Goal: Information Seeking & Learning: Learn about a topic

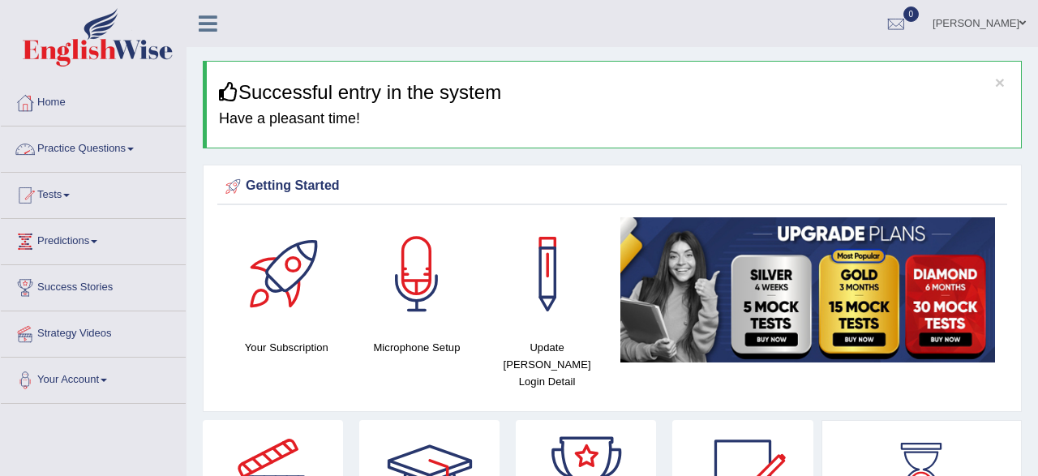
click at [110, 144] on link "Practice Questions" at bounding box center [93, 146] width 185 height 41
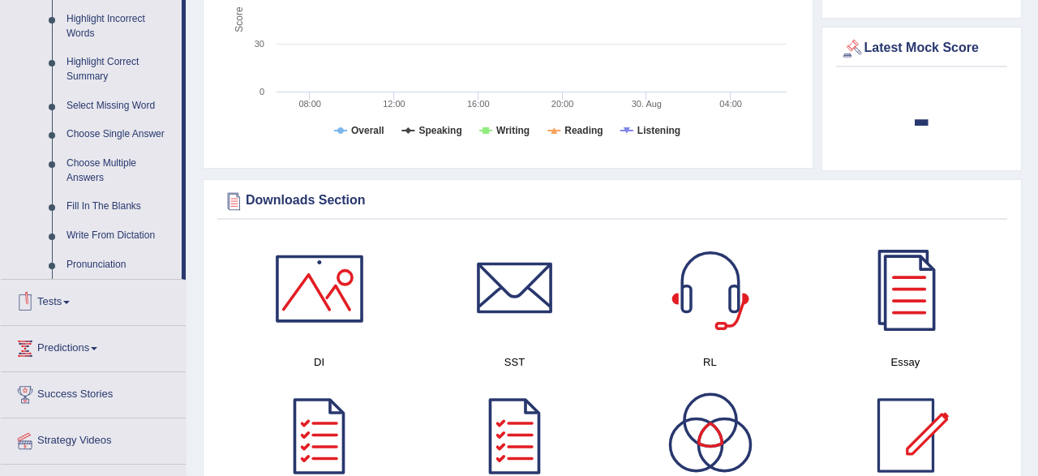
scroll to position [590, 0]
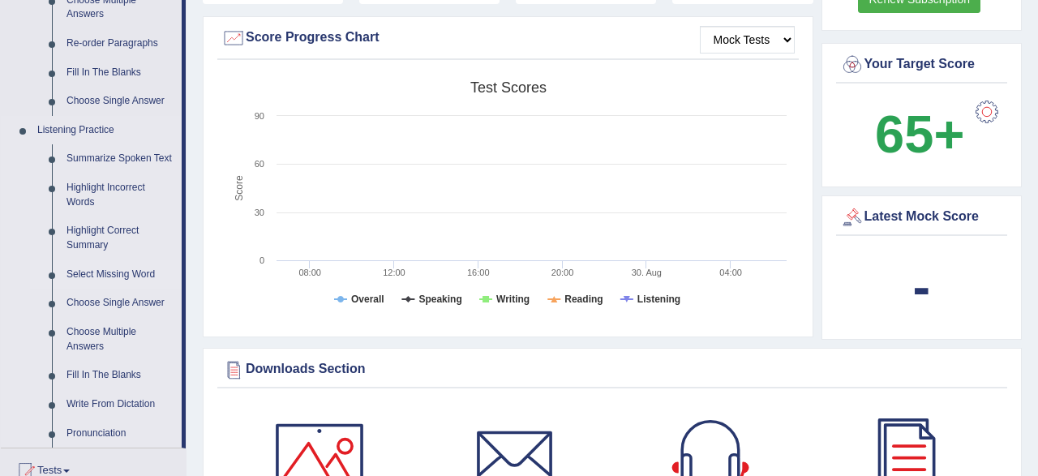
click at [131, 271] on link "Select Missing Word" at bounding box center [120, 274] width 122 height 29
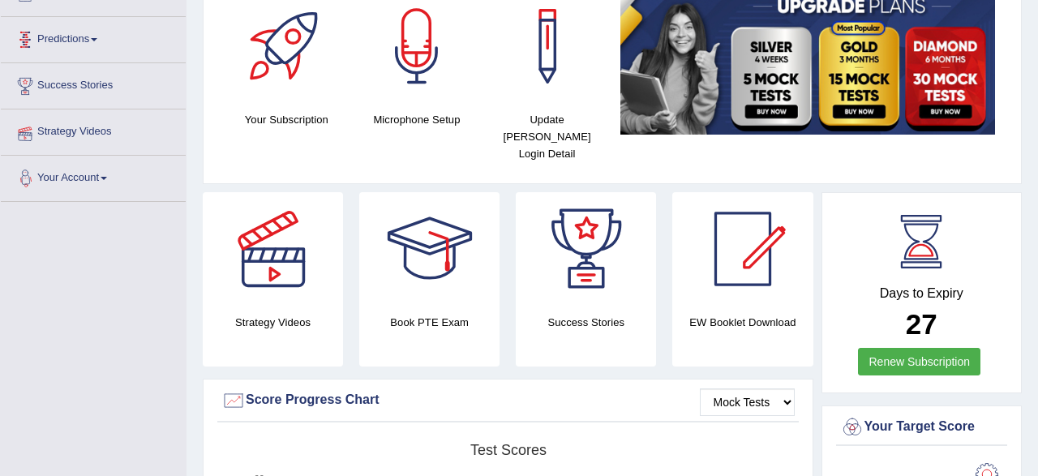
scroll to position [596, 0]
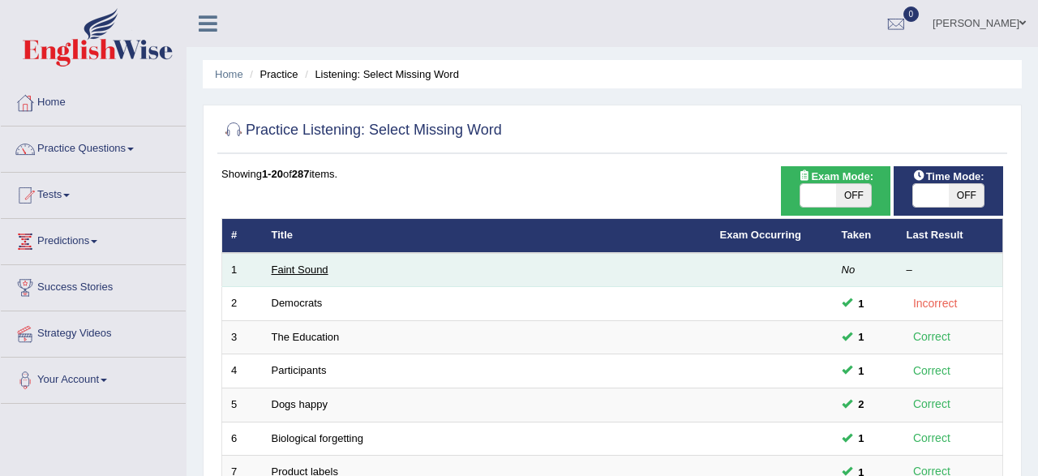
click at [297, 275] on link "Faint Sound" at bounding box center [300, 270] width 57 height 12
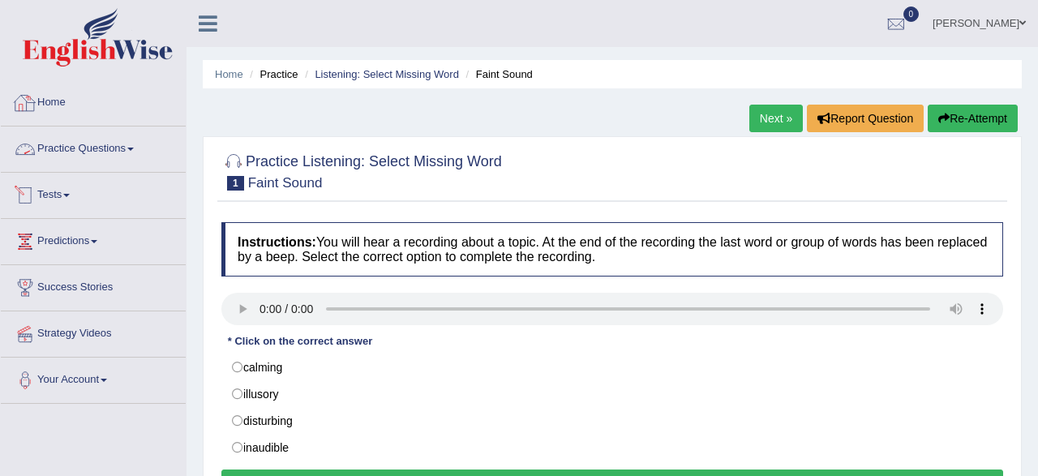
click at [90, 153] on link "Practice Questions" at bounding box center [93, 146] width 185 height 41
click at [103, 148] on link "Practice Questions" at bounding box center [93, 146] width 185 height 41
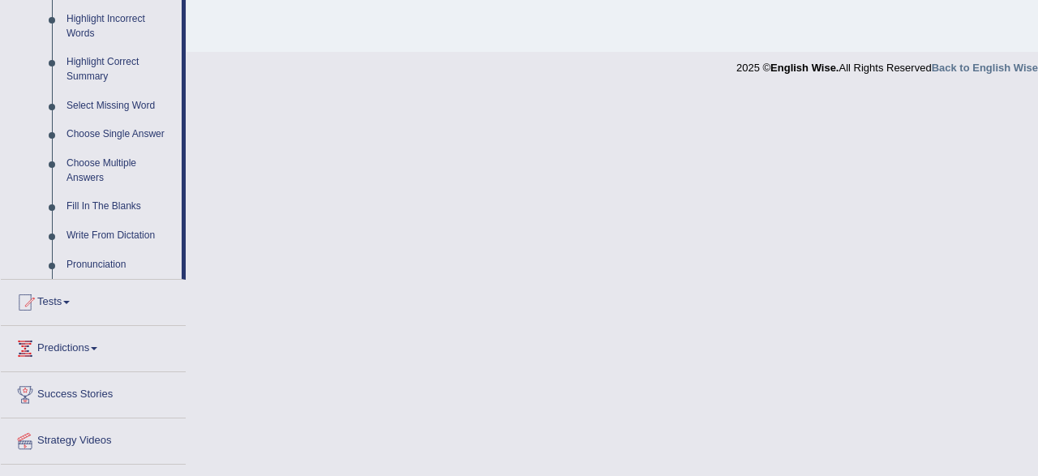
scroll to position [675, 0]
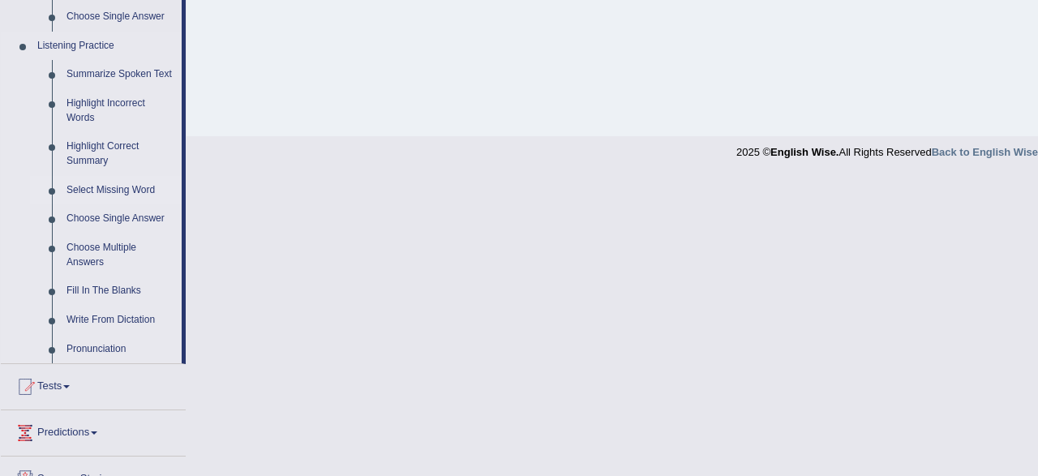
click at [104, 195] on link "Select Missing Word" at bounding box center [120, 190] width 122 height 29
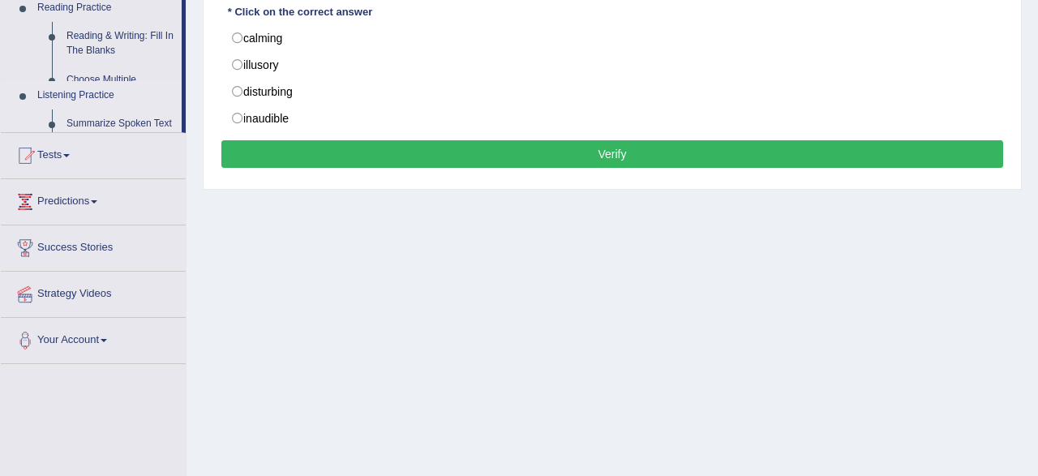
scroll to position [0, 0]
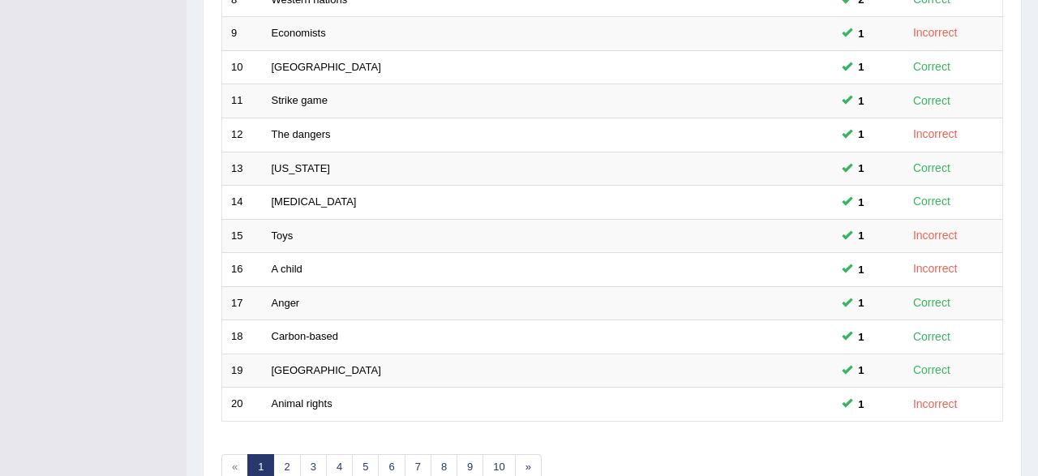
scroll to position [589, 0]
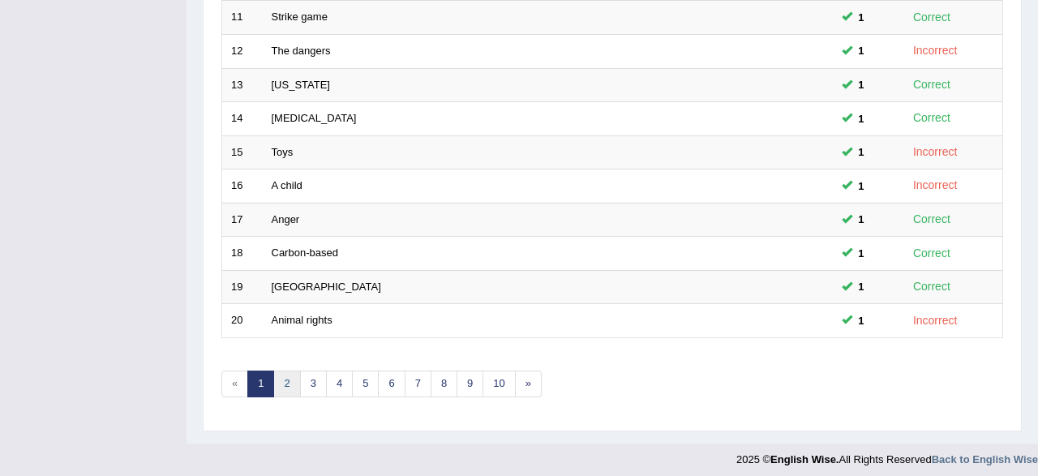
click at [289, 388] on link "2" at bounding box center [286, 384] width 27 height 27
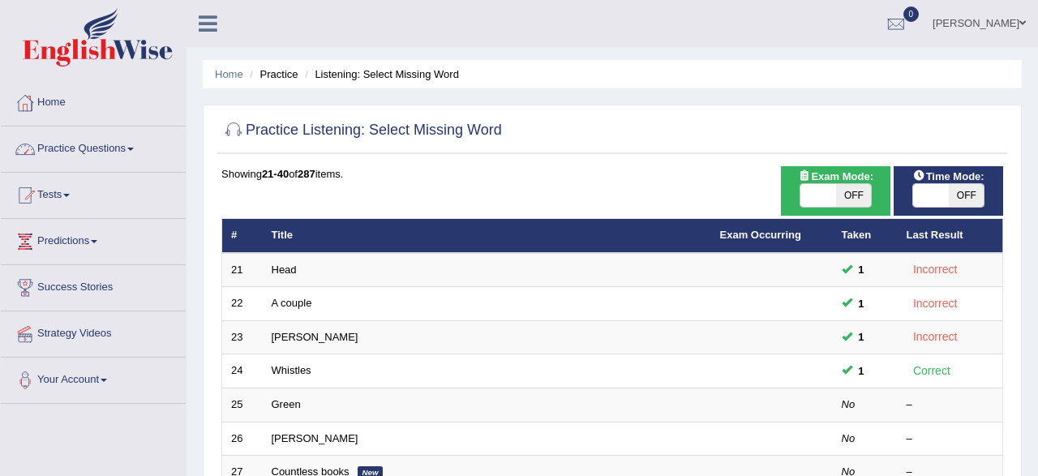
click at [70, 145] on link "Practice Questions" at bounding box center [93, 146] width 185 height 41
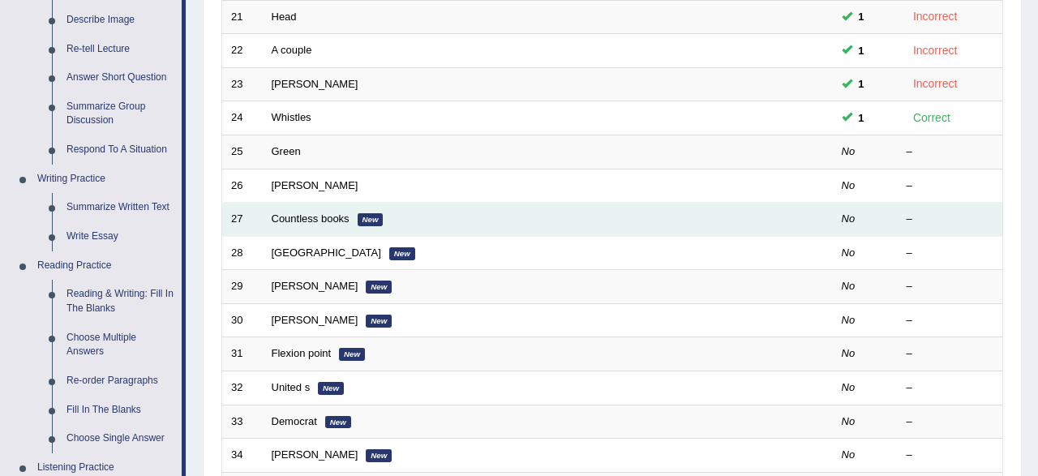
scroll to position [84, 0]
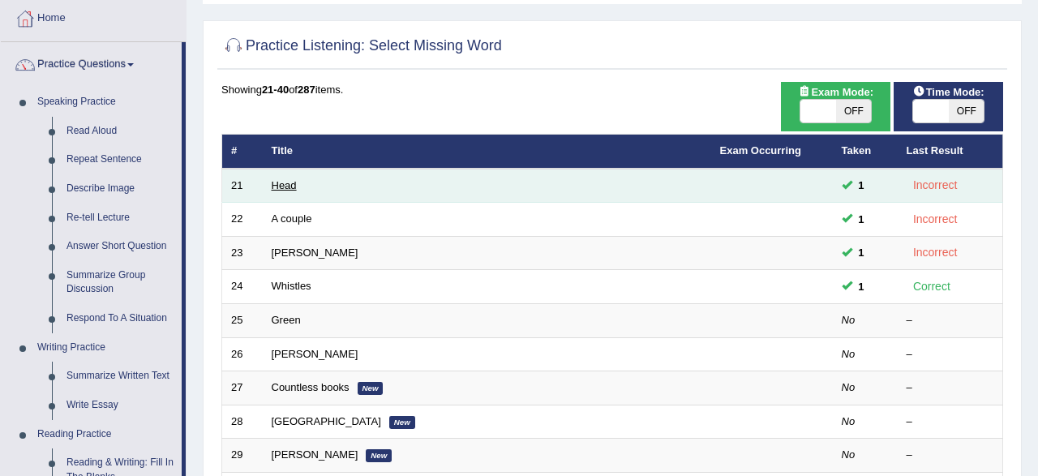
click at [286, 189] on link "Head" at bounding box center [284, 185] width 25 height 12
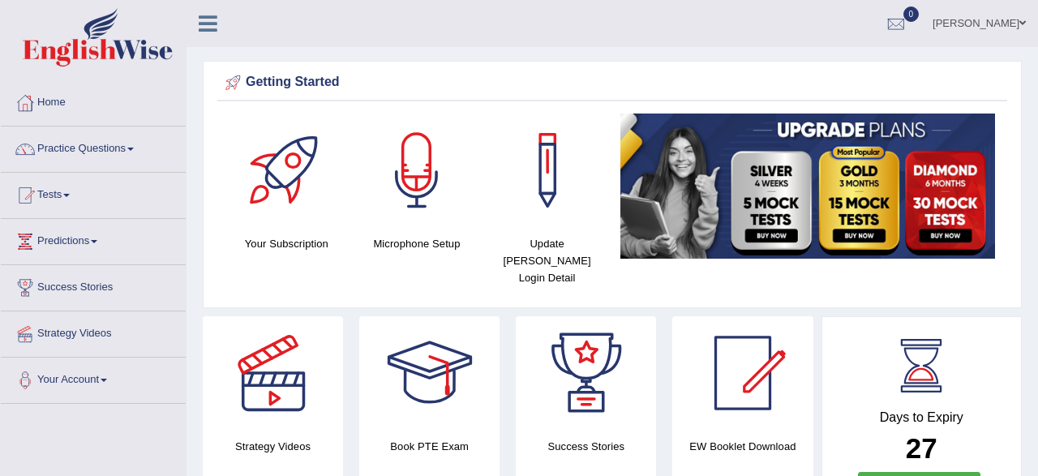
click at [1020, 27] on span at bounding box center [1022, 23] width 6 height 11
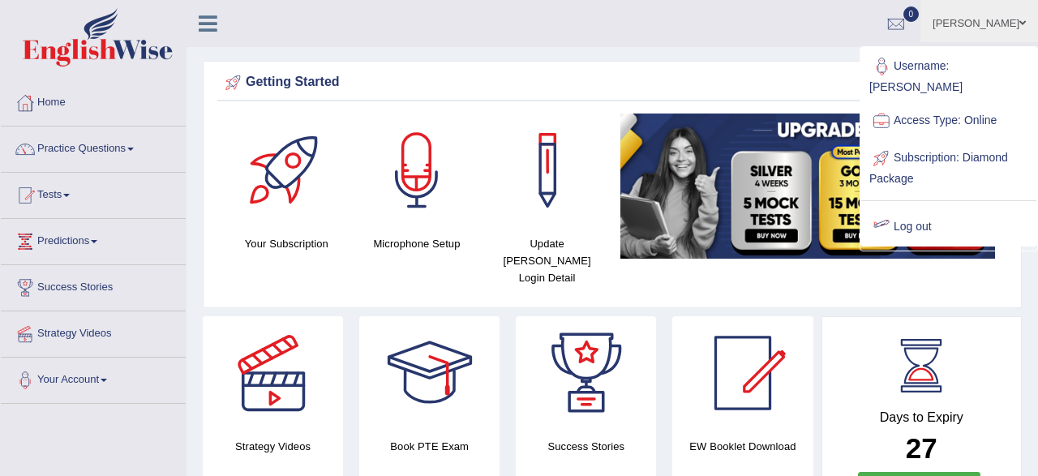
click at [883, 215] on div at bounding box center [881, 227] width 24 height 24
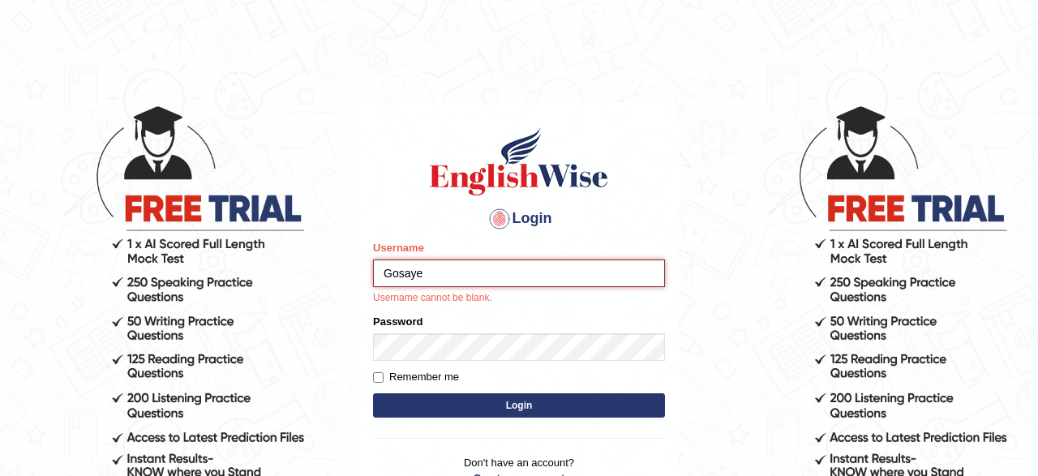
type input "Gosaye"
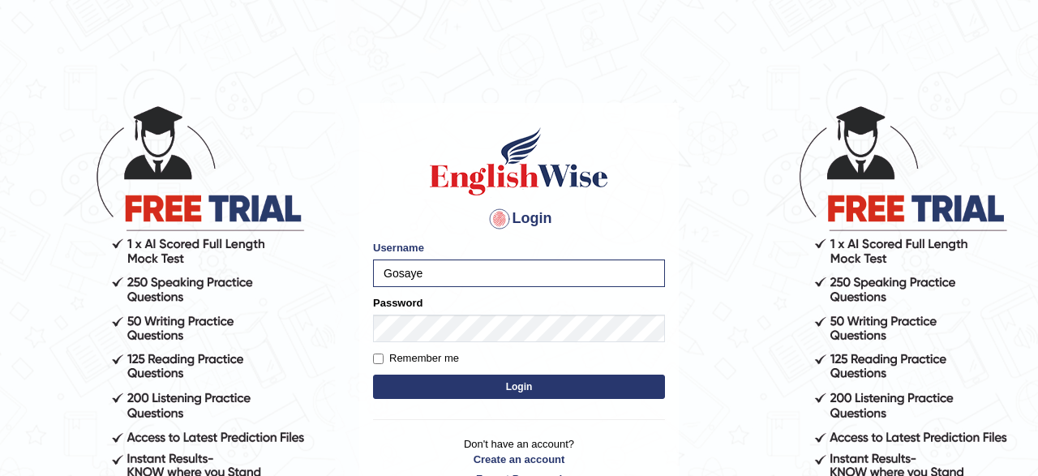
click at [491, 387] on button "Login" at bounding box center [519, 387] width 292 height 24
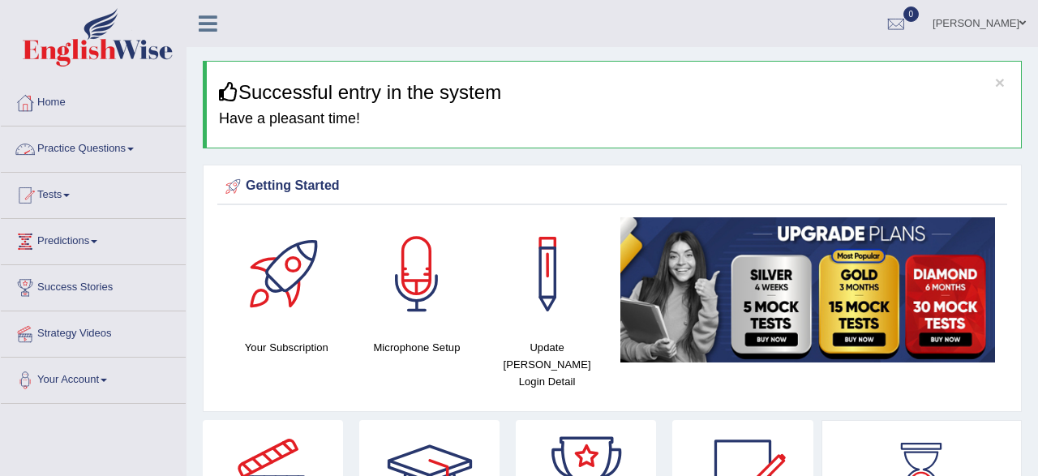
click at [120, 144] on link "Practice Questions" at bounding box center [93, 146] width 185 height 41
click at [139, 145] on link "Practice Questions" at bounding box center [93, 146] width 185 height 41
click at [117, 142] on link "Practice Questions" at bounding box center [93, 146] width 185 height 41
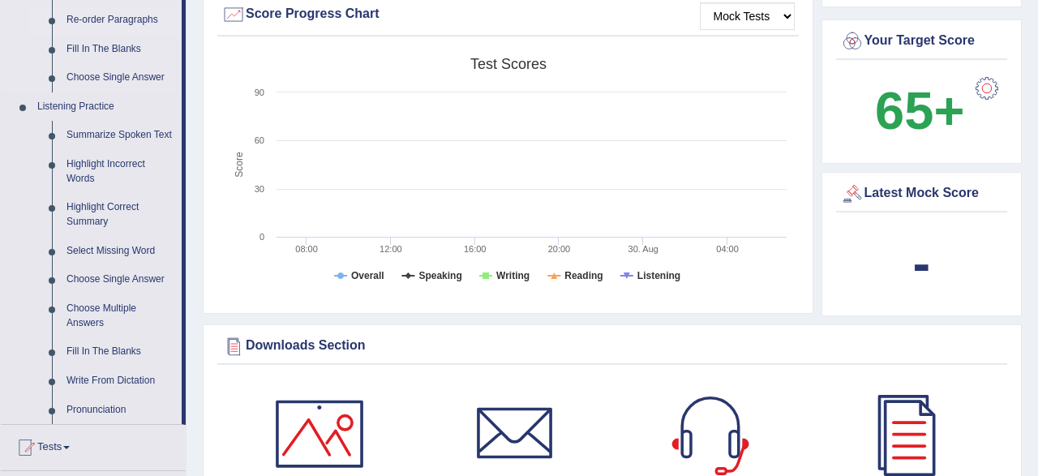
scroll to position [759, 0]
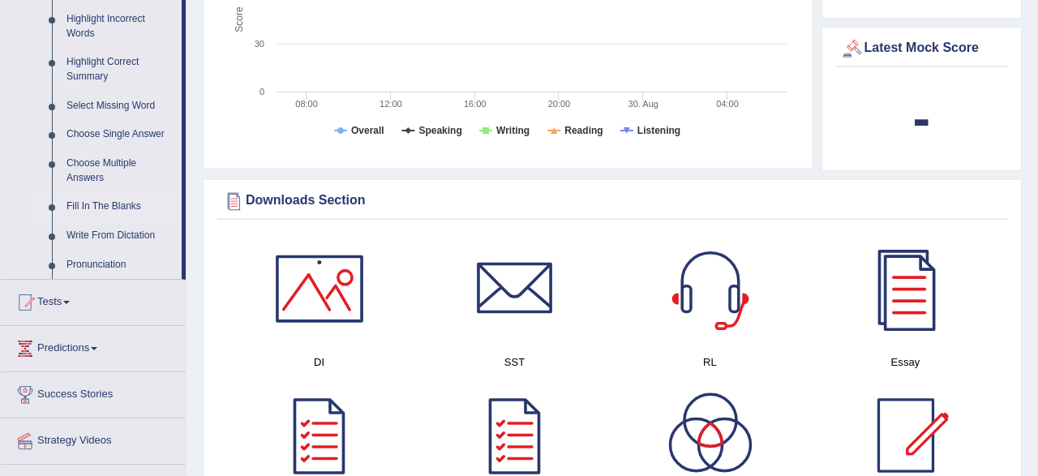
click at [96, 208] on link "Fill In The Blanks" at bounding box center [120, 206] width 122 height 29
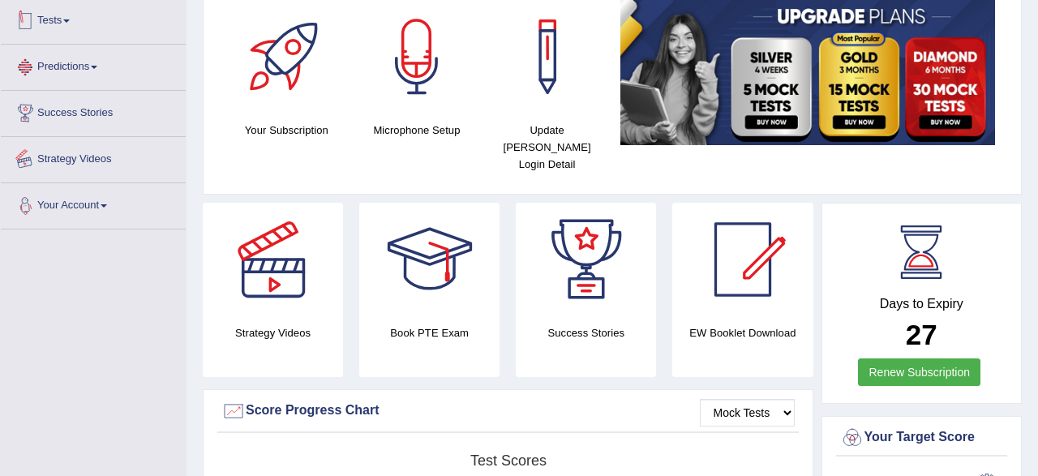
scroll to position [481, 0]
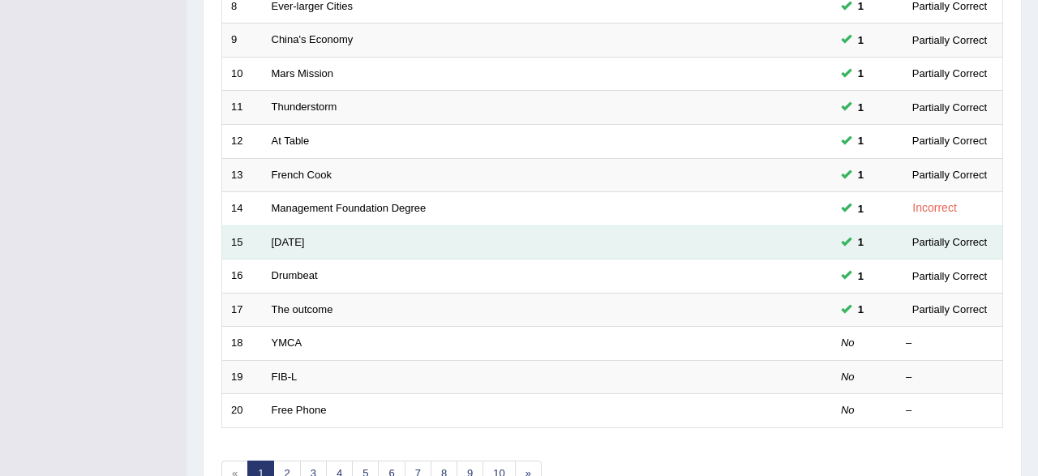
scroll to position [589, 0]
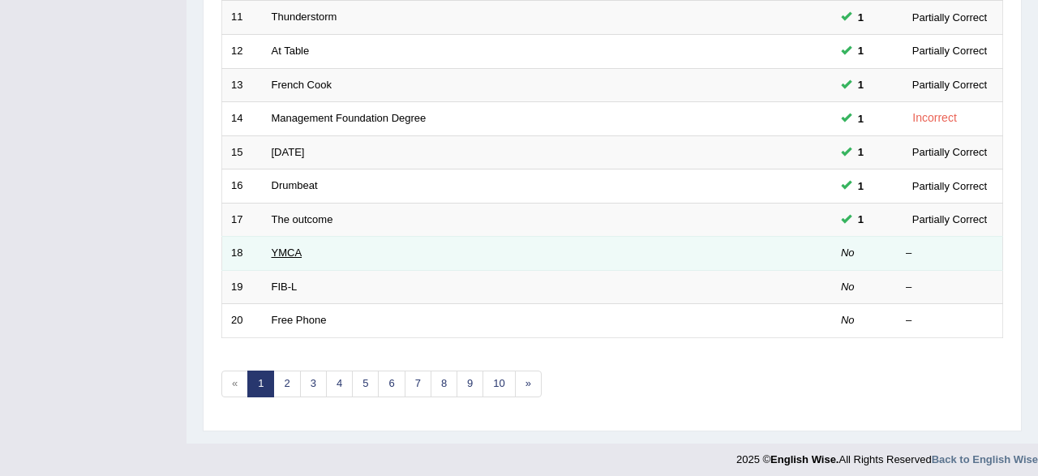
click at [281, 246] on link "YMCA" at bounding box center [287, 252] width 31 height 12
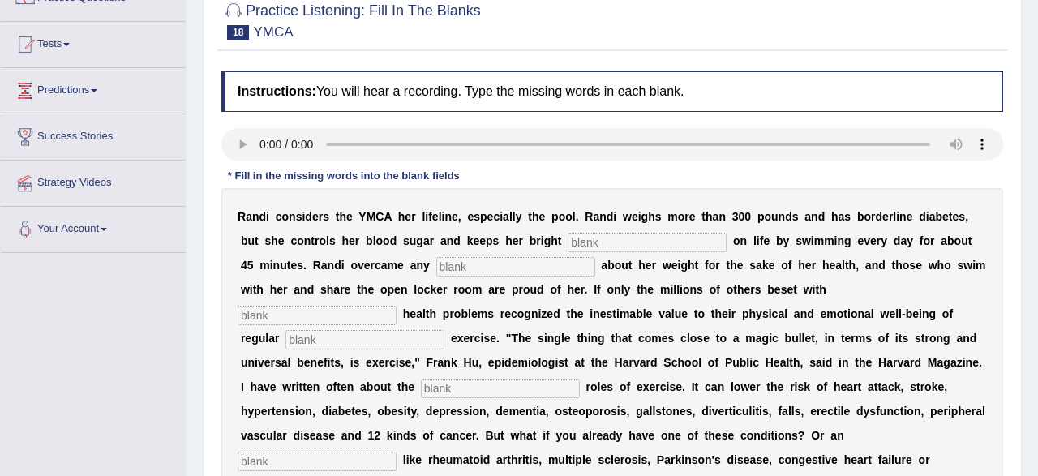
scroll to position [169, 0]
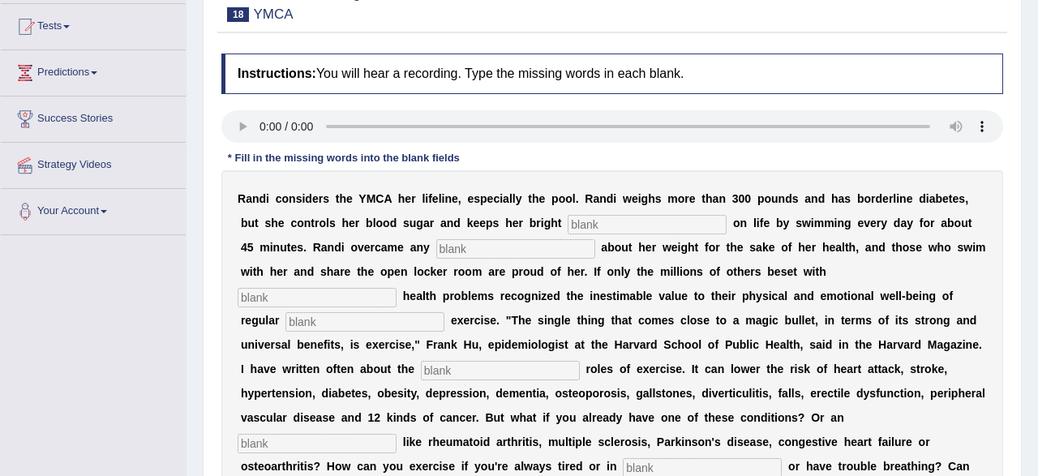
click at [617, 225] on input "text" at bounding box center [647, 224] width 159 height 19
click at [619, 232] on input "text" at bounding box center [647, 224] width 159 height 19
type input "look"
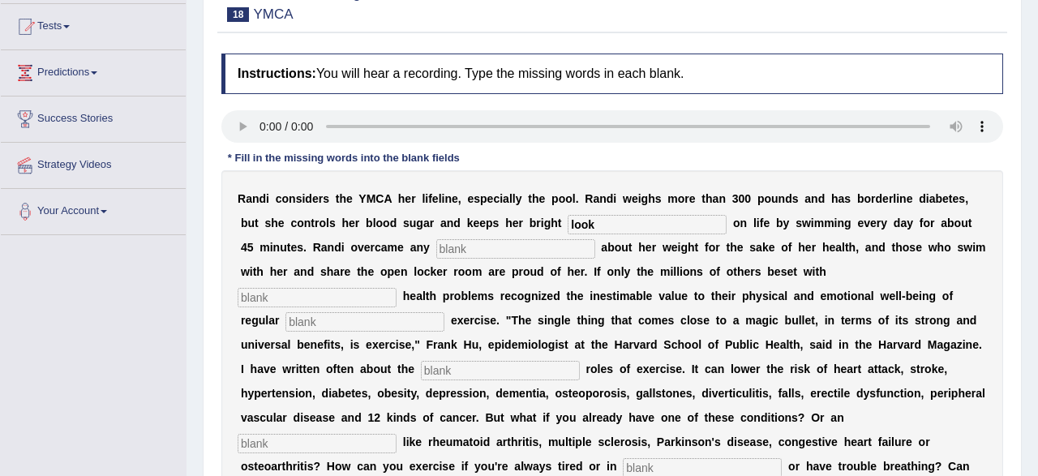
click at [606, 229] on input "look" at bounding box center [647, 224] width 159 height 19
click at [459, 255] on input "text" at bounding box center [515, 248] width 159 height 19
click at [615, 228] on input "look" at bounding box center [647, 224] width 159 height 19
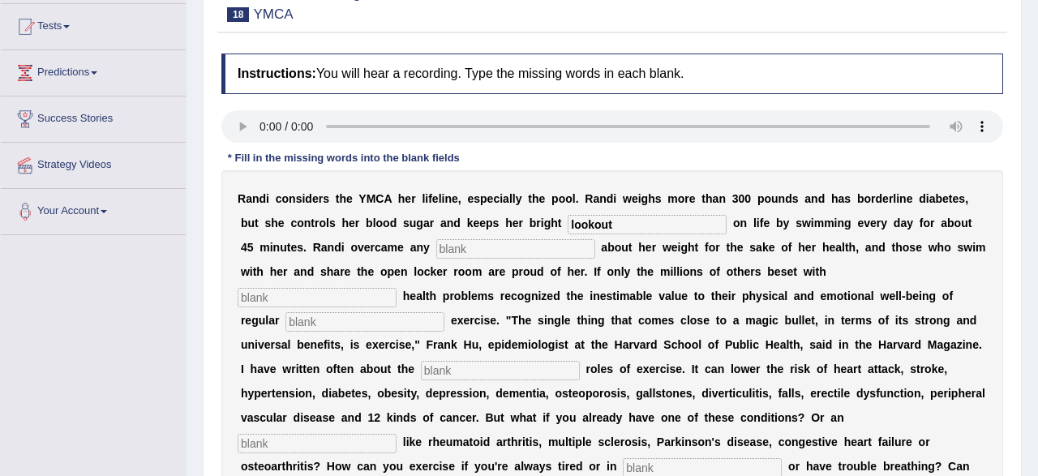
type input "lookout"
click at [471, 250] on input "text" at bounding box center [515, 248] width 159 height 19
type input "overcome"
click at [396, 288] on input "text" at bounding box center [317, 297] width 159 height 19
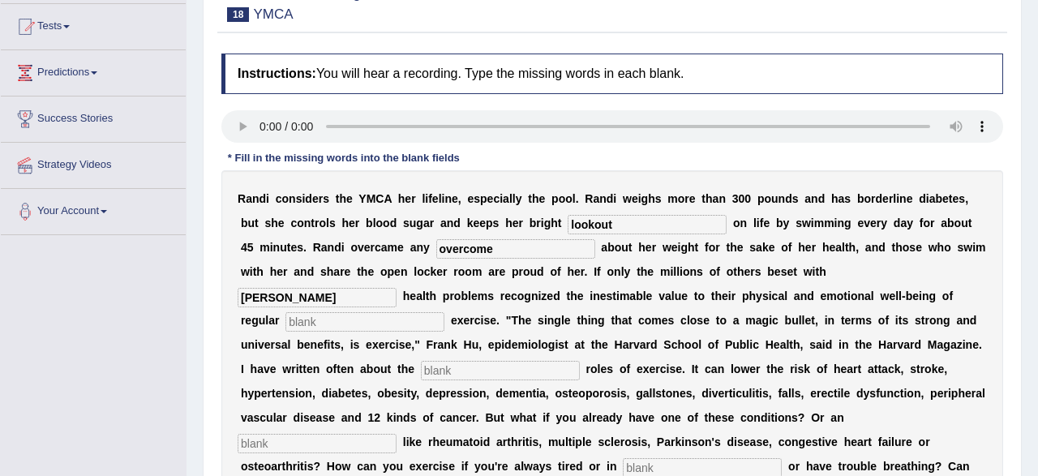
type input "cronic"
click at [444, 312] on input "text" at bounding box center [364, 321] width 159 height 19
type input "physical"
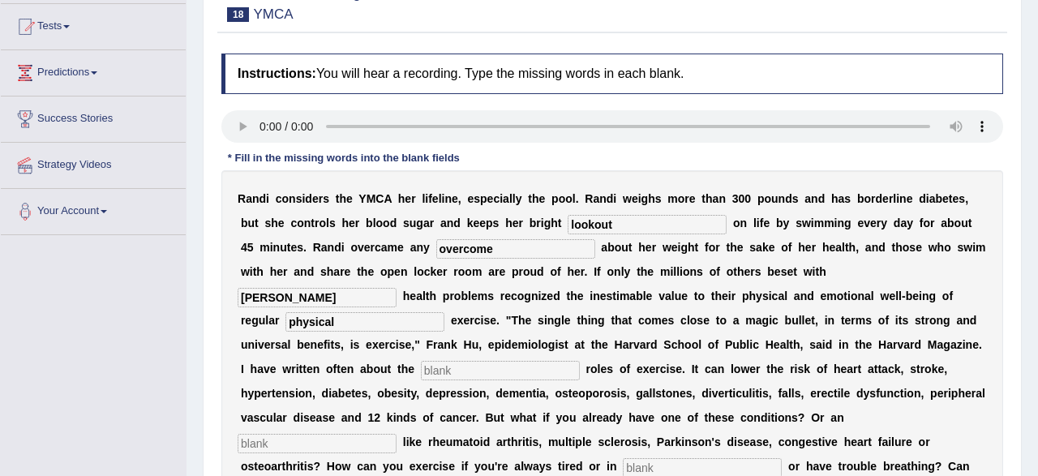
click at [421, 368] on input "text" at bounding box center [500, 370] width 159 height 19
type input "protective"
click at [396, 434] on input "text" at bounding box center [317, 443] width 159 height 19
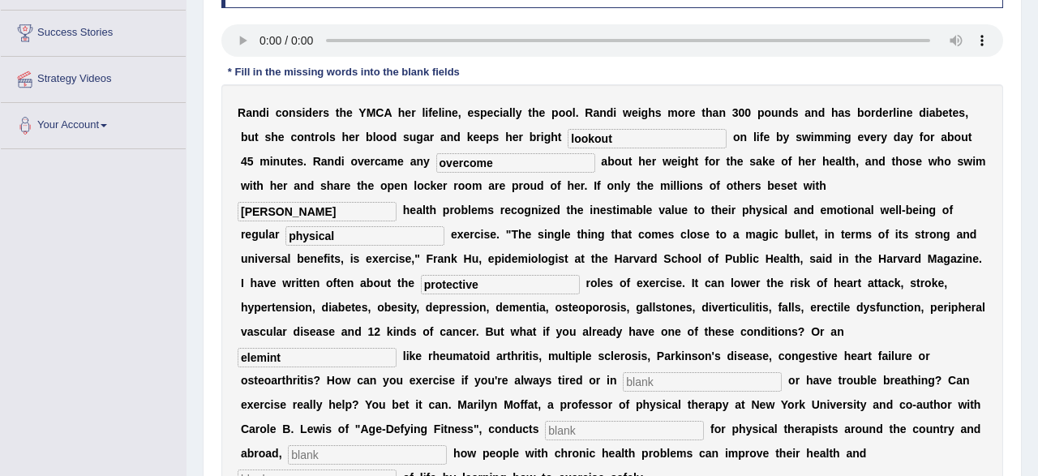
scroll to position [337, 0]
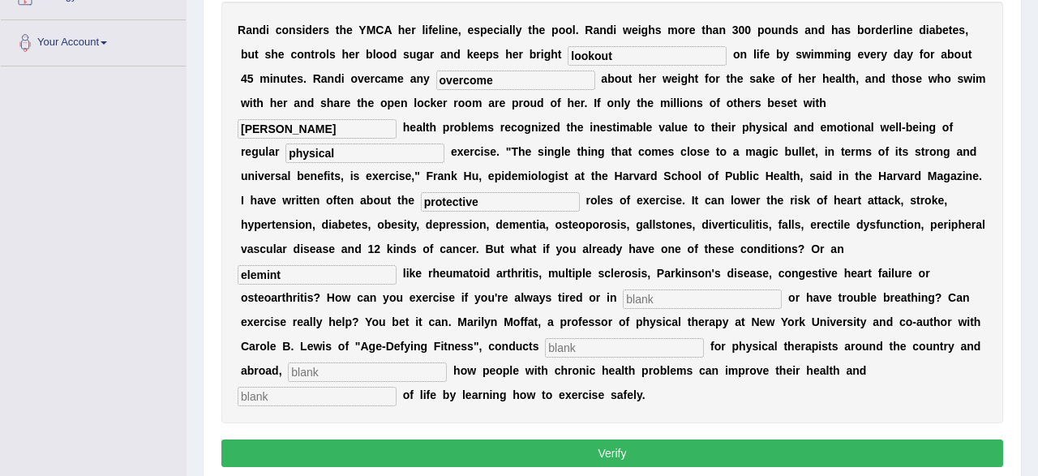
type input "elemint"
click at [623, 293] on input "text" at bounding box center [702, 298] width 159 height 19
click at [623, 294] on input "text" at bounding box center [702, 298] width 159 height 19
type input "pain"
click at [545, 348] on input "text" at bounding box center [624, 347] width 159 height 19
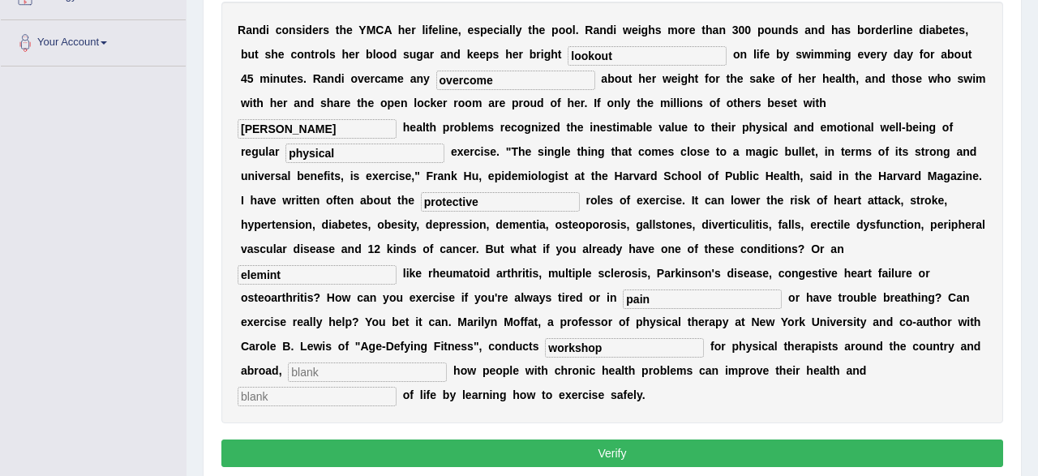
type input "workshop"
click at [396, 387] on input "text" at bounding box center [317, 396] width 159 height 19
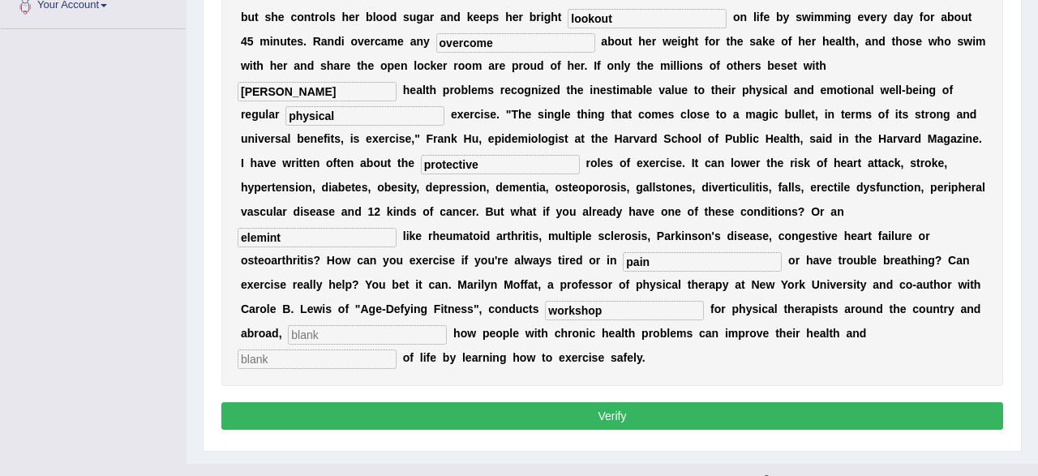
scroll to position [376, 0]
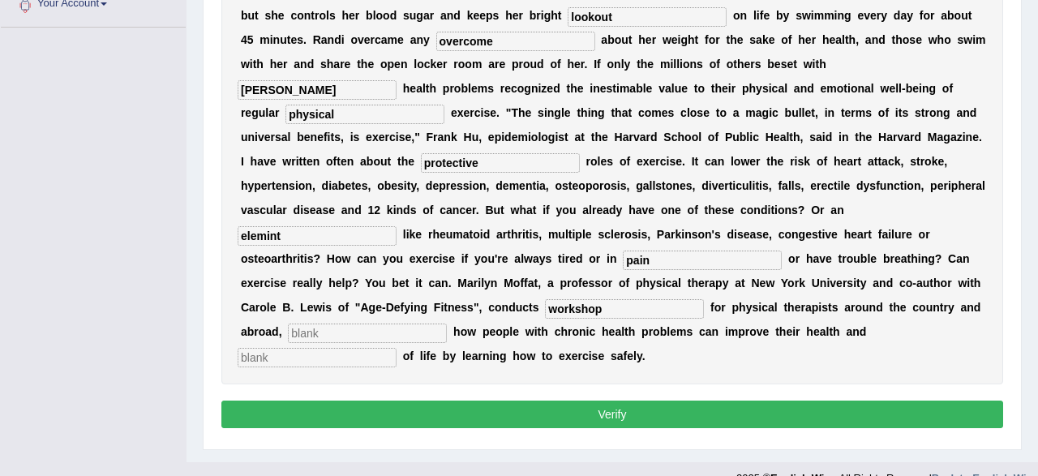
click at [447, 324] on input "text" at bounding box center [367, 333] width 159 height 19
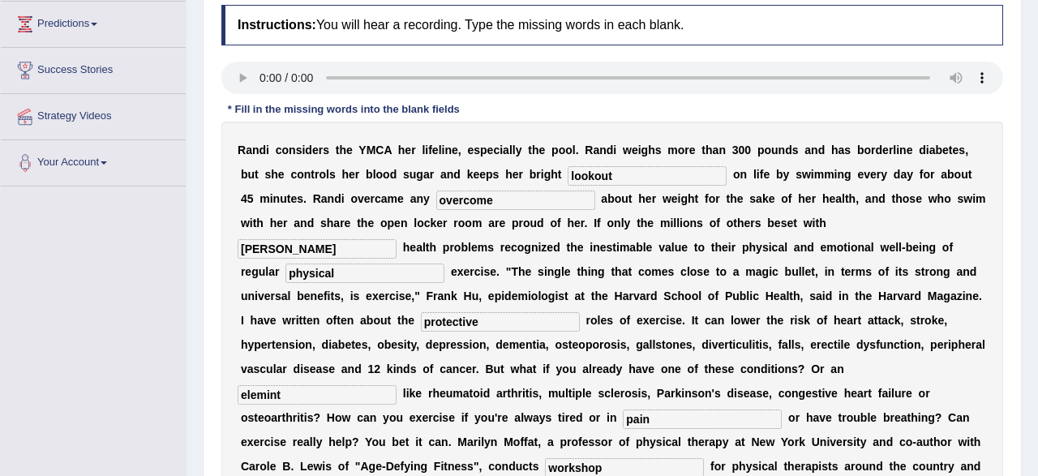
scroll to position [208, 0]
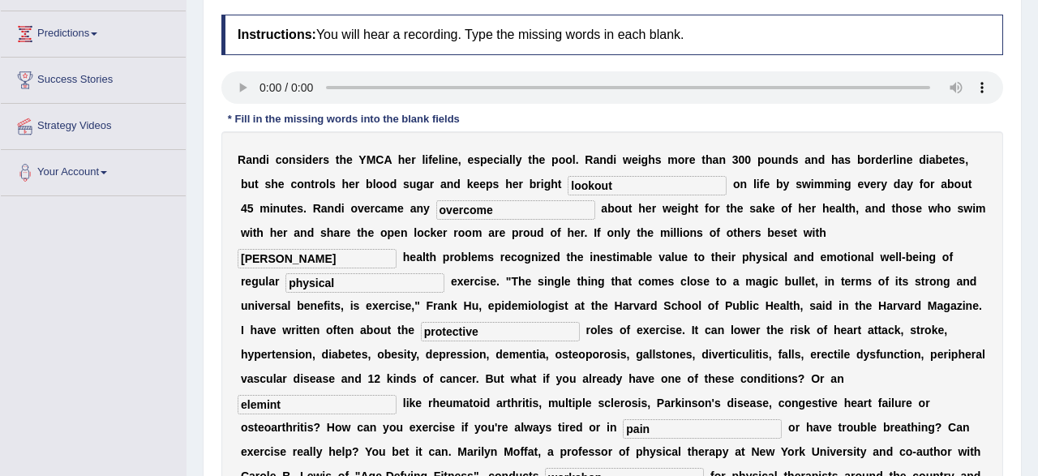
type input "demnostrating"
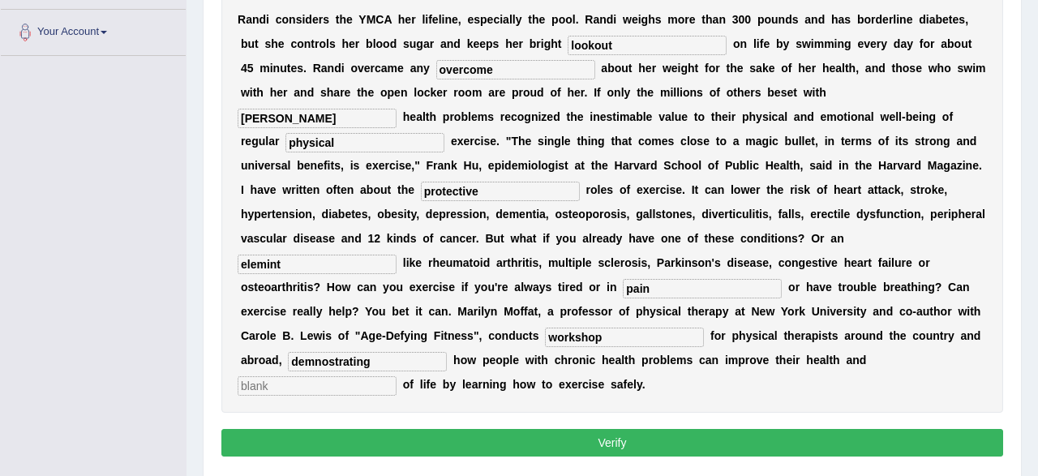
scroll to position [376, 0]
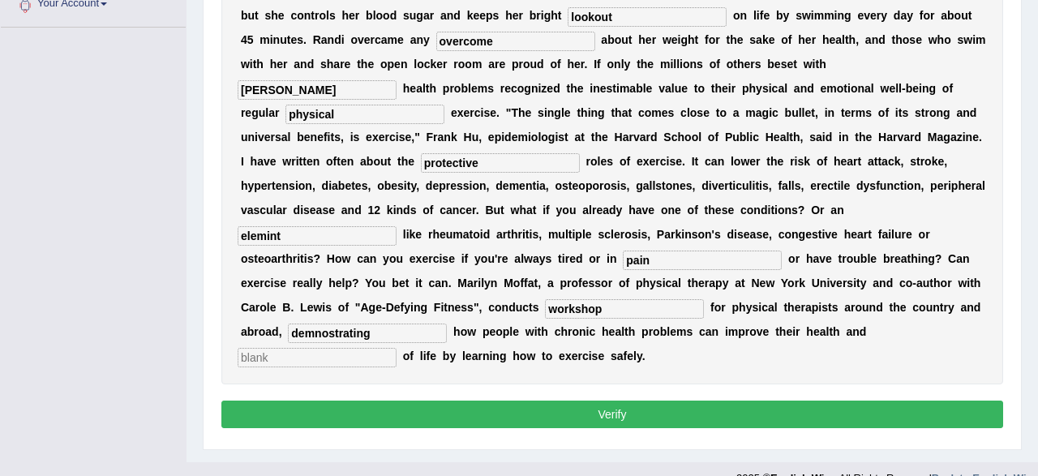
click at [396, 348] on input "text" at bounding box center [317, 357] width 159 height 19
type input "quality"
click at [591, 401] on button "Verify" at bounding box center [612, 415] width 782 height 28
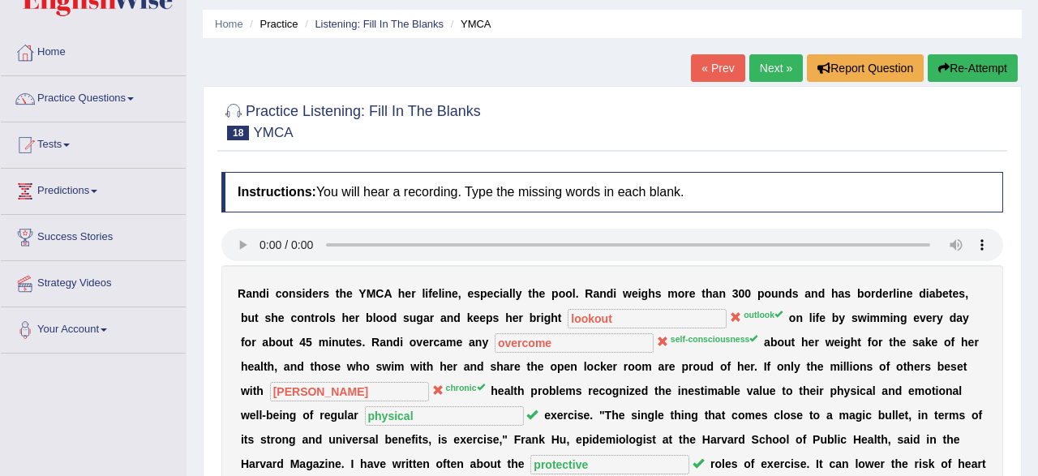
scroll to position [0, 0]
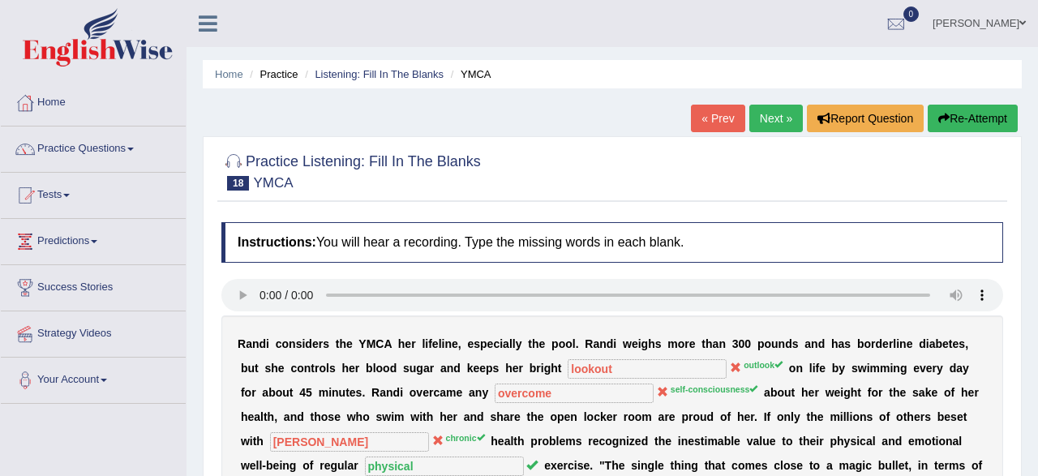
click at [774, 127] on link "Next »" at bounding box center [776, 119] width 54 height 28
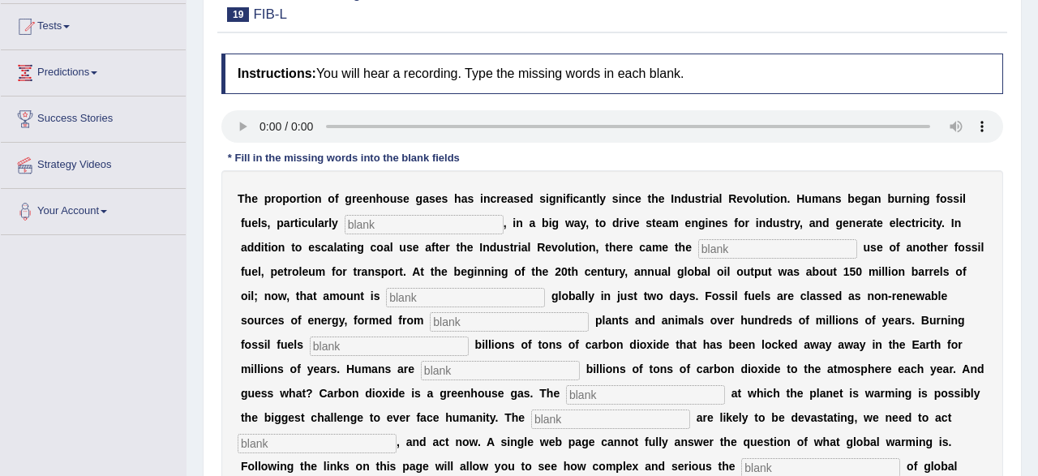
scroll to position [169, 0]
click at [387, 226] on input "text" at bounding box center [424, 224] width 159 height 19
click at [375, 228] on input "text" at bounding box center [424, 224] width 159 height 19
type input "cole"
click at [386, 221] on input "cole" at bounding box center [424, 224] width 159 height 19
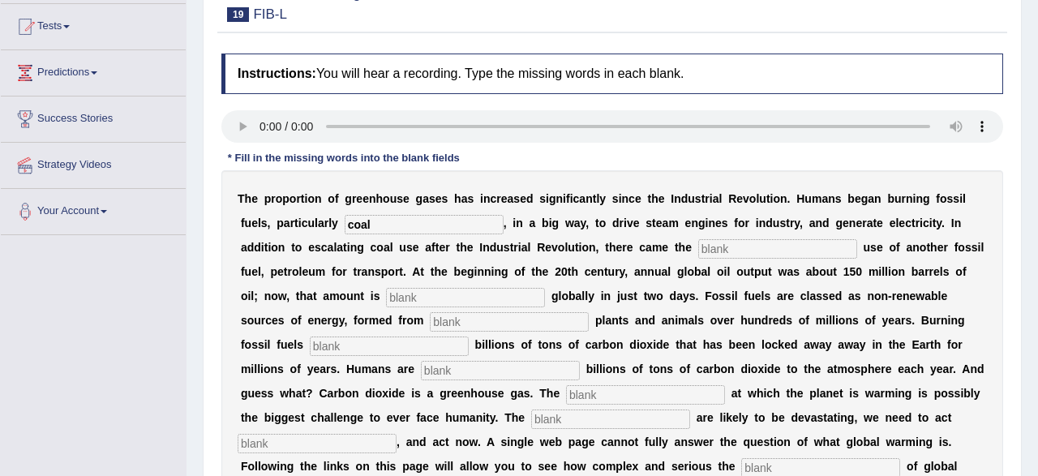
type input "coal"
click at [713, 257] on input "text" at bounding box center [777, 248] width 159 height 19
click at [719, 247] on input "text" at bounding box center [777, 248] width 159 height 19
type input "whitespreed"
click at [424, 295] on input "text" at bounding box center [465, 297] width 159 height 19
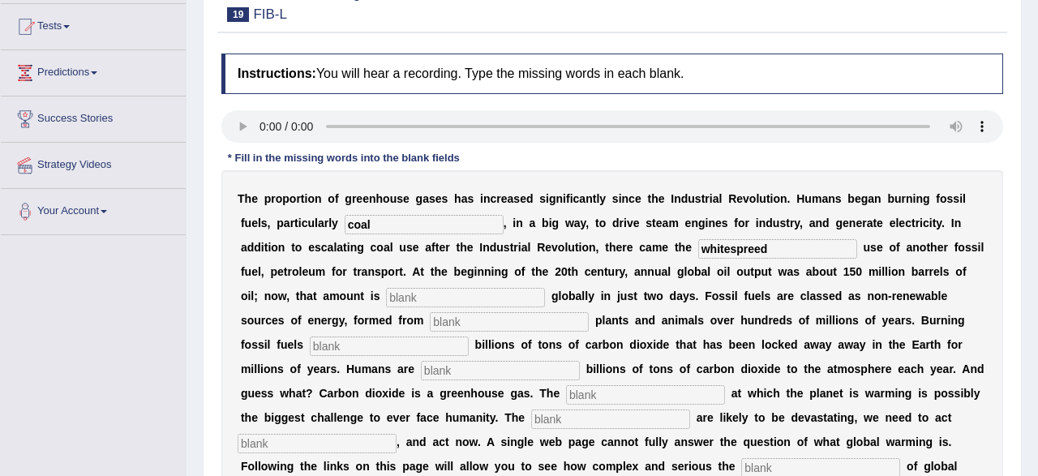
click at [494, 310] on div "T h e p r o p o r t i o n o f g r e e n h o u s e g a s e s h a s i n c r e a s…" at bounding box center [612, 344] width 782 height 349
click at [483, 298] on input "text" at bounding box center [465, 297] width 159 height 19
type input "extracted"
click at [460, 328] on input "text" at bounding box center [509, 321] width 159 height 19
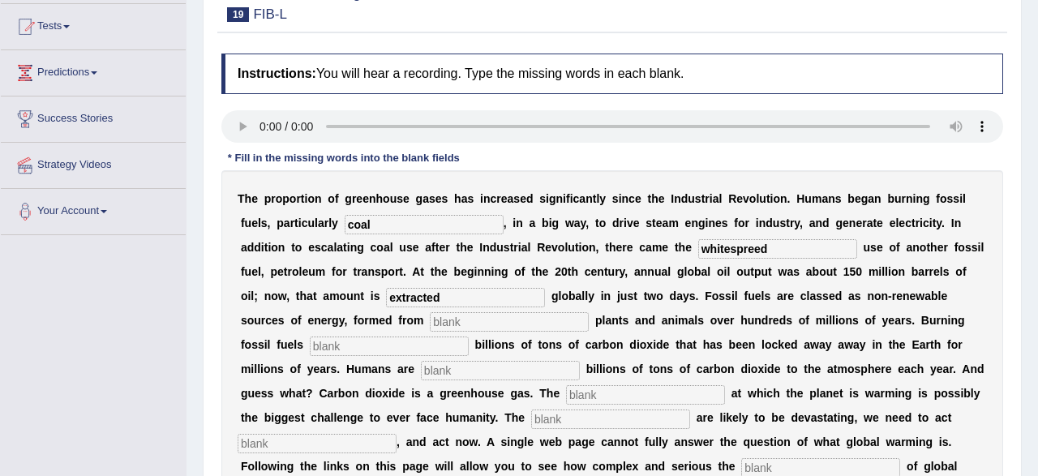
click at [434, 324] on input "text" at bounding box center [509, 321] width 159 height 19
type input "dicate"
click at [335, 344] on input "text" at bounding box center [389, 345] width 159 height 19
click at [310, 344] on input "text" at bounding box center [389, 345] width 159 height 19
click at [310, 353] on input "text" at bounding box center [389, 345] width 159 height 19
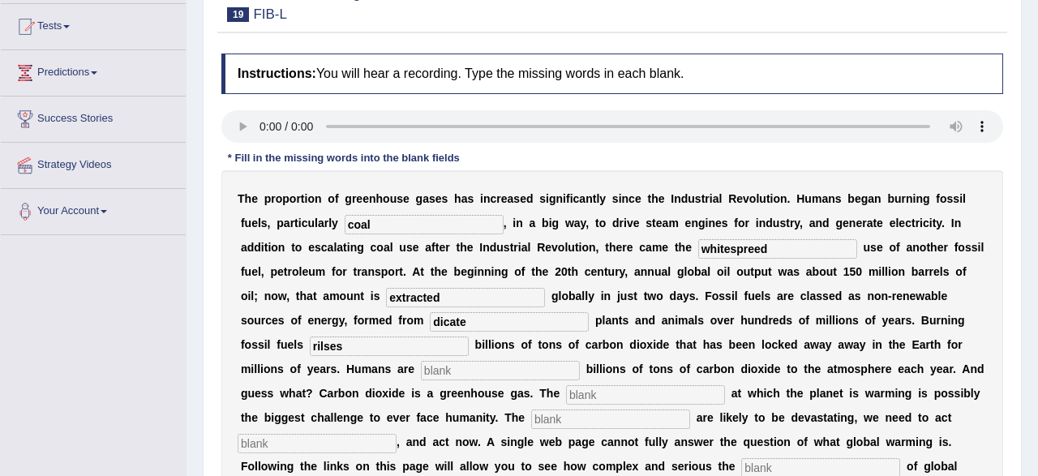
type input "rilses"
click at [421, 372] on input "text" at bounding box center [500, 370] width 159 height 19
click at [421, 376] on input "text" at bounding box center [500, 370] width 159 height 19
type input "adding"
click at [566, 396] on input "text" at bounding box center [645, 394] width 159 height 19
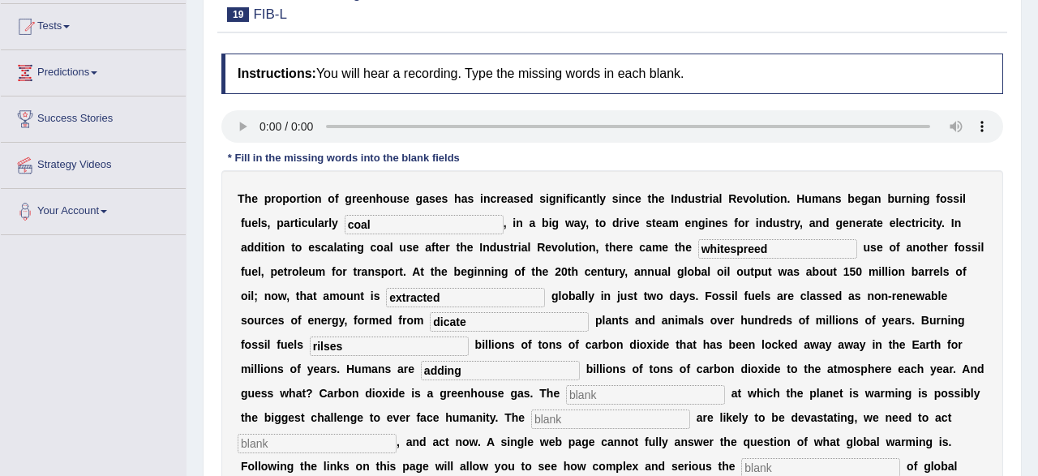
click at [566, 398] on input "text" at bounding box center [645, 394] width 159 height 19
type input "red"
click at [531, 422] on input "text" at bounding box center [610, 418] width 159 height 19
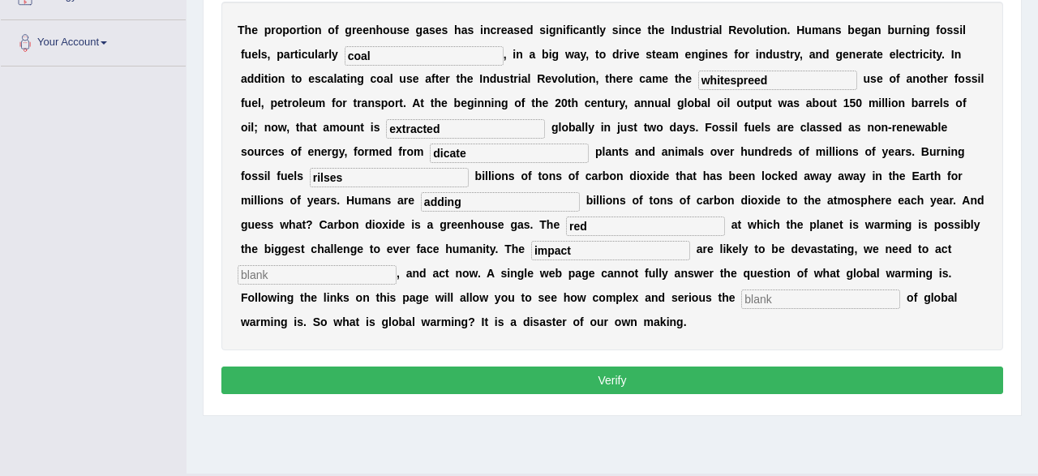
scroll to position [253, 0]
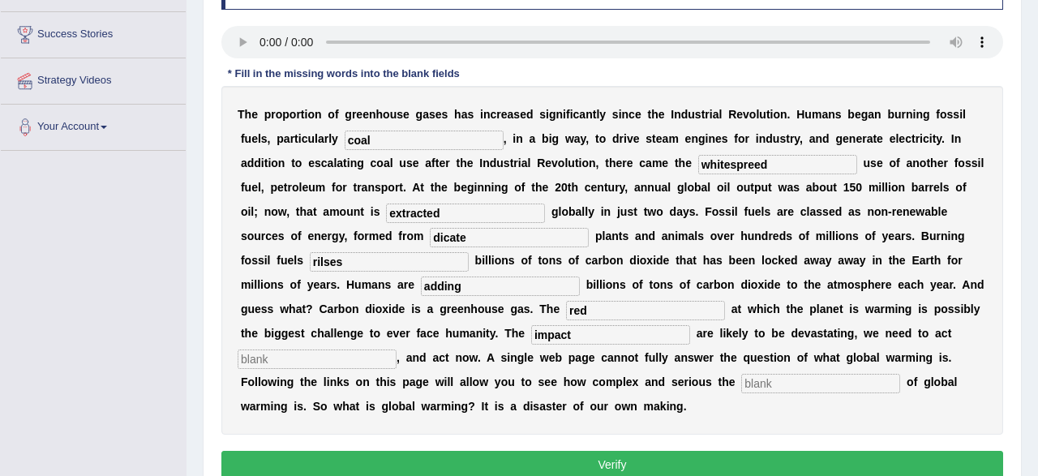
type input "impact"
click at [396, 349] on input "text" at bounding box center [317, 358] width 159 height 19
type input "decaysely"
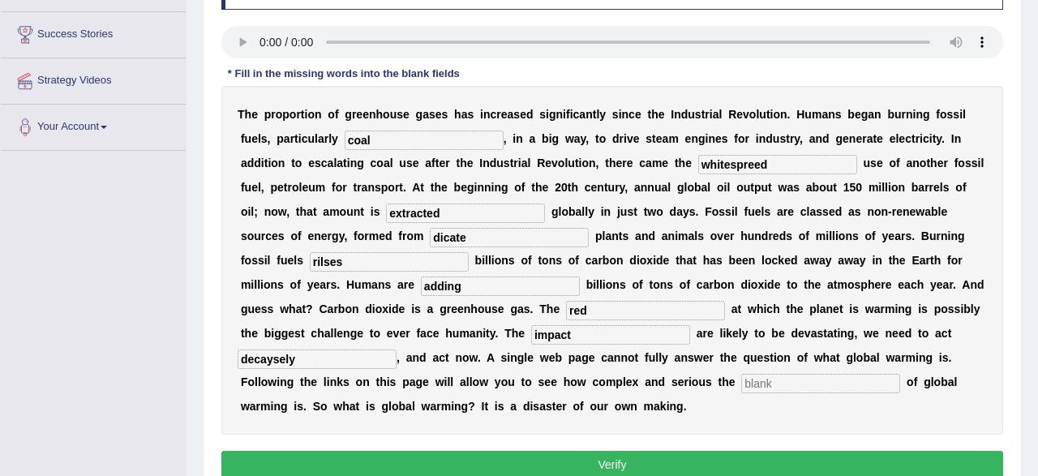
click at [741, 384] on input "text" at bounding box center [820, 383] width 159 height 19
click at [741, 379] on input "text" at bounding box center [820, 383] width 159 height 19
type input "issues"
click at [605, 461] on button "Verify" at bounding box center [612, 465] width 782 height 28
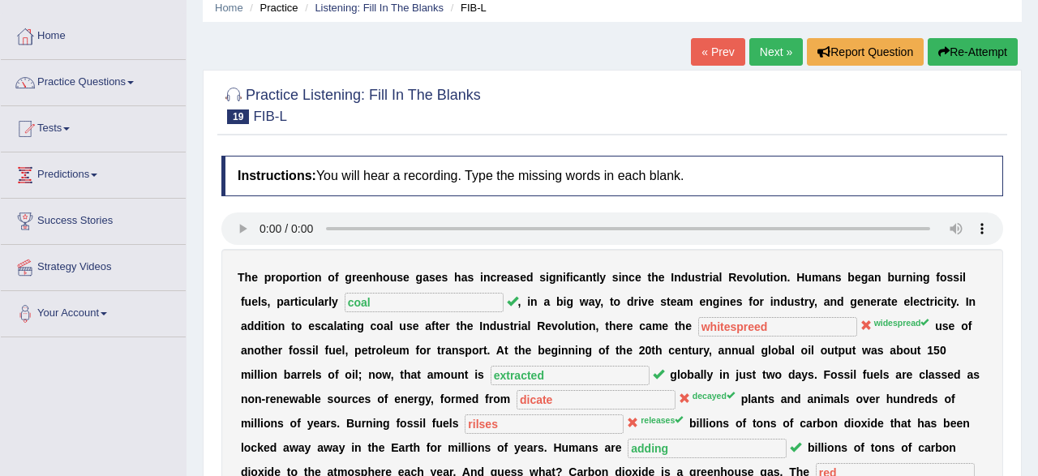
scroll to position [0, 0]
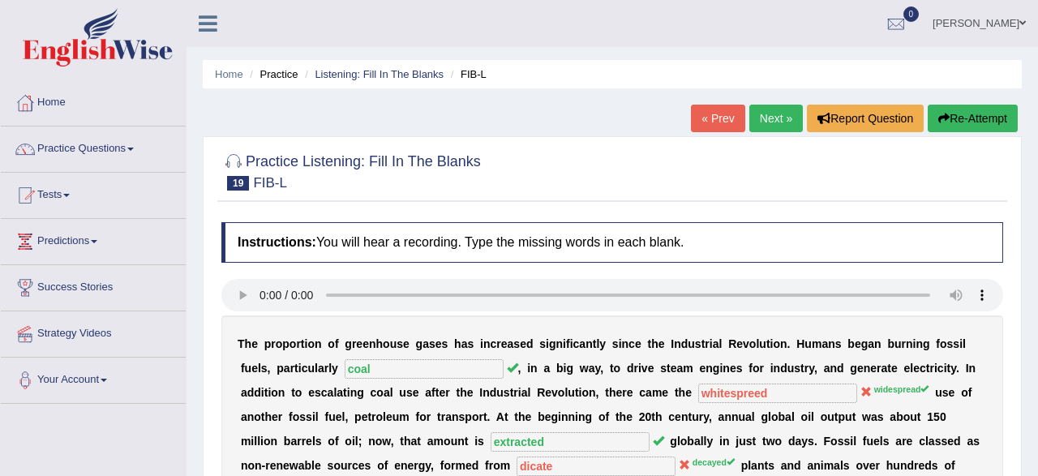
click at [776, 114] on link "Next »" at bounding box center [776, 119] width 54 height 28
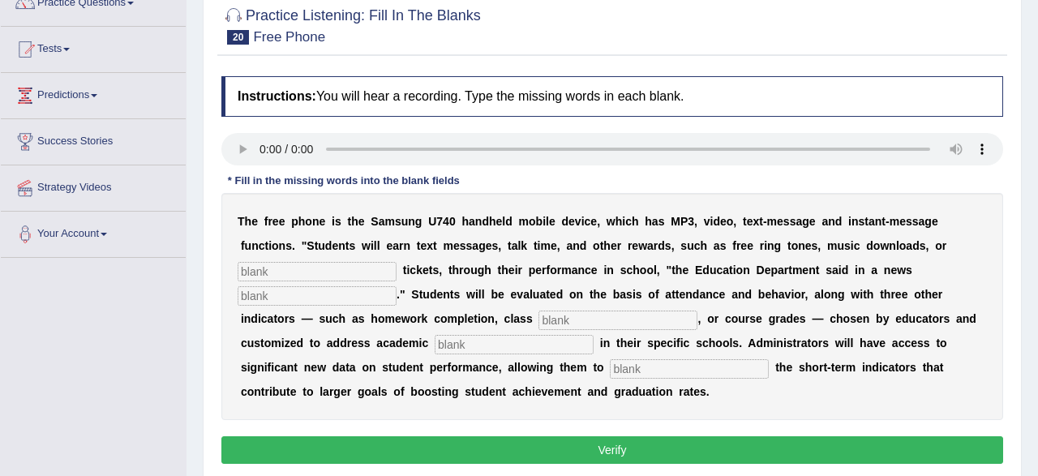
scroll to position [169, 0]
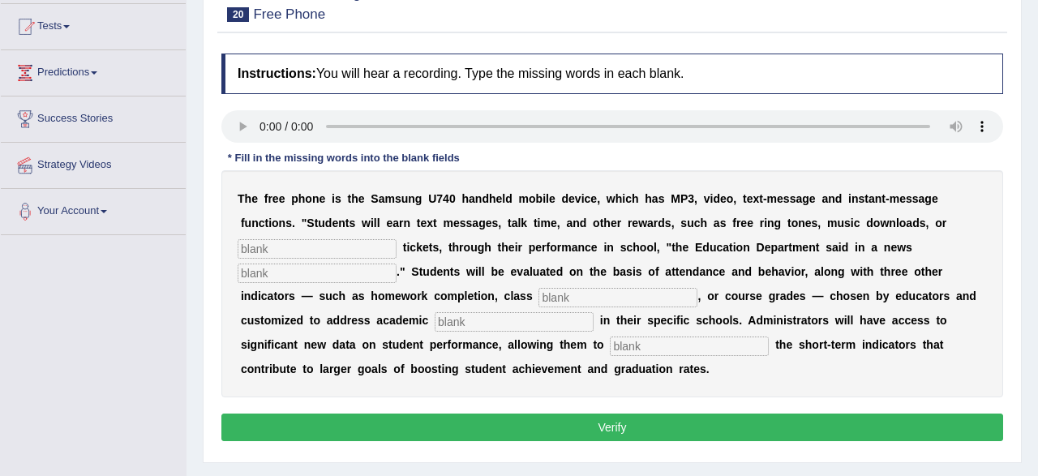
click at [299, 254] on input "text" at bounding box center [317, 248] width 159 height 19
click at [293, 256] on input "text" at bounding box center [317, 248] width 159 height 19
type input "ivente"
click at [309, 277] on input "text" at bounding box center [317, 273] width 159 height 19
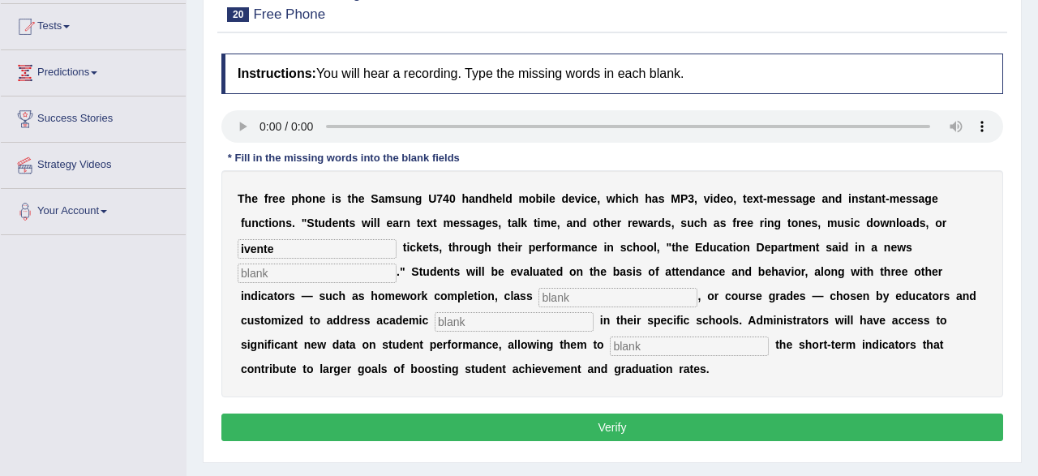
click at [348, 274] on input "text" at bounding box center [317, 273] width 159 height 19
click at [360, 272] on input "text" at bounding box center [317, 273] width 159 height 19
type input "realse"
click at [544, 294] on input "text" at bounding box center [617, 297] width 159 height 19
click at [538, 302] on input "text" at bounding box center [617, 297] width 159 height 19
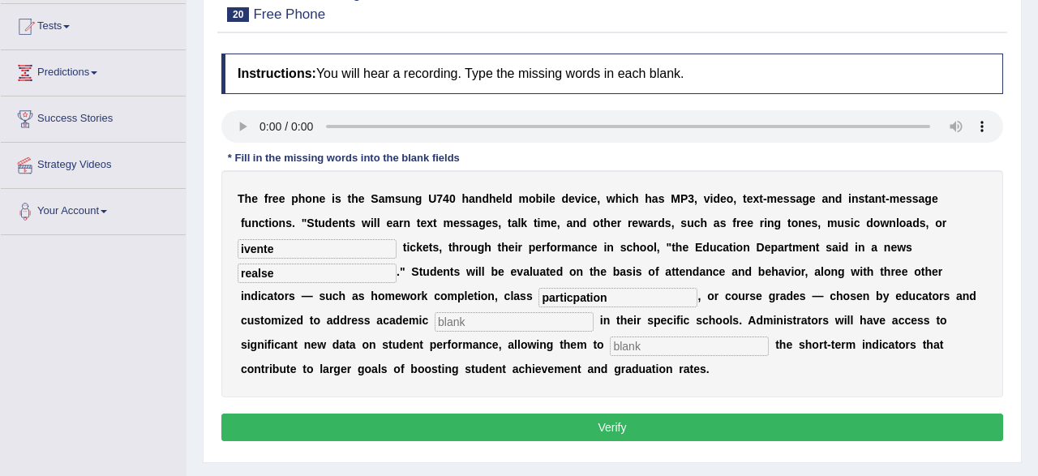
type input "particpation"
click at [452, 328] on input "text" at bounding box center [514, 321] width 159 height 19
click at [454, 321] on input "text" at bounding box center [514, 321] width 159 height 19
click at [434, 306] on div "T h e f r e e p h o n e i s t h e S a m s u n g U 7 4 0 h a n d h e l d m o b i…" at bounding box center [612, 283] width 782 height 227
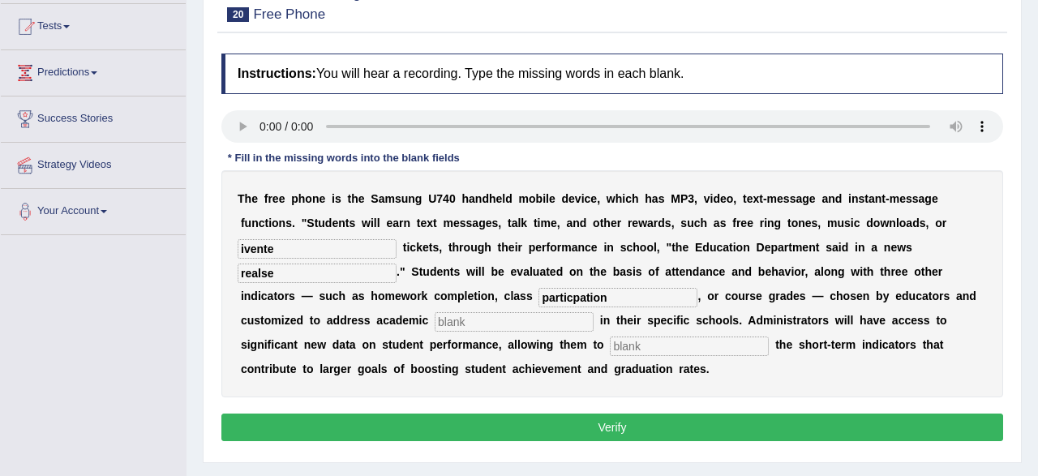
click at [435, 319] on input "text" at bounding box center [514, 321] width 159 height 19
type input "piorite"
click at [610, 343] on input "text" at bounding box center [689, 345] width 159 height 19
type input "track"
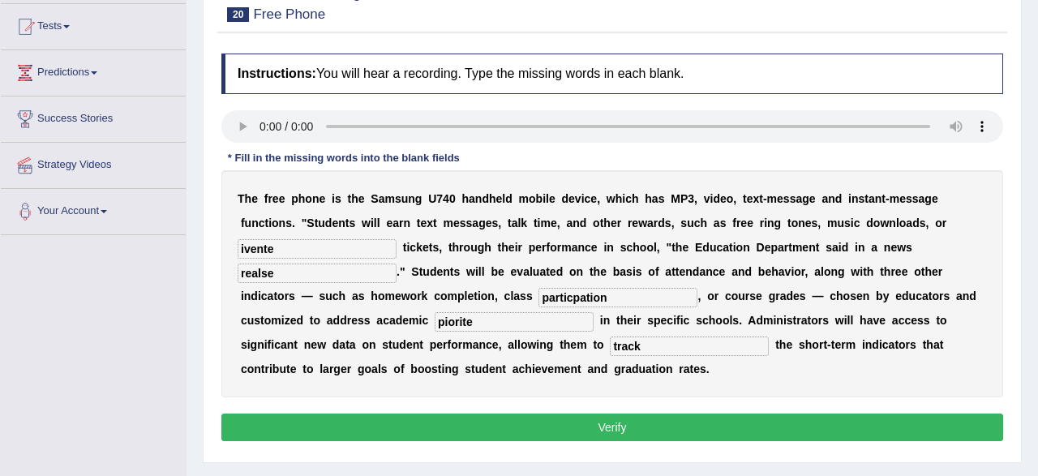
click at [509, 427] on button "Verify" at bounding box center [612, 428] width 782 height 28
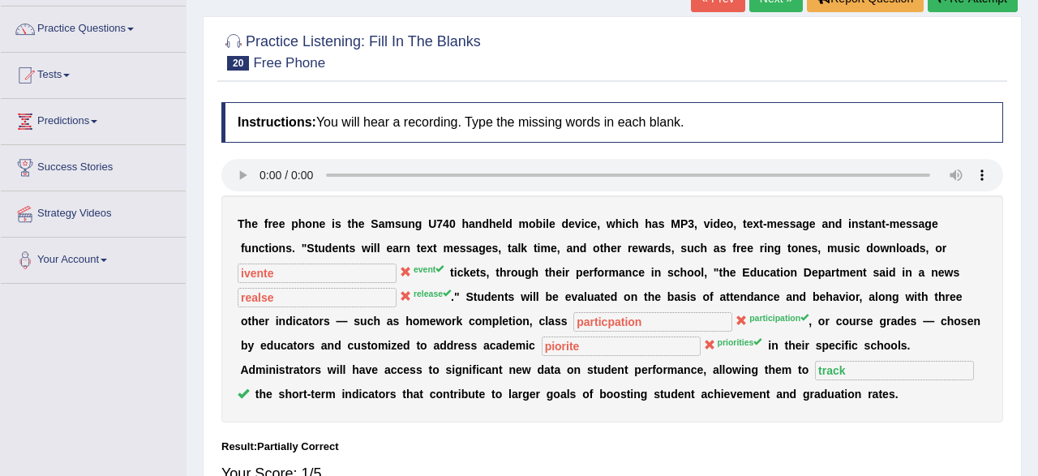
scroll to position [84, 0]
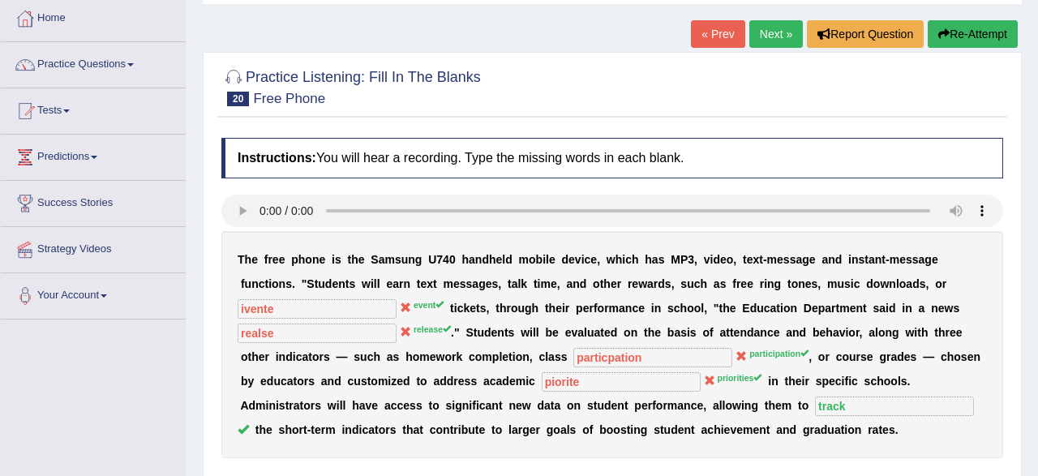
click at [758, 38] on link "Next »" at bounding box center [776, 34] width 54 height 28
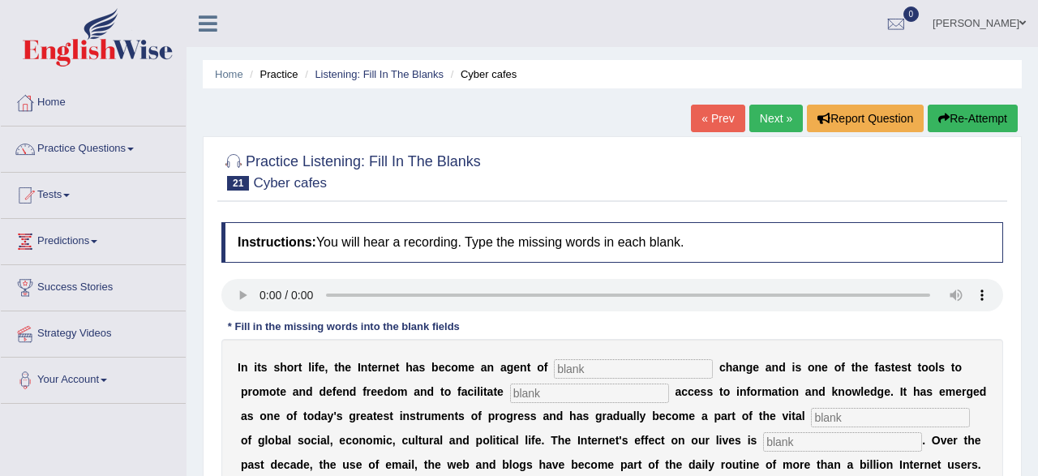
scroll to position [169, 0]
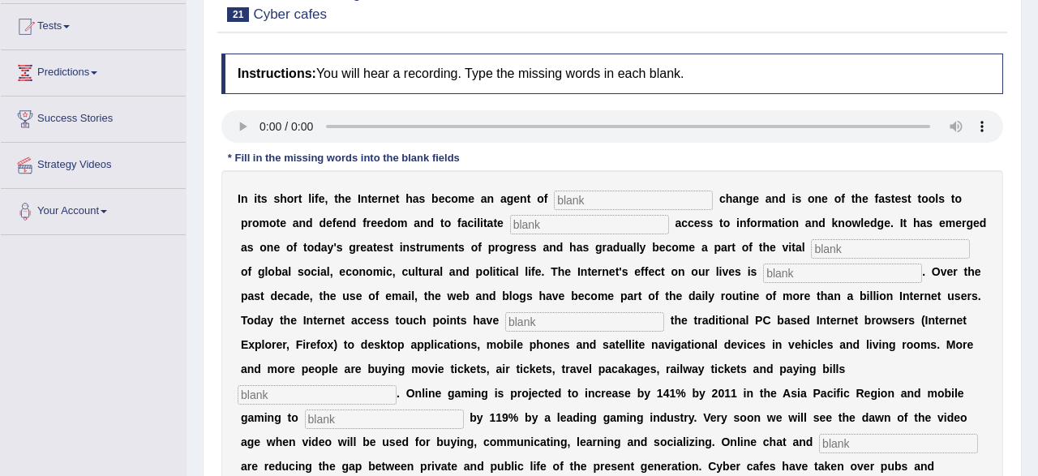
click at [569, 194] on input "text" at bounding box center [633, 200] width 159 height 19
click at [585, 195] on input "text" at bounding box center [633, 200] width 159 height 19
click at [573, 205] on input "text" at bounding box center [633, 200] width 159 height 19
click at [567, 200] on input "ravationaly" at bounding box center [633, 200] width 159 height 19
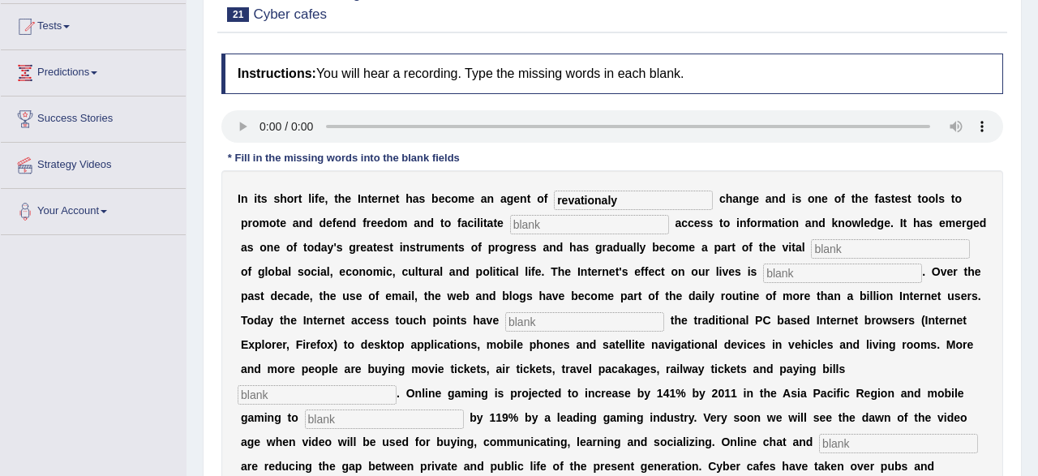
click at [581, 204] on input "revationaly" at bounding box center [633, 200] width 159 height 19
type input "revolutionaly"
click at [542, 223] on input "text" at bounding box center [589, 224] width 159 height 19
click at [544, 223] on input "text" at bounding box center [589, 224] width 159 height 19
type input "democratic"
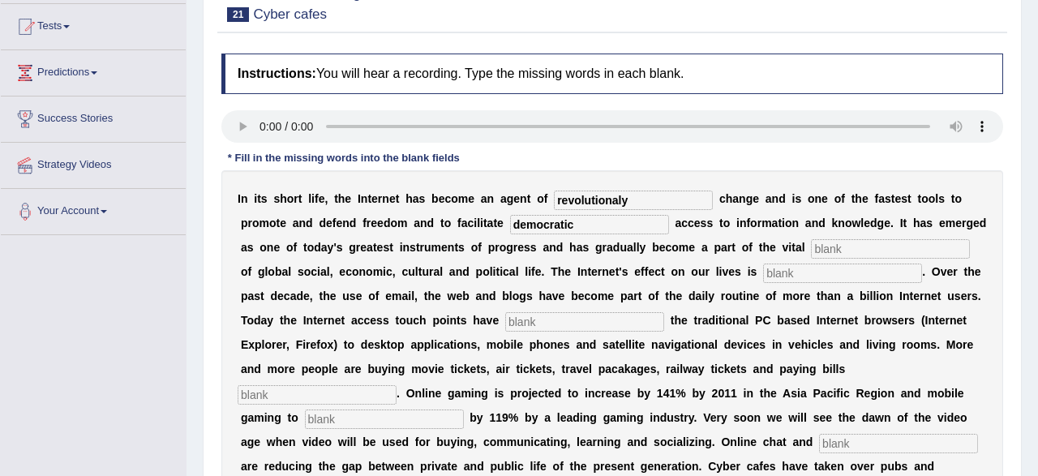
click at [828, 254] on input "text" at bounding box center [890, 248] width 159 height 19
click at [821, 248] on input "text" at bounding box center [890, 248] width 159 height 19
type input "infrastructure"
click at [784, 272] on input "text" at bounding box center [842, 273] width 159 height 19
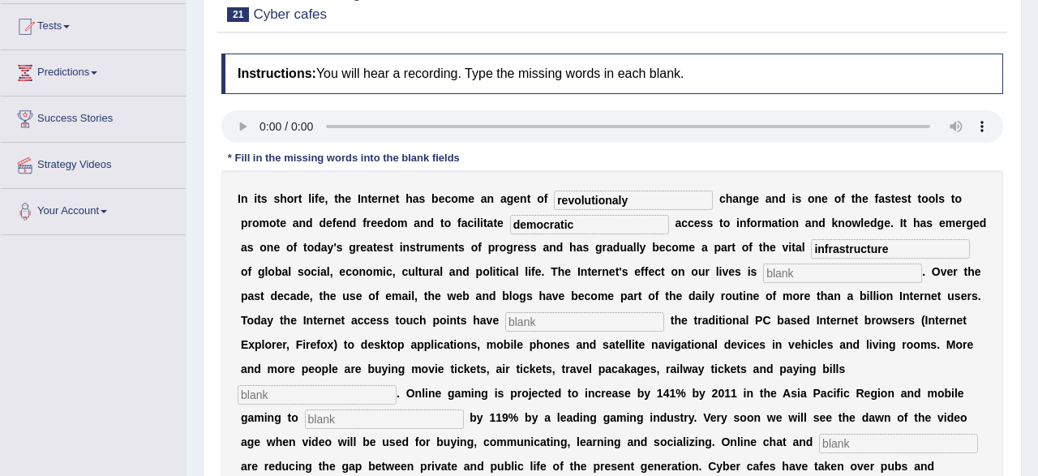
click at [779, 275] on input "text" at bounding box center [842, 273] width 159 height 19
type input "pervasive"
click at [555, 325] on input "text" at bounding box center [584, 321] width 159 height 19
click at [539, 317] on input "text" at bounding box center [584, 321] width 159 height 19
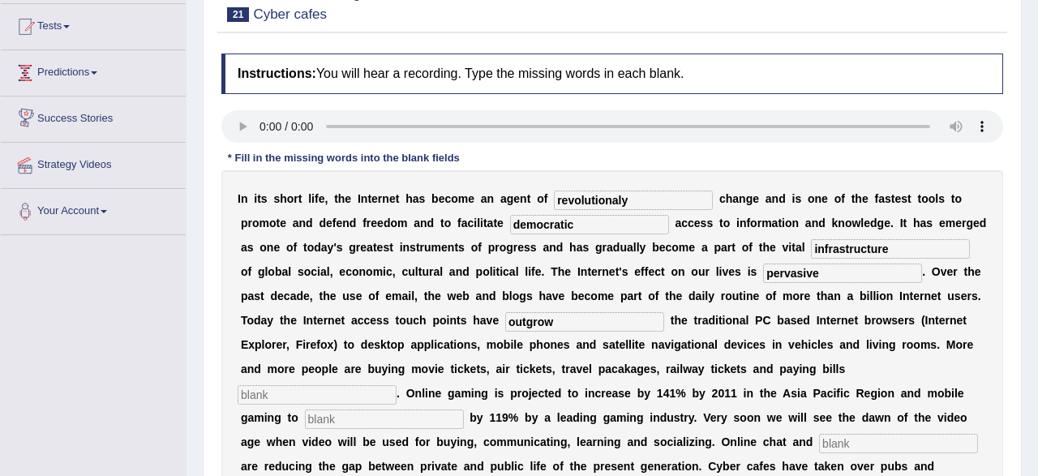
type input "outgrow"
click at [347, 401] on input "text" at bounding box center [317, 394] width 159 height 19
type input "online"
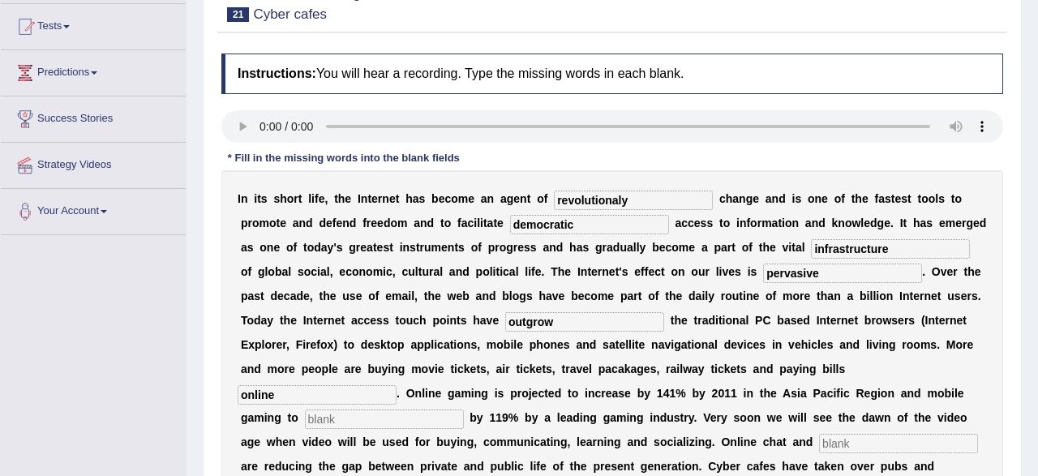
click at [351, 419] on input "text" at bounding box center [384, 418] width 159 height 19
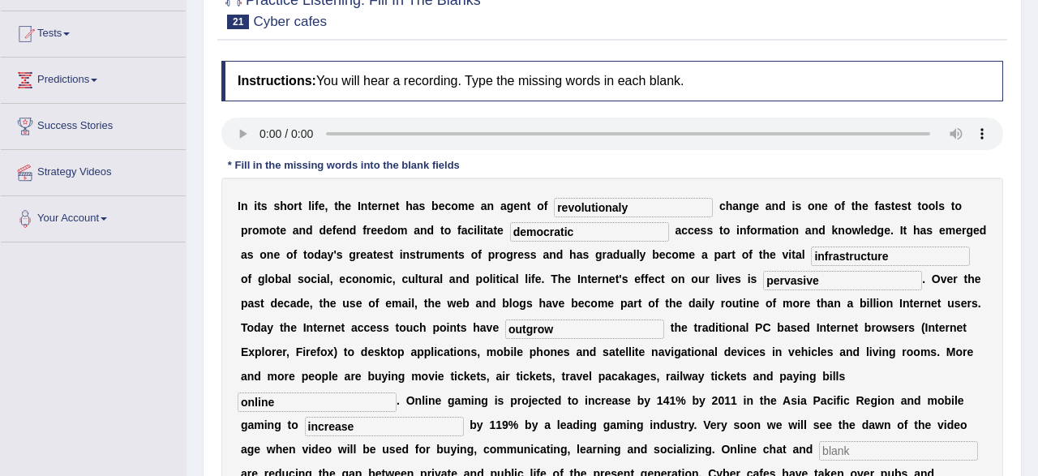
scroll to position [84, 0]
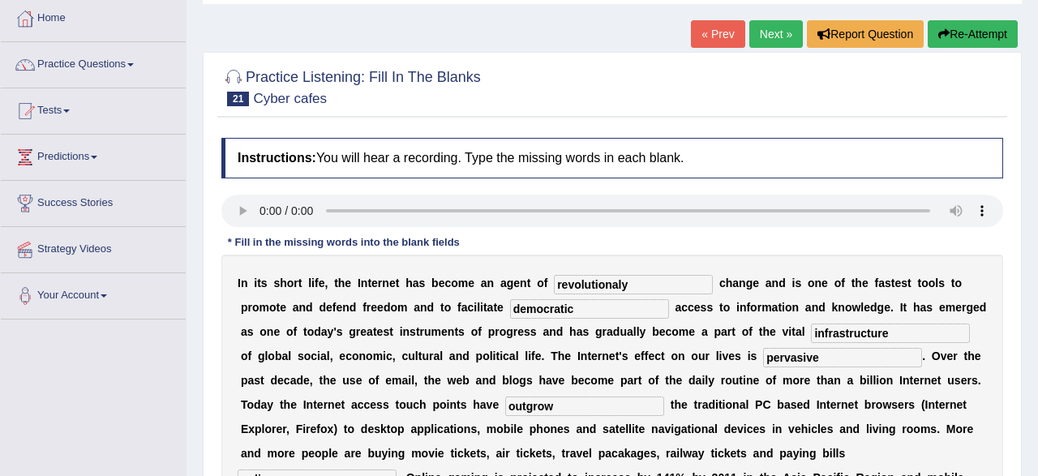
type input "increase"
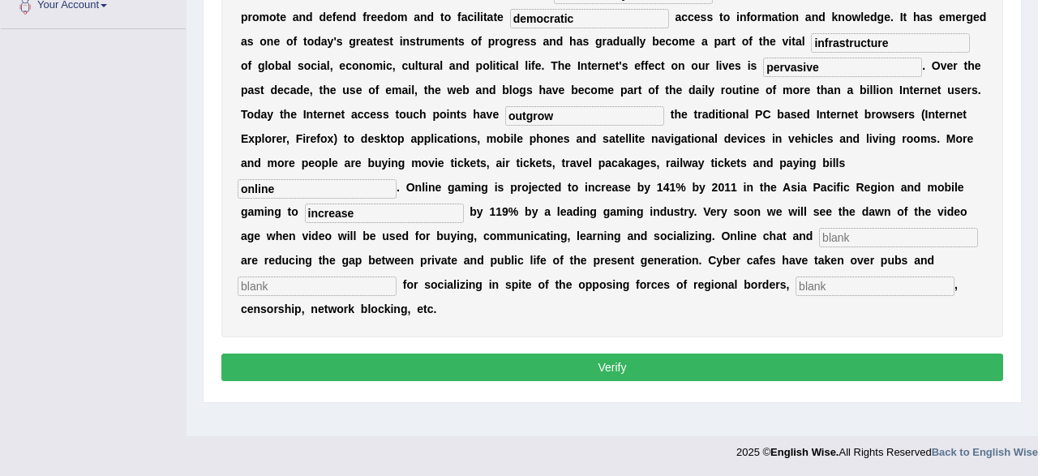
click at [845, 231] on input "text" at bounding box center [898, 237] width 159 height 19
type input "blogs"
click at [313, 289] on input "text" at bounding box center [317, 285] width 159 height 19
type input "bars"
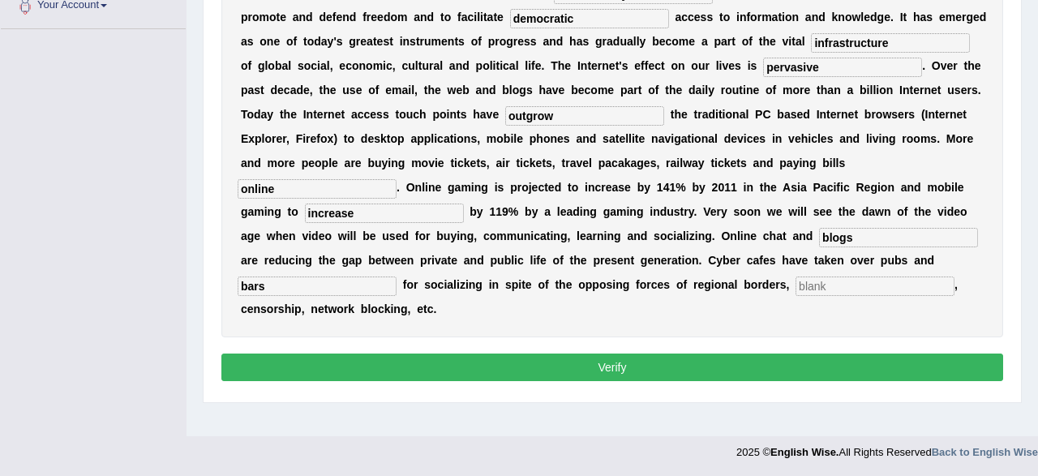
click at [846, 286] on input "text" at bounding box center [874, 285] width 159 height 19
click at [805, 288] on input "text" at bounding box center [874, 285] width 159 height 19
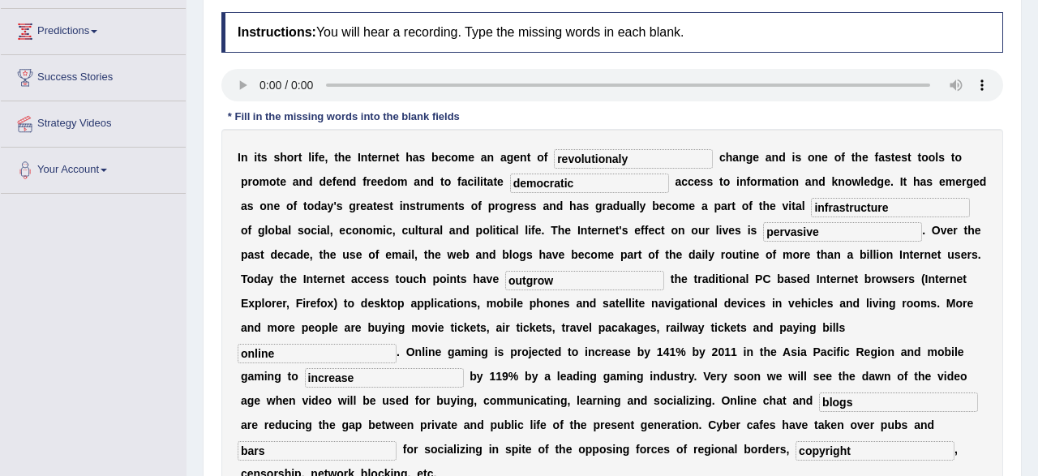
scroll to position [206, 0]
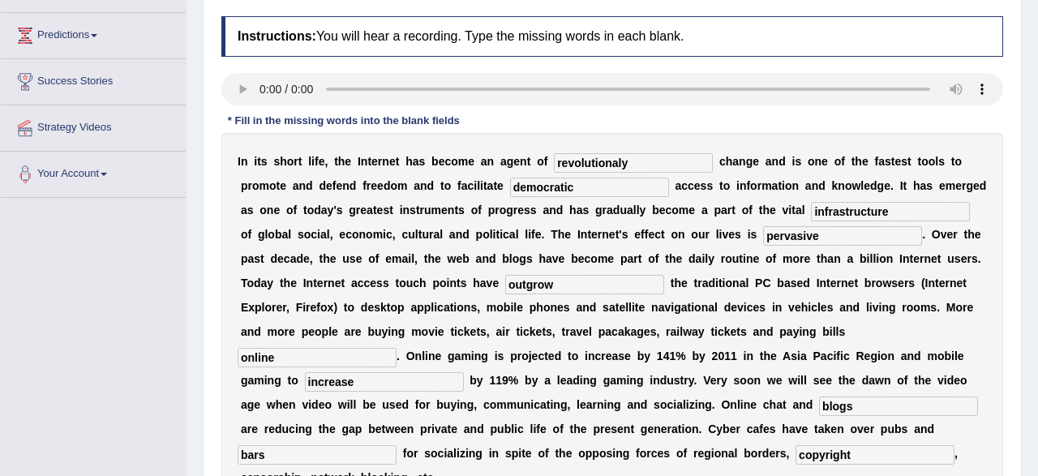
type input "copyright"
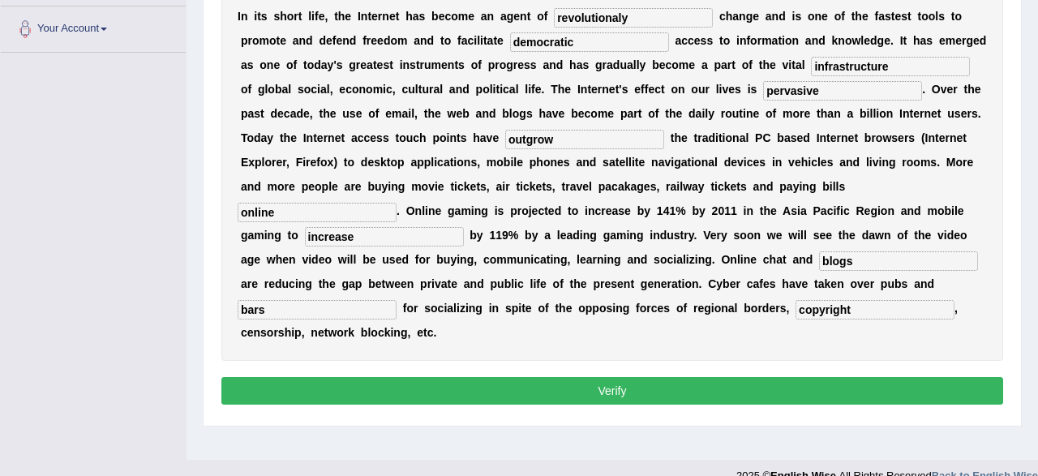
scroll to position [375, 0]
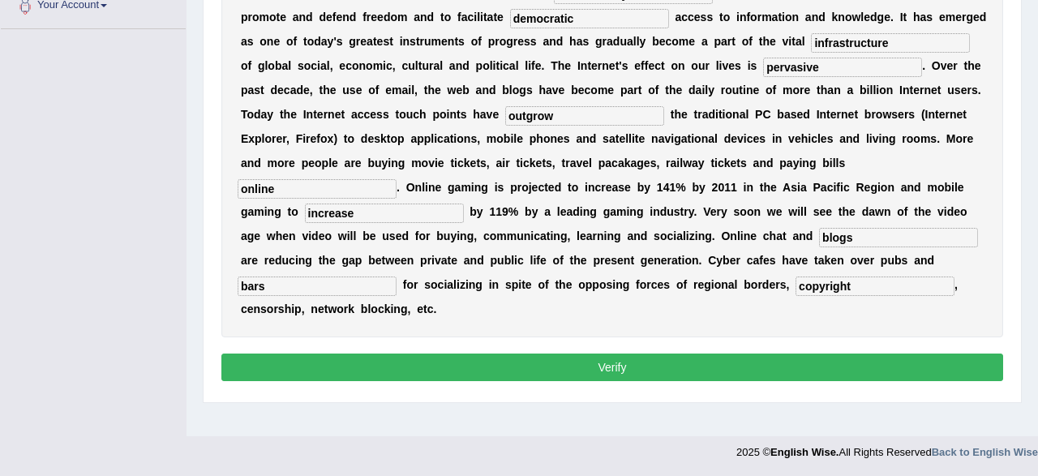
click at [427, 369] on button "Verify" at bounding box center [612, 368] width 782 height 28
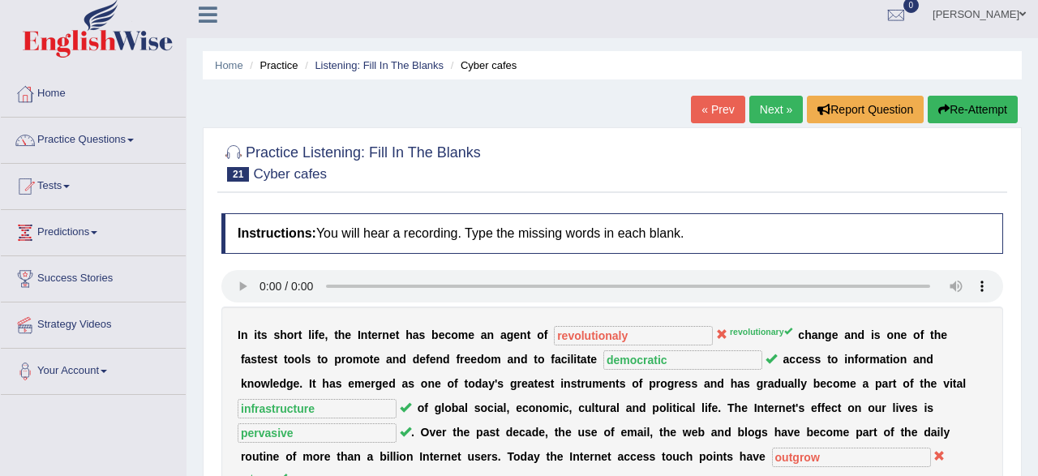
scroll to position [0, 0]
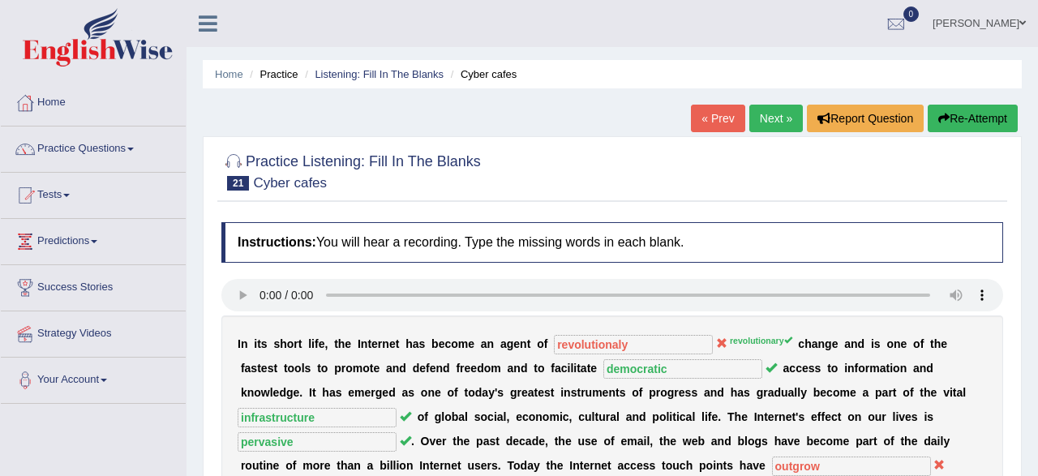
click at [756, 124] on link "Next »" at bounding box center [776, 119] width 54 height 28
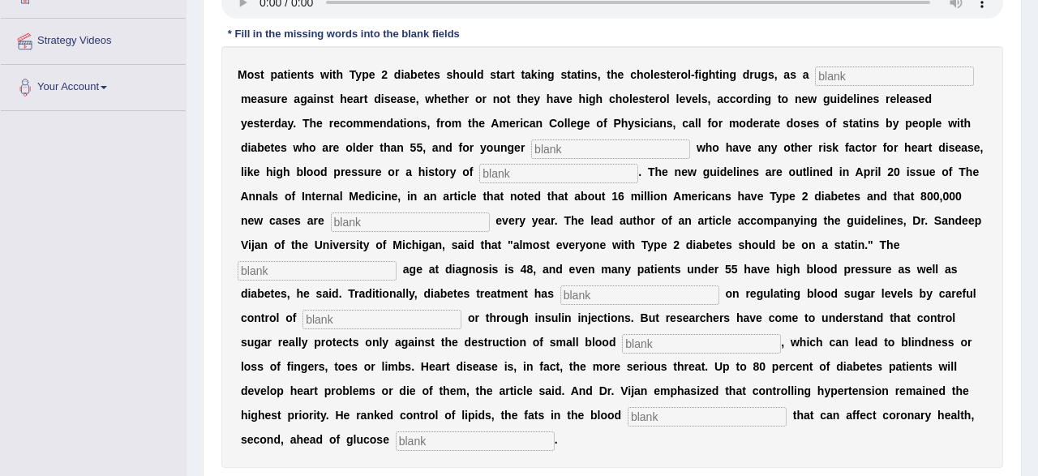
scroll to position [253, 0]
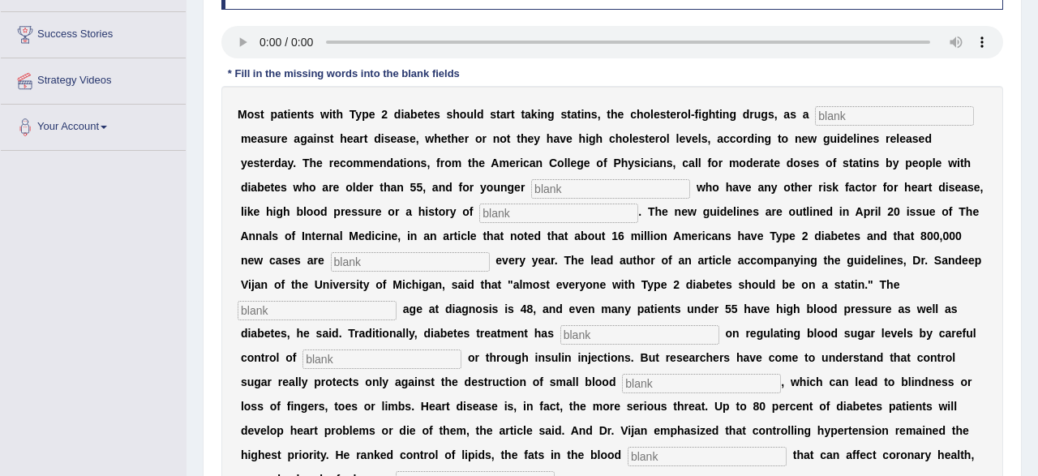
click at [868, 109] on input "text" at bounding box center [894, 115] width 159 height 19
click at [871, 120] on input "text" at bounding box center [894, 115] width 159 height 19
type input "perm"
click at [851, 122] on input "perm" at bounding box center [894, 115] width 159 height 19
click at [875, 118] on input "perm" at bounding box center [894, 115] width 159 height 19
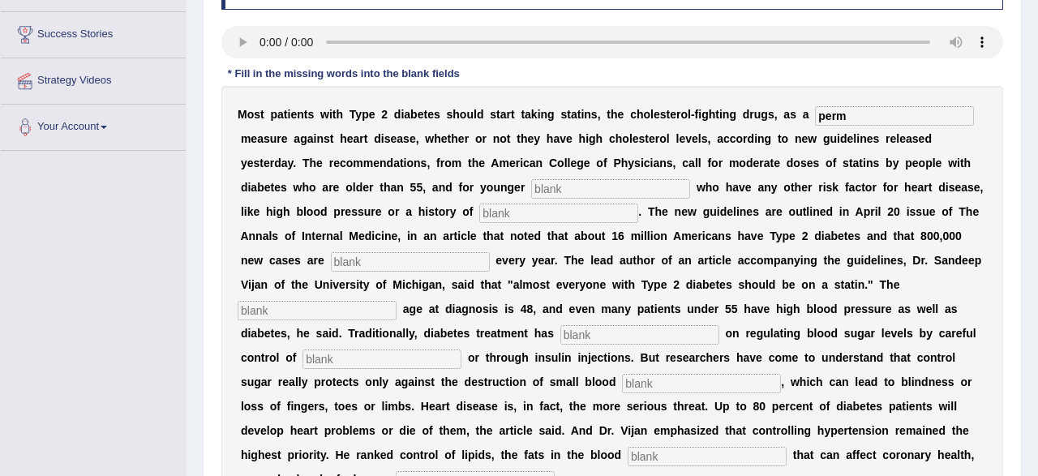
click at [554, 195] on input "text" at bounding box center [610, 188] width 159 height 19
click at [542, 189] on input "text" at bounding box center [610, 188] width 159 height 19
type input "patient"
click at [552, 213] on input "text" at bounding box center [558, 213] width 159 height 19
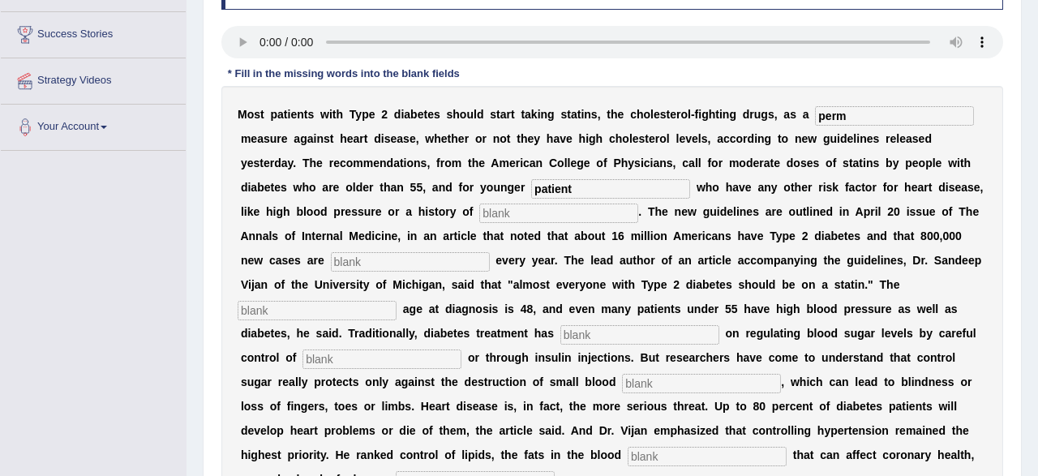
click at [504, 210] on input "text" at bounding box center [558, 213] width 159 height 19
type input "smoking"
click at [402, 264] on input "text" at bounding box center [410, 261] width 159 height 19
click at [372, 259] on input "text" at bounding box center [410, 261] width 159 height 19
click at [395, 264] on input "diagnose" at bounding box center [410, 261] width 159 height 19
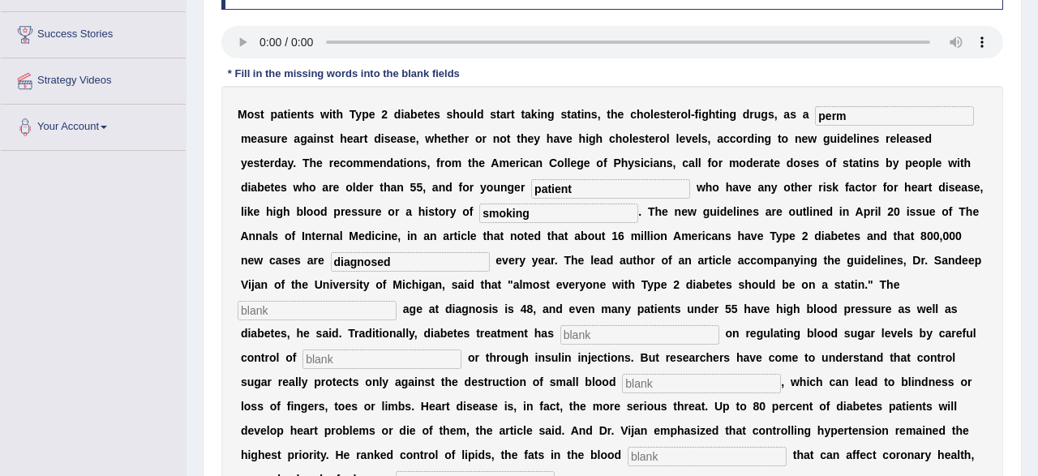
type input "diagnosed"
click at [356, 314] on input "text" at bounding box center [317, 310] width 159 height 19
click at [356, 313] on input "text" at bounding box center [317, 310] width 159 height 19
type input "avarage"
click at [618, 336] on input "text" at bounding box center [639, 334] width 159 height 19
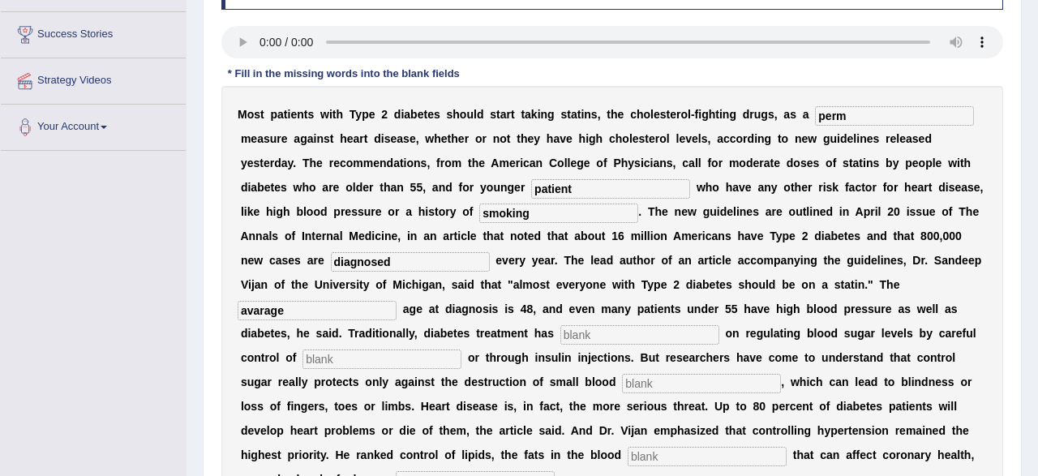
click at [592, 333] on input "text" at bounding box center [639, 334] width 159 height 19
type input "focused"
click at [354, 359] on input "text" at bounding box center [381, 358] width 159 height 19
click at [332, 363] on input "text" at bounding box center [381, 358] width 159 height 19
type input "daight"
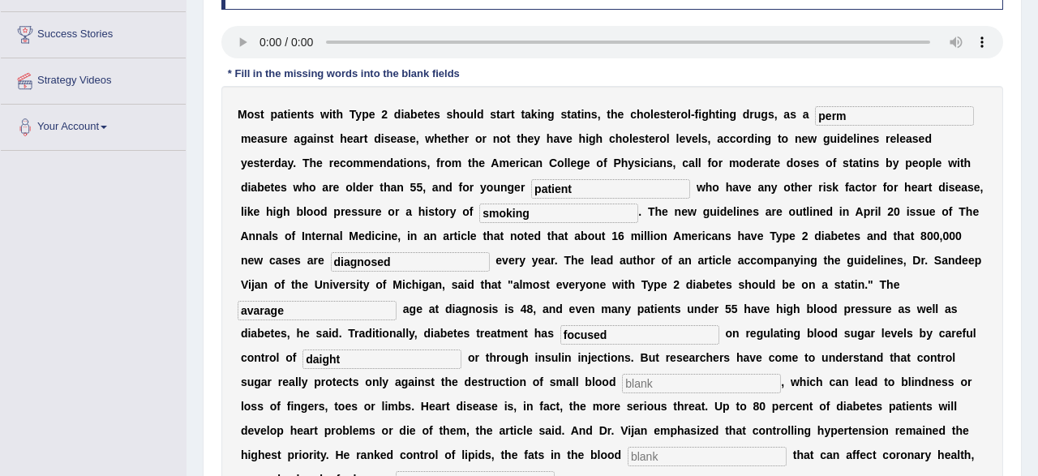
click at [628, 386] on input "text" at bounding box center [701, 383] width 159 height 19
type input "vasel"
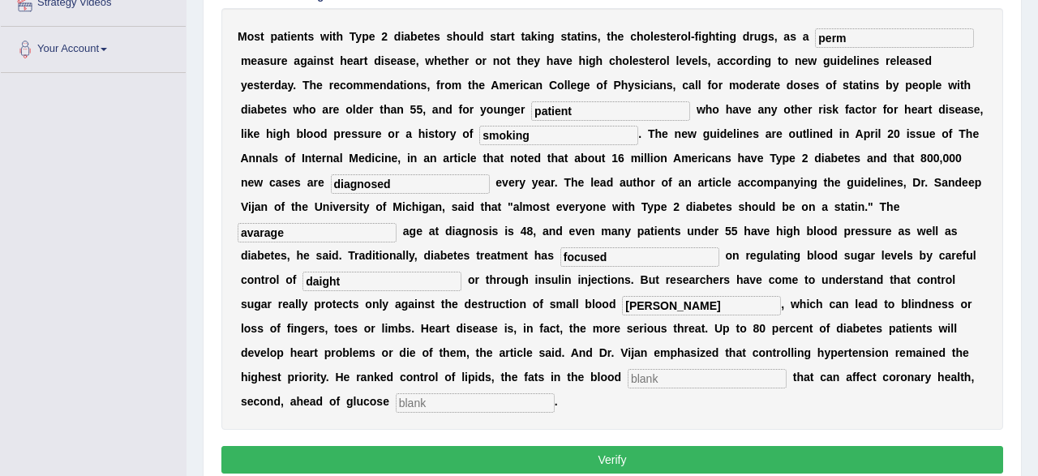
scroll to position [337, 0]
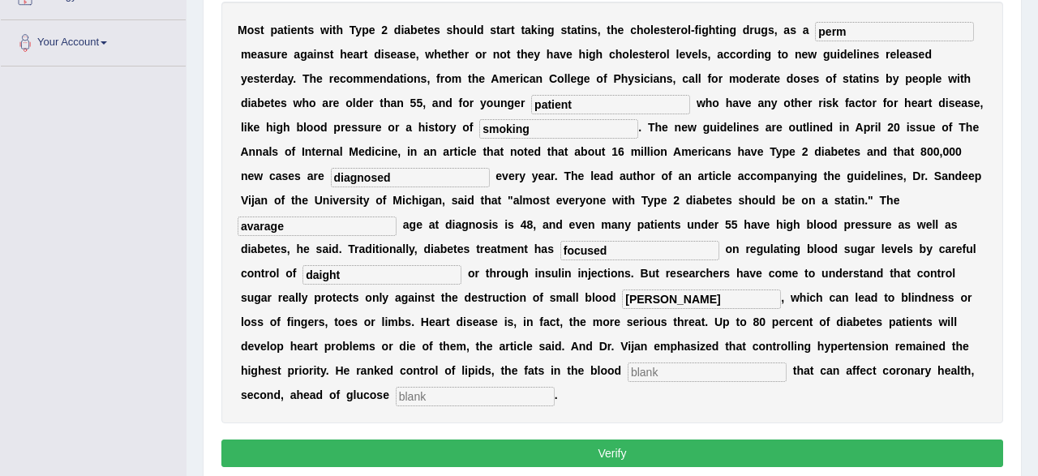
click at [659, 379] on input "text" at bounding box center [707, 371] width 159 height 19
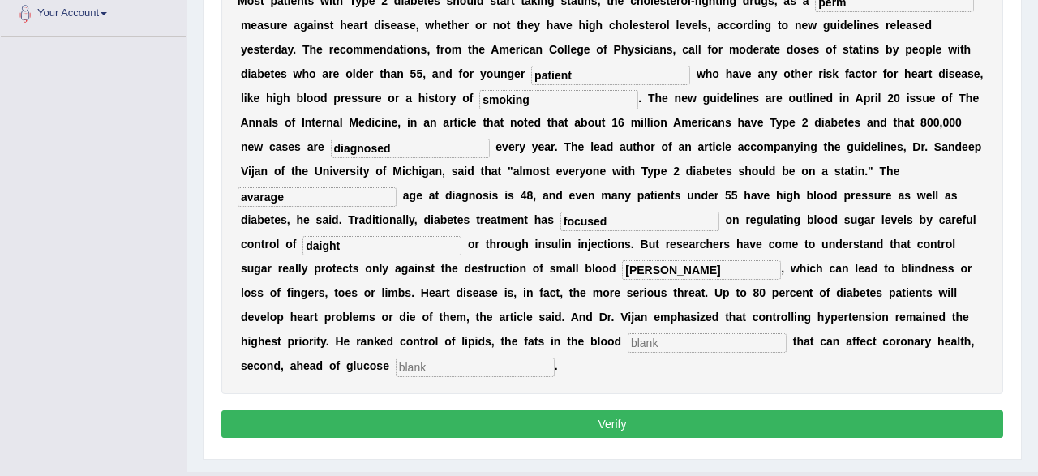
scroll to position [401, 0]
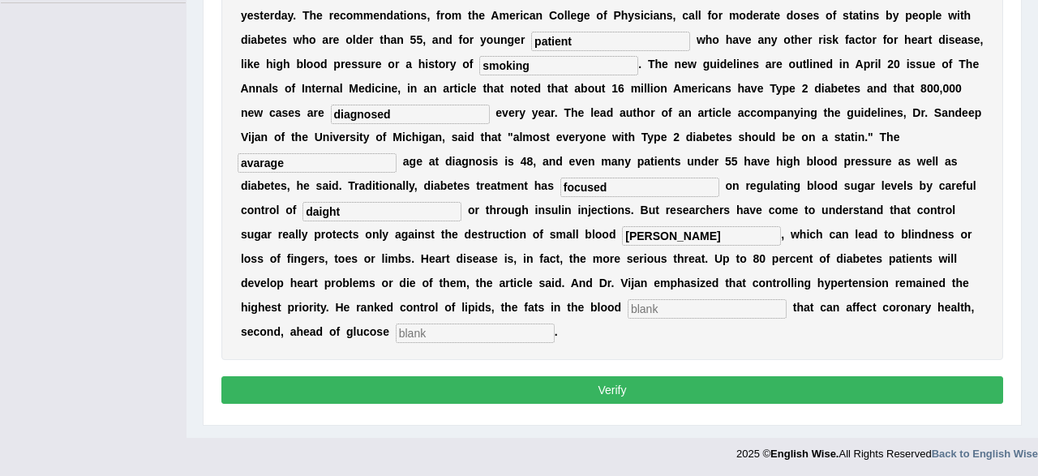
click at [396, 337] on input "text" at bounding box center [475, 333] width 159 height 19
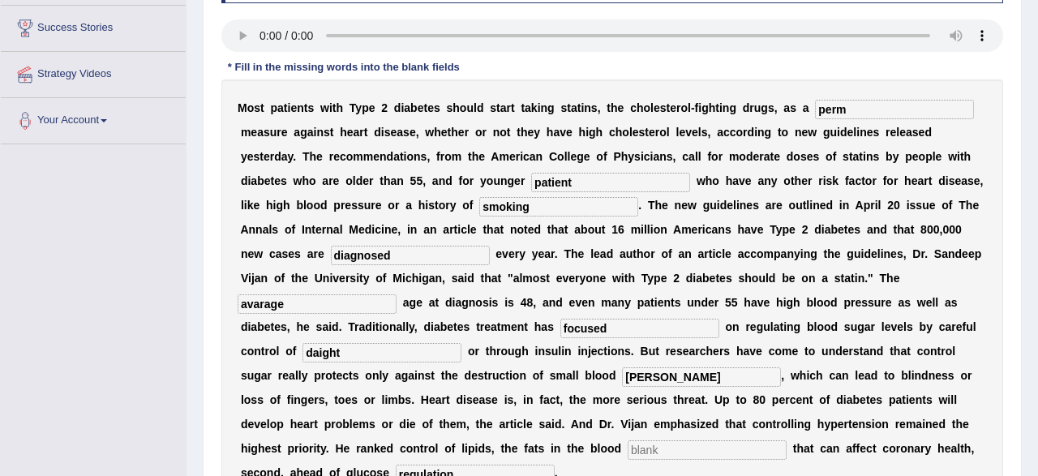
scroll to position [232, 0]
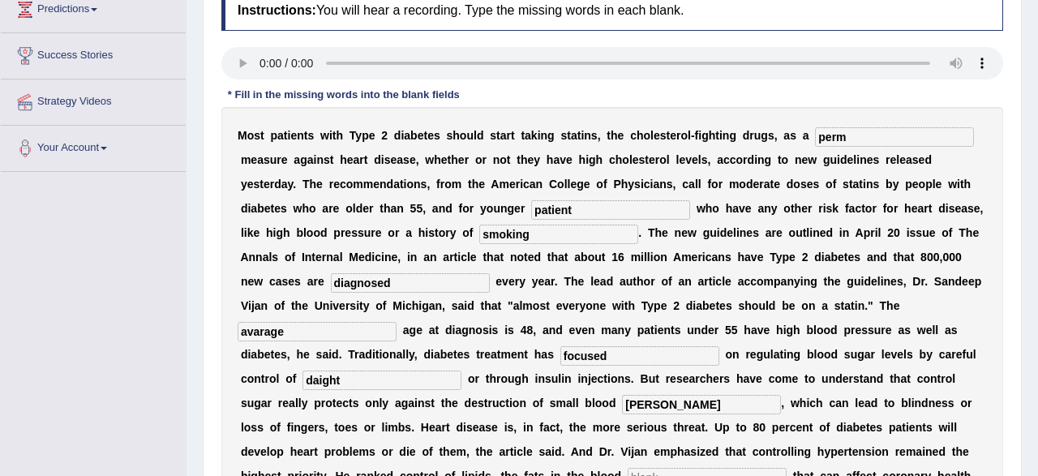
type input "regulation"
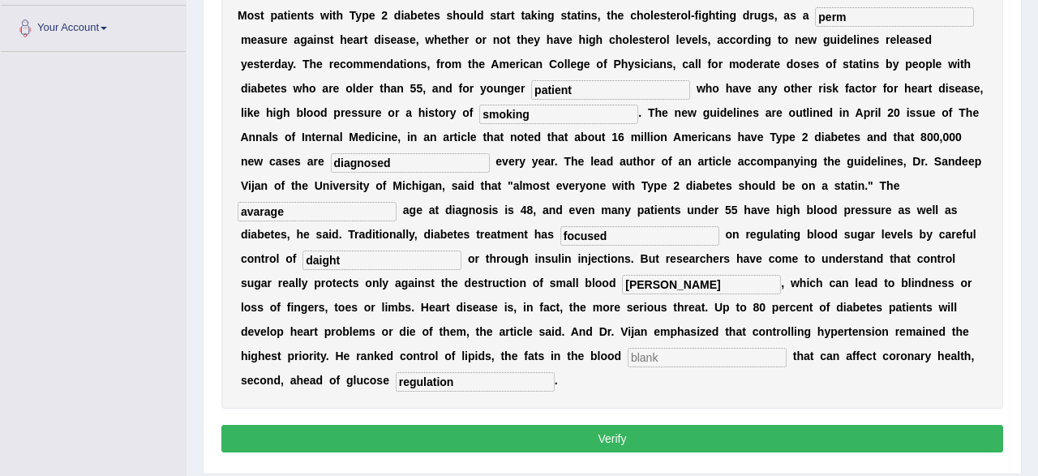
scroll to position [401, 0]
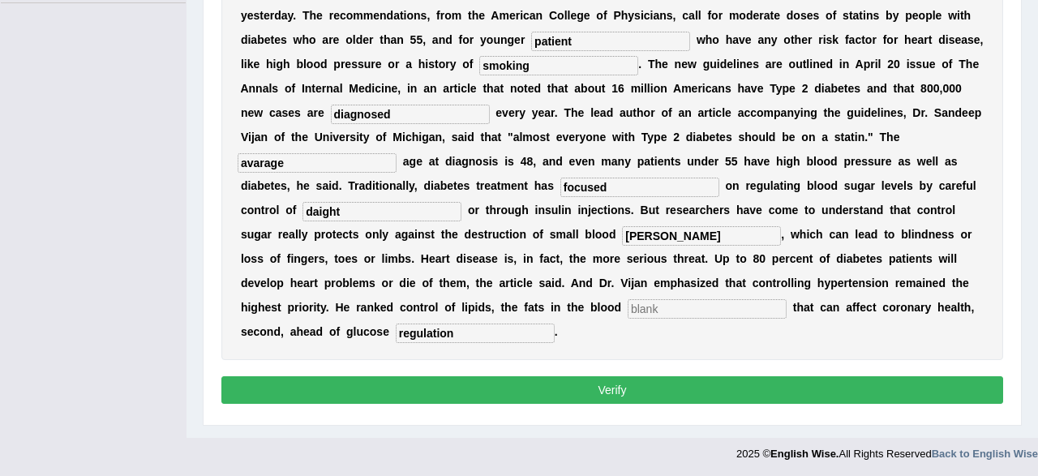
click at [628, 310] on input "text" at bounding box center [707, 308] width 159 height 19
type input "straine"
click at [536, 387] on button "Verify" at bounding box center [612, 390] width 782 height 28
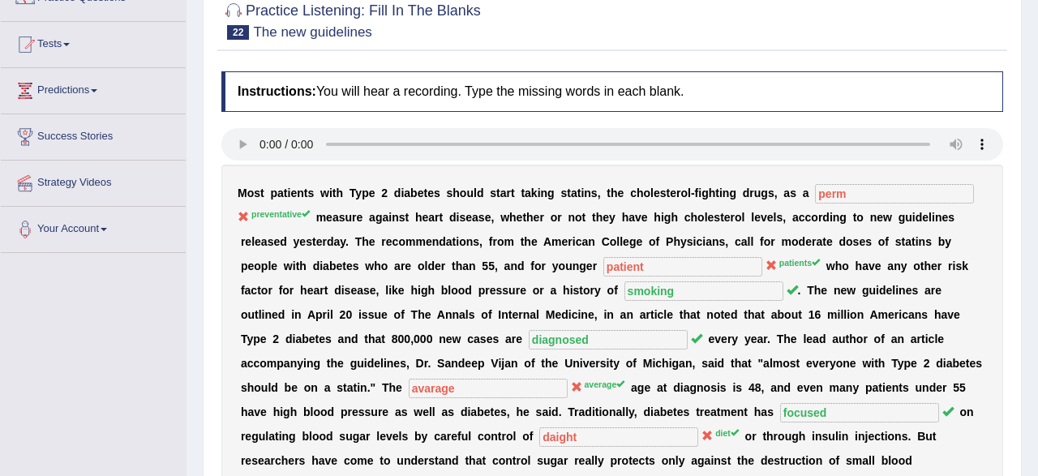
scroll to position [0, 0]
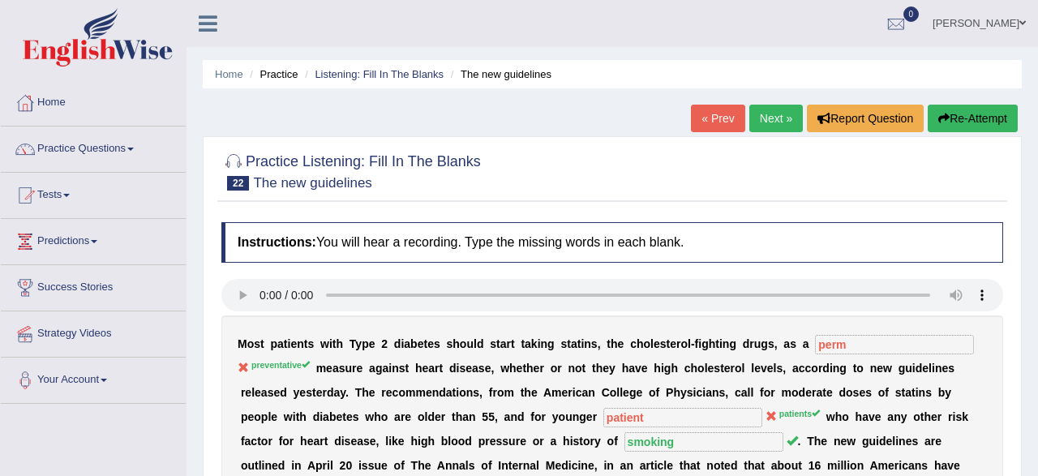
click at [762, 118] on link "Next »" at bounding box center [776, 119] width 54 height 28
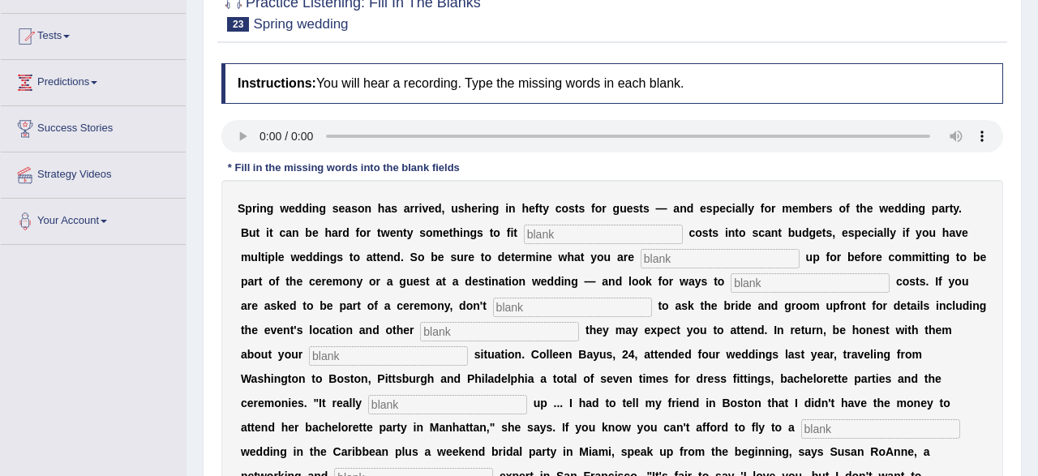
scroll to position [169, 0]
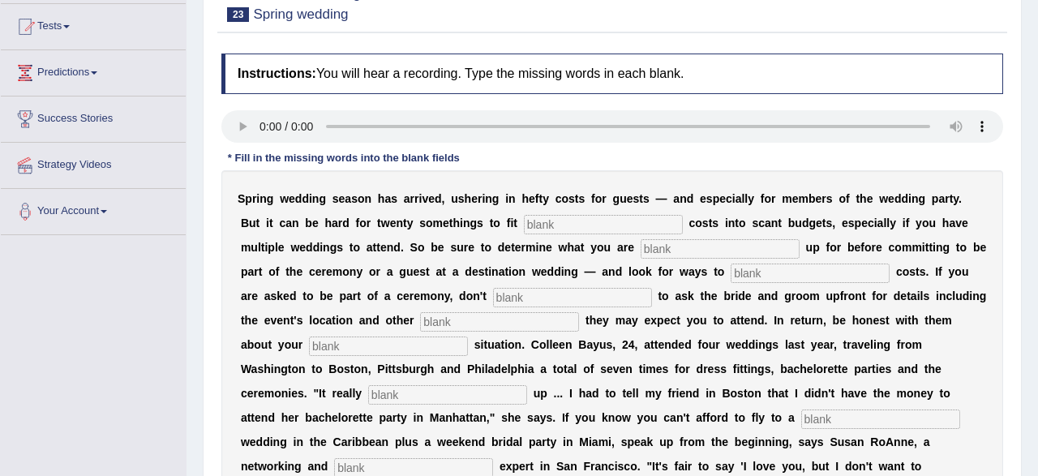
click at [543, 221] on input "text" at bounding box center [603, 224] width 159 height 19
click at [581, 226] on input "text" at bounding box center [603, 224] width 159 height 19
type input "ecxtra"
click at [641, 254] on input "text" at bounding box center [720, 248] width 159 height 19
click at [641, 250] on input "text" at bounding box center [720, 248] width 159 height 19
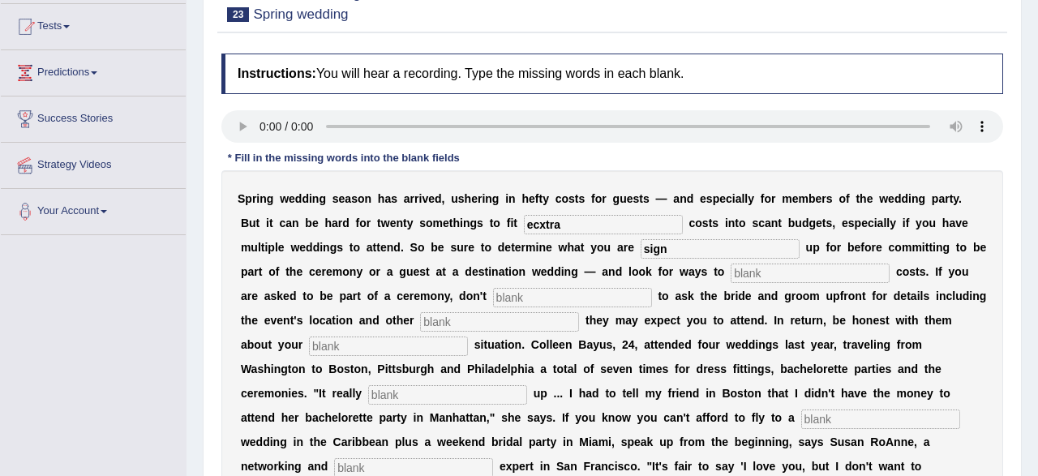
type input "sign"
click at [731, 272] on input "text" at bounding box center [810, 273] width 159 height 19
type input "strem"
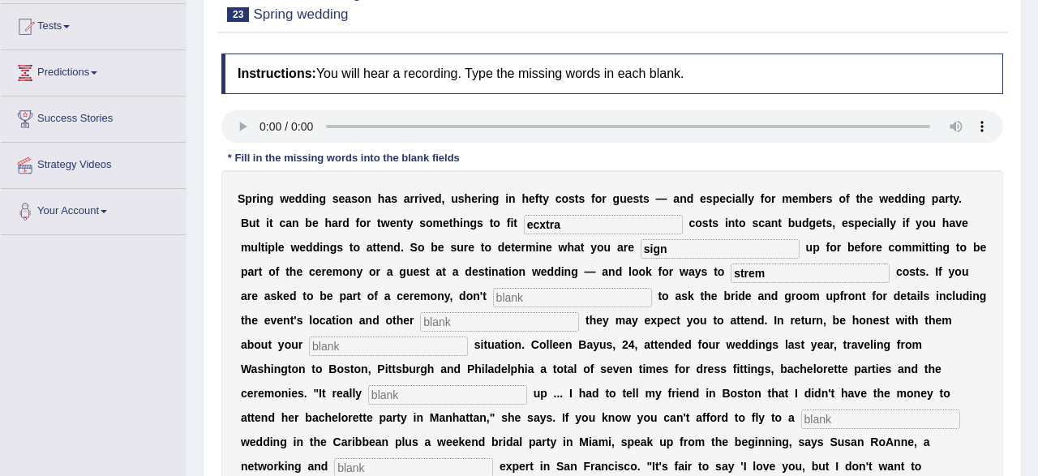
click at [493, 302] on input "text" at bounding box center [572, 297] width 159 height 19
type input "hasteate"
click at [420, 319] on input "text" at bounding box center [499, 321] width 159 height 19
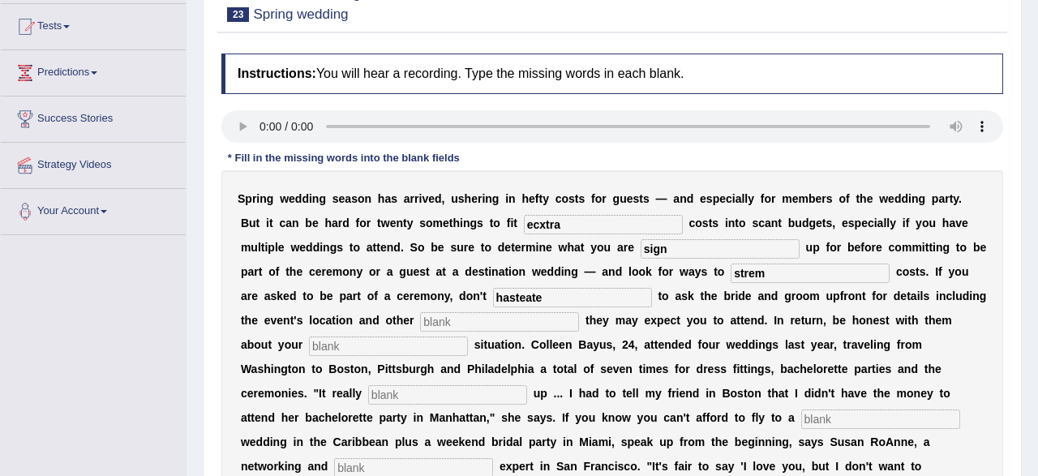
click at [420, 321] on input "text" at bounding box center [499, 321] width 159 height 19
type input "function"
click at [349, 343] on input "text" at bounding box center [388, 345] width 159 height 19
click at [326, 341] on input "text" at bounding box center [388, 345] width 159 height 19
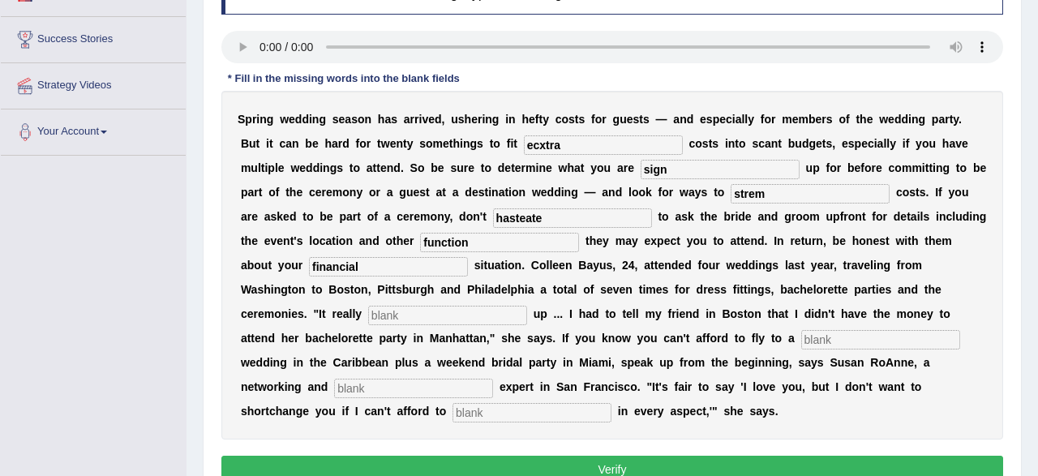
scroll to position [253, 0]
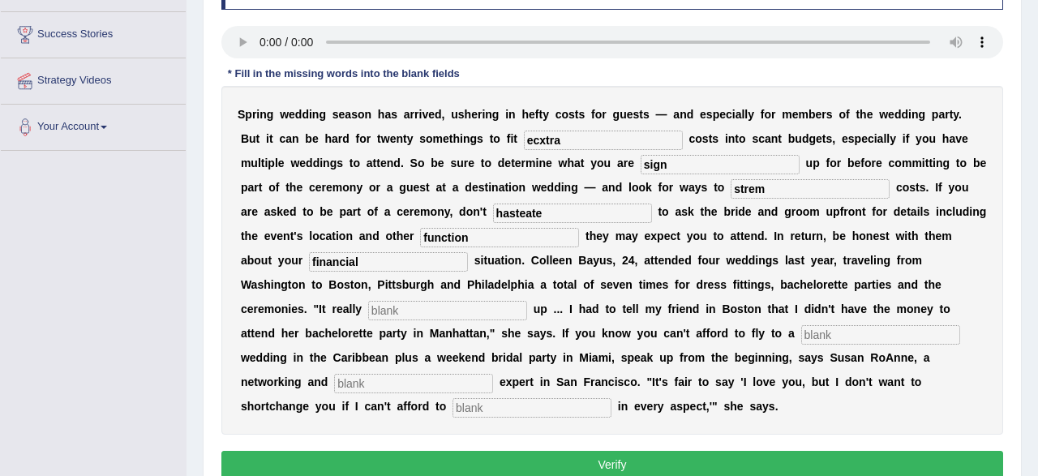
type input "financial"
click at [368, 303] on input "text" at bounding box center [447, 310] width 159 height 19
click at [368, 306] on input "text" at bounding box center [447, 310] width 159 height 19
type input "added"
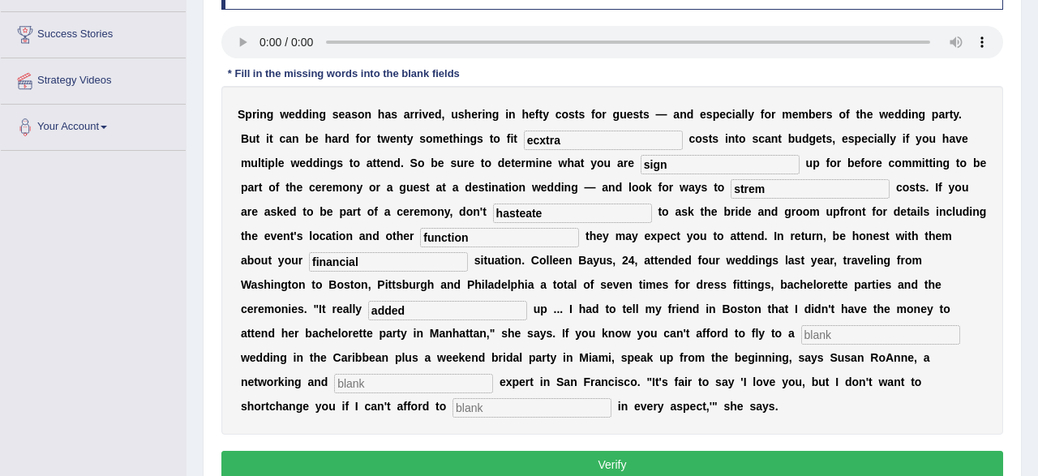
click at [801, 339] on input "text" at bounding box center [880, 334] width 159 height 19
click at [801, 328] on input "text" at bounding box center [880, 334] width 159 height 19
type input "destination"
click at [493, 374] on input "text" at bounding box center [413, 383] width 159 height 19
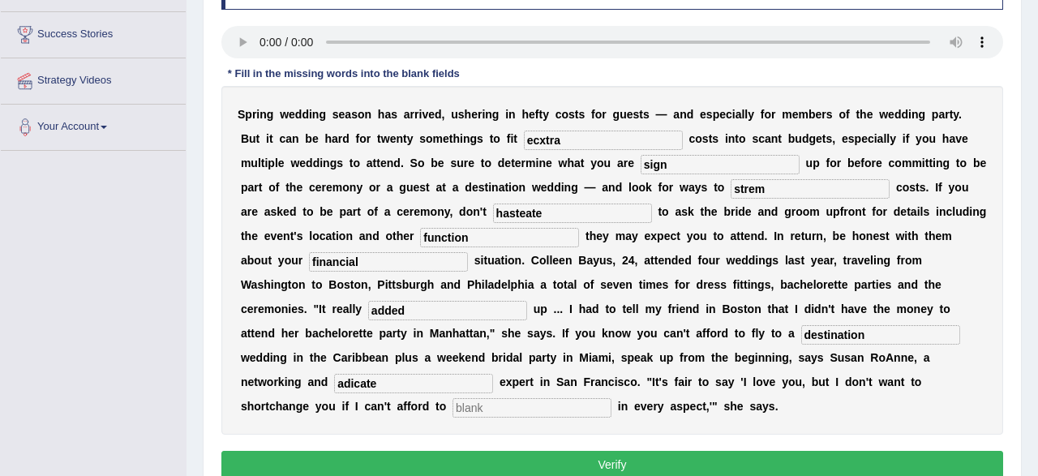
type input "adicate"
click at [452, 408] on input "text" at bounding box center [531, 407] width 159 height 19
click at [452, 412] on input "text" at bounding box center [531, 407] width 159 height 19
type input "participate"
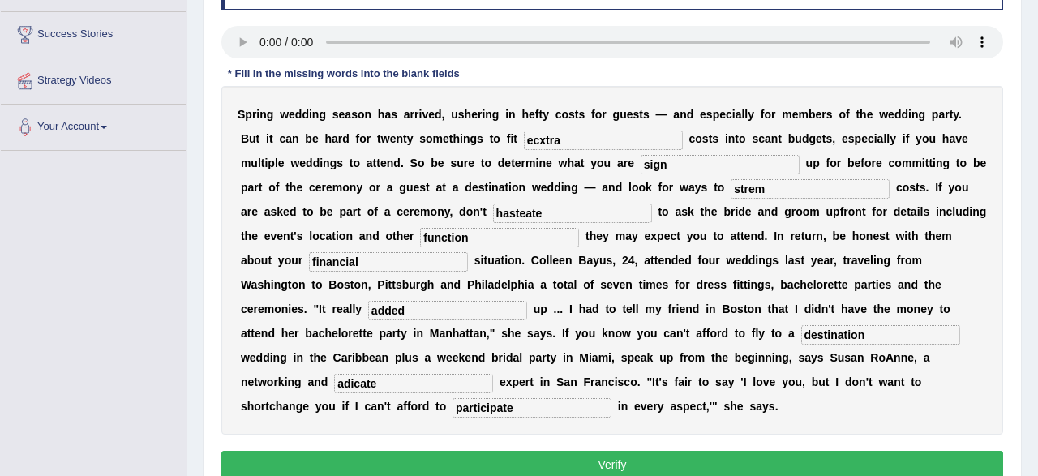
click at [565, 139] on input "ecxtra" at bounding box center [603, 140] width 159 height 19
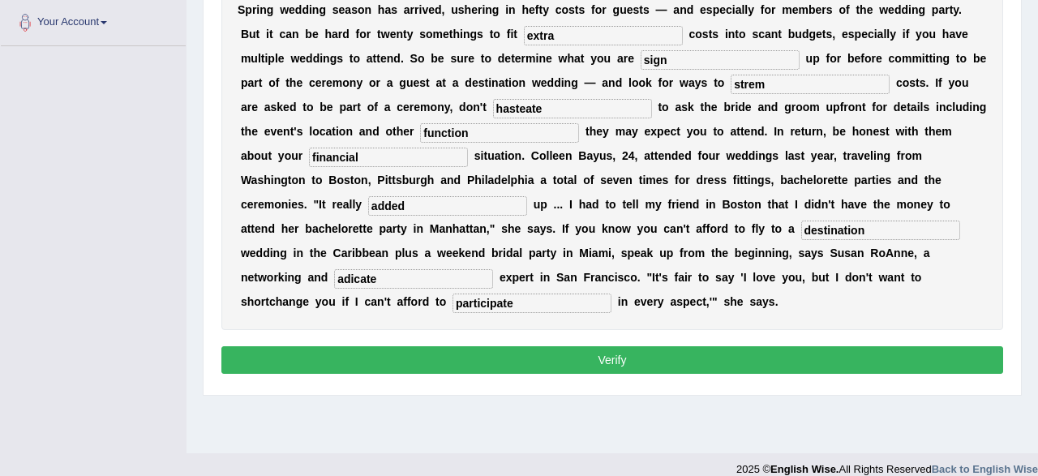
scroll to position [375, 0]
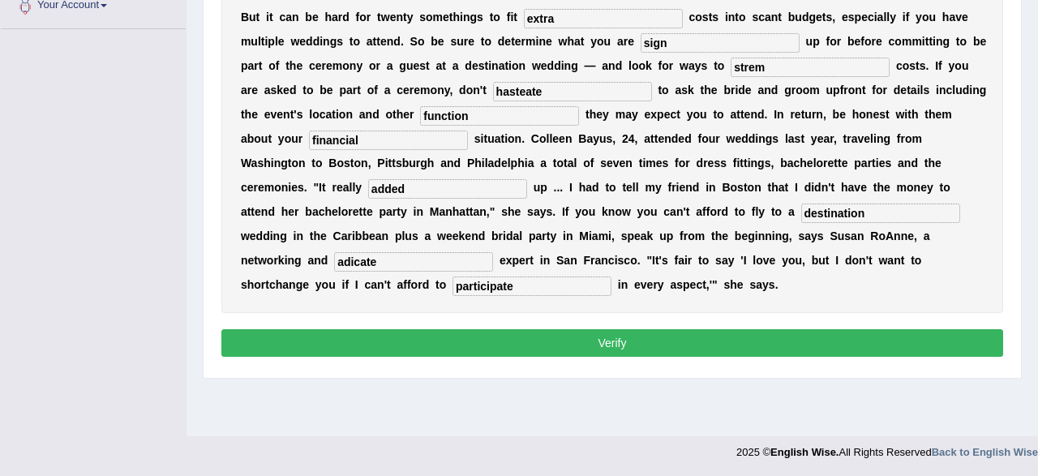
type input "extra"
click at [557, 349] on button "Verify" at bounding box center [612, 343] width 782 height 28
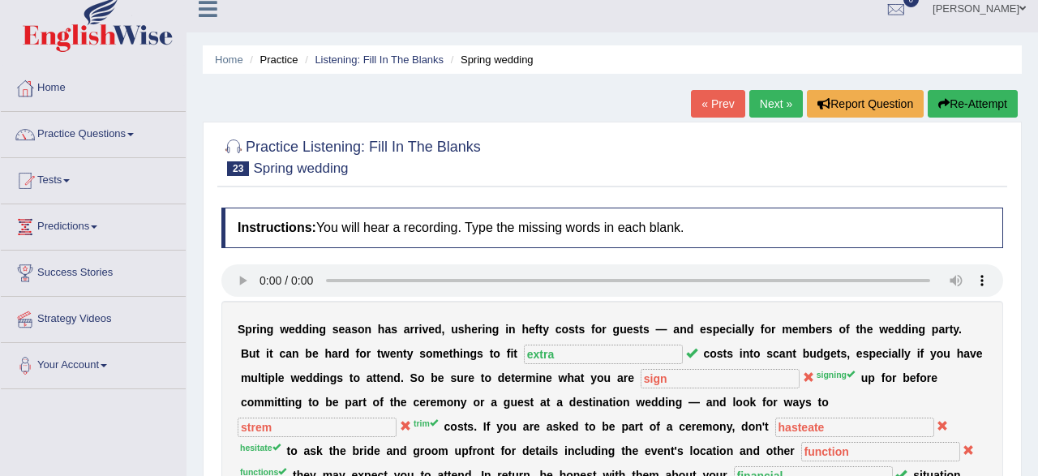
scroll to position [0, 0]
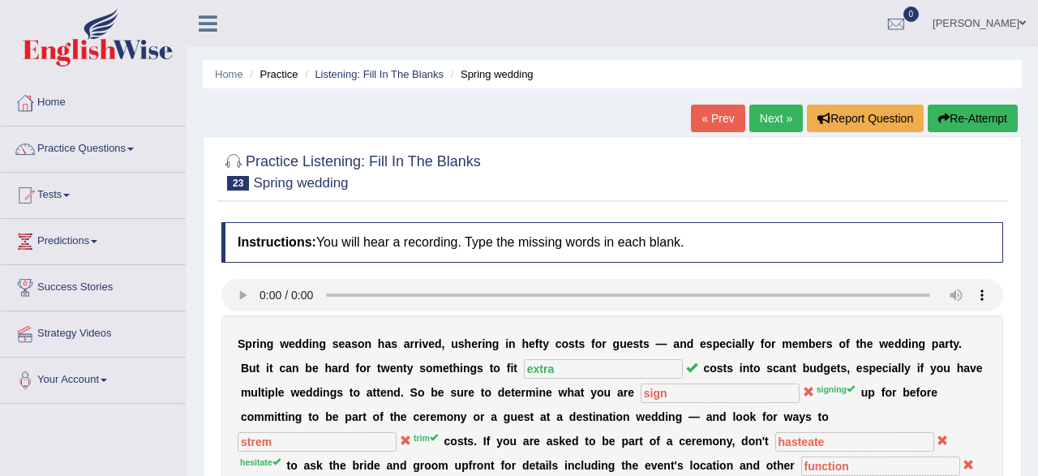
click at [768, 122] on link "Next »" at bounding box center [776, 119] width 54 height 28
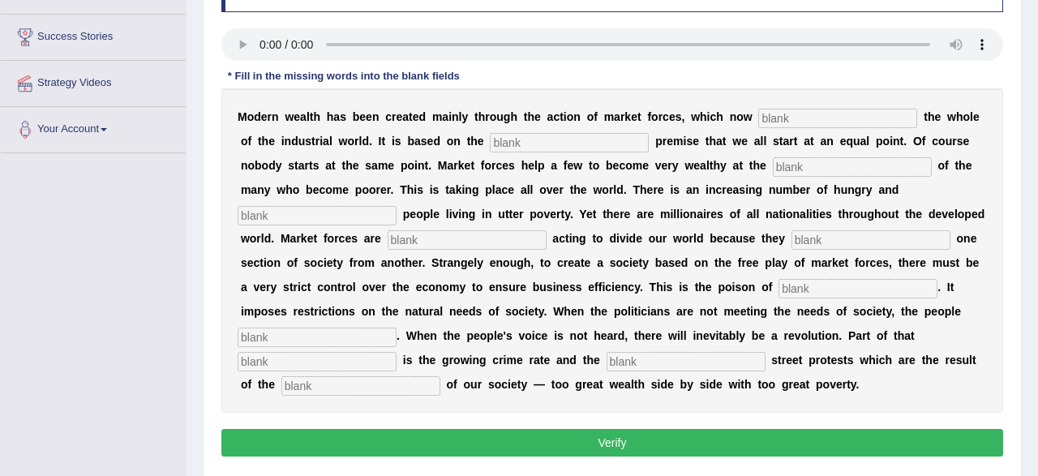
scroll to position [253, 0]
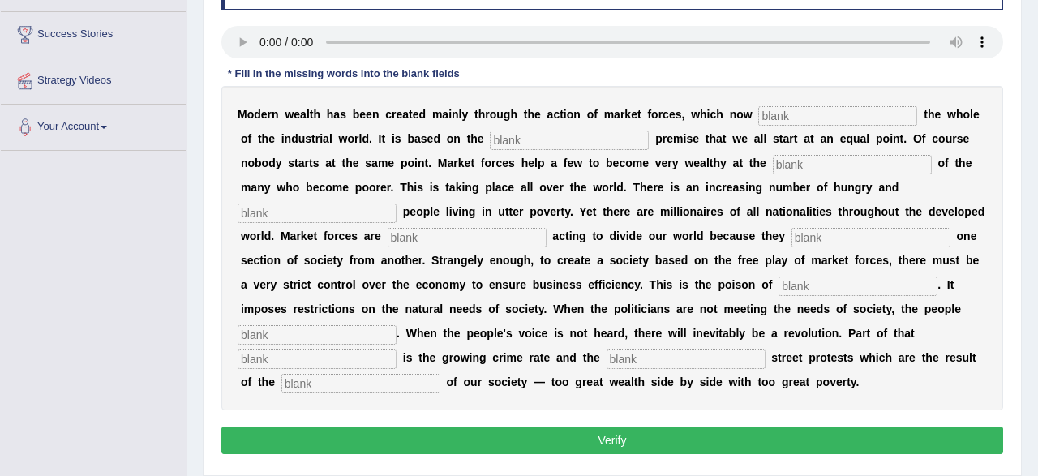
click at [782, 108] on input "text" at bounding box center [837, 115] width 159 height 19
type input "domenate"
click at [500, 139] on input "text" at bounding box center [569, 140] width 159 height 19
type input "false"
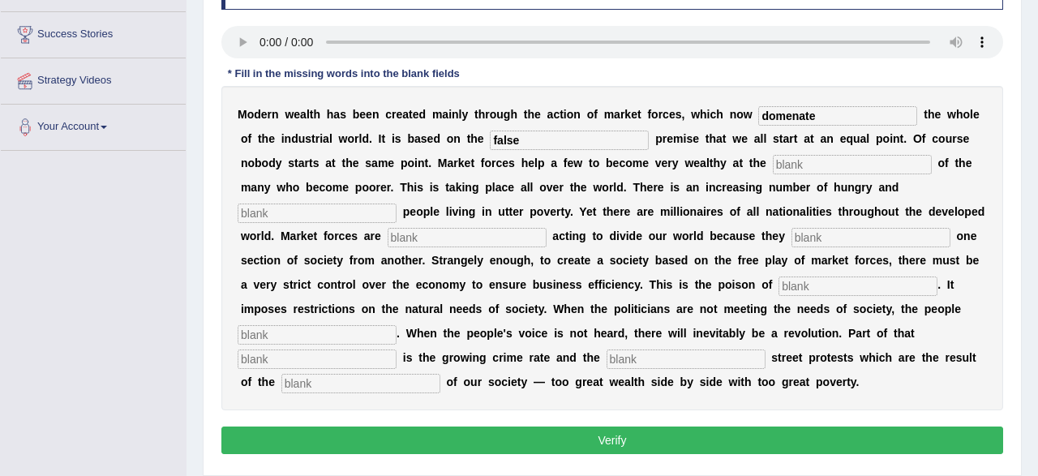
click at [773, 158] on input "text" at bounding box center [852, 164] width 159 height 19
click at [773, 161] on input "text" at bounding box center [852, 164] width 159 height 19
type input "expanse"
click at [396, 204] on input "text" at bounding box center [317, 213] width 159 height 19
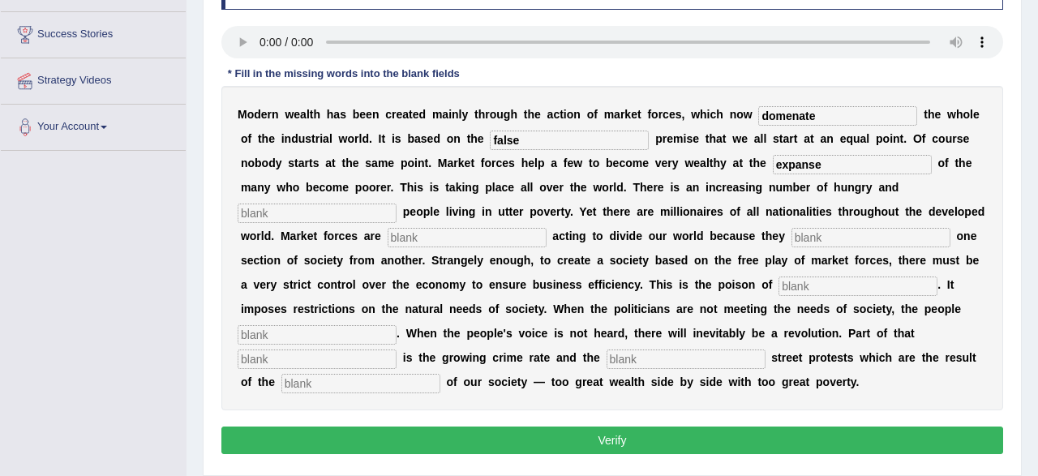
click at [396, 204] on input "text" at bounding box center [317, 213] width 159 height 19
click at [396, 204] on input "disprate" at bounding box center [317, 213] width 159 height 19
type input "disparate"
click at [388, 240] on input "text" at bounding box center [467, 237] width 159 height 19
click at [388, 235] on input "text" at bounding box center [467, 237] width 159 height 19
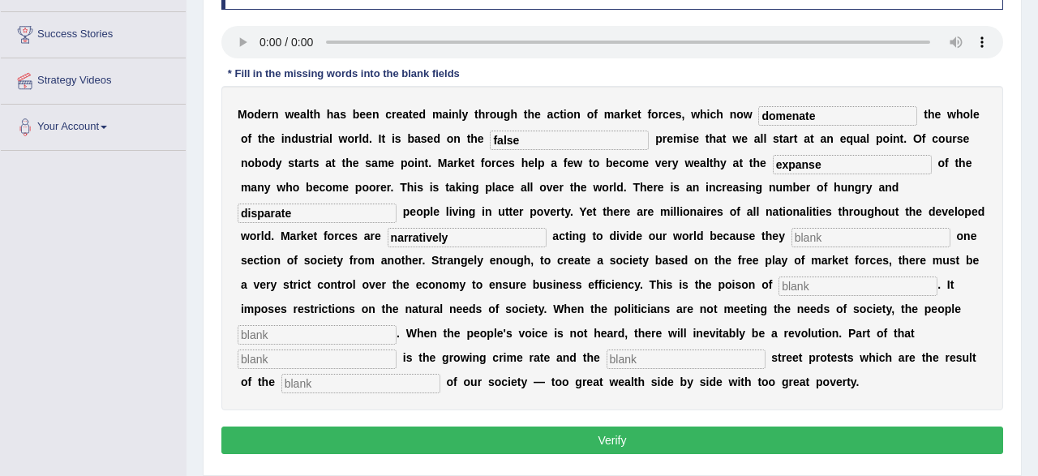
type input "narratively"
click at [791, 236] on input "text" at bounding box center [870, 237] width 159 height 19
click at [791, 233] on input "text" at bounding box center [870, 237] width 159 height 19
type input "separate"
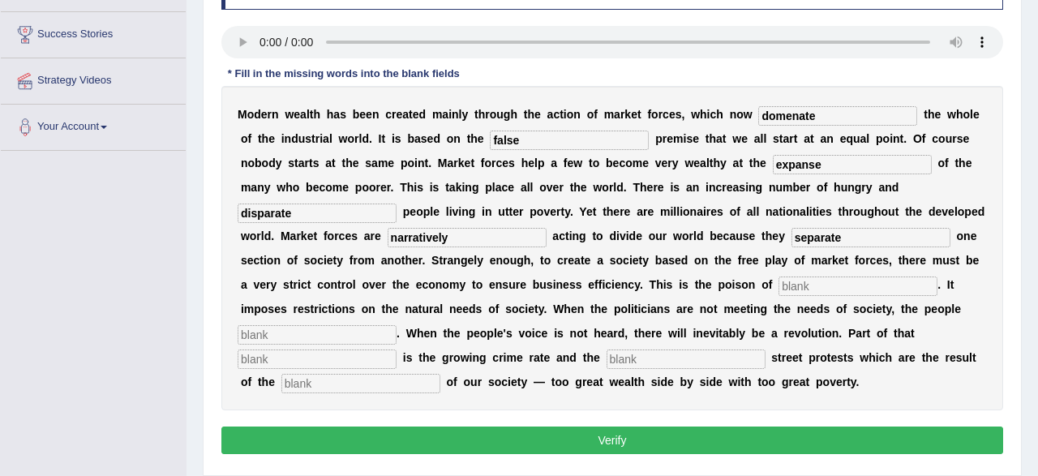
click at [778, 286] on input "text" at bounding box center [857, 285] width 159 height 19
click at [778, 284] on input "text" at bounding box center [857, 285] width 159 height 19
click at [778, 289] on input "text" at bounding box center [857, 285] width 159 height 19
type input "commercialization"
click at [396, 325] on input "text" at bounding box center [317, 334] width 159 height 19
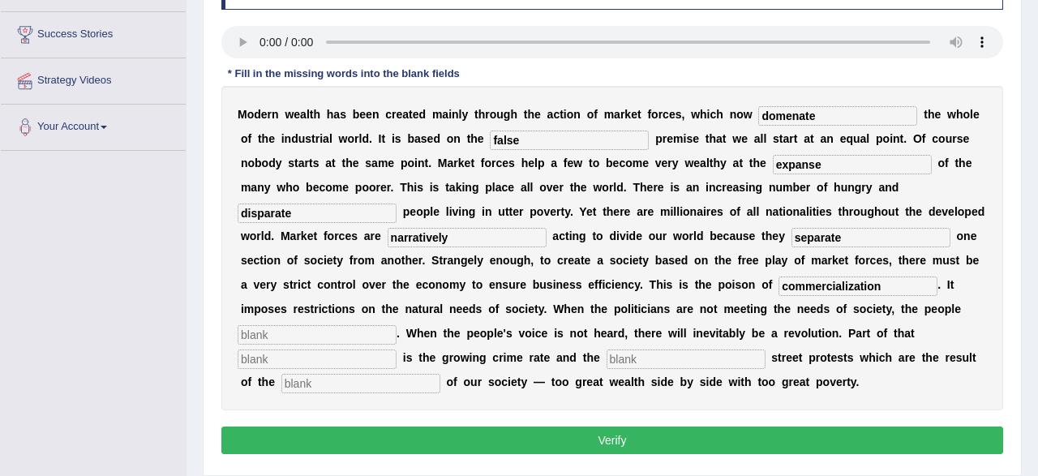
click at [396, 325] on input "text" at bounding box center [317, 334] width 159 height 19
type input "revolde"
click at [396, 349] on input "text" at bounding box center [317, 358] width 159 height 19
click at [396, 325] on input "revolde" at bounding box center [317, 334] width 159 height 19
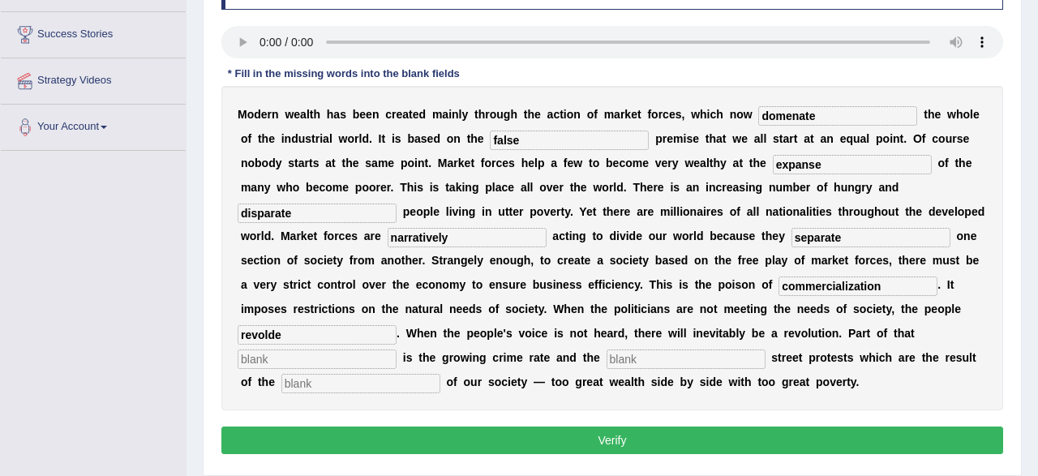
click at [396, 325] on input "revolde" at bounding box center [317, 334] width 159 height 19
type input "revote"
click at [396, 349] on input "text" at bounding box center [317, 358] width 159 height 19
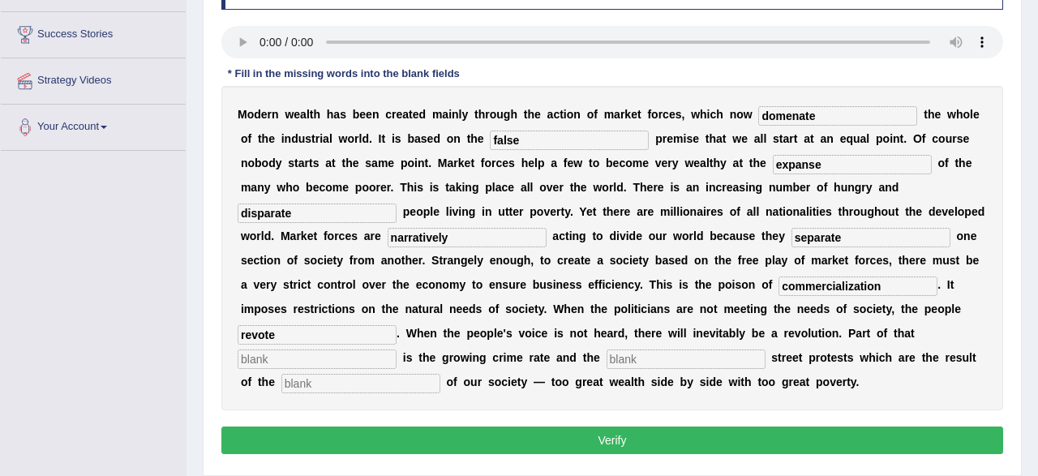
click at [396, 349] on input "text" at bounding box center [317, 358] width 159 height 19
type input "revolutions"
click at [396, 349] on input "revolutions" at bounding box center [317, 358] width 159 height 19
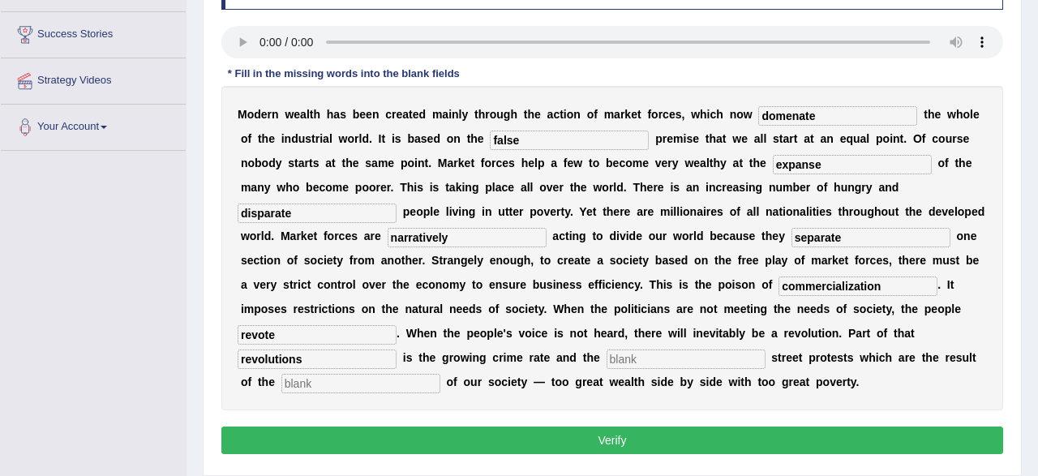
click at [440, 374] on input "text" at bounding box center [360, 383] width 159 height 19
type input "in"
click at [396, 349] on input "revolutions" at bounding box center [317, 358] width 159 height 19
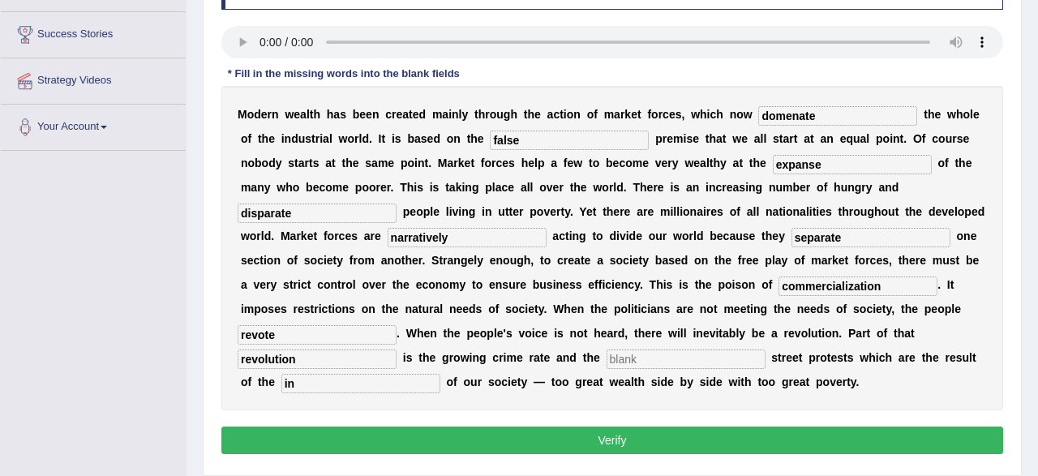
type input "revolution"
click at [606, 362] on input "text" at bounding box center [685, 358] width 159 height 19
click at [606, 358] on input "text" at bounding box center [685, 358] width 159 height 19
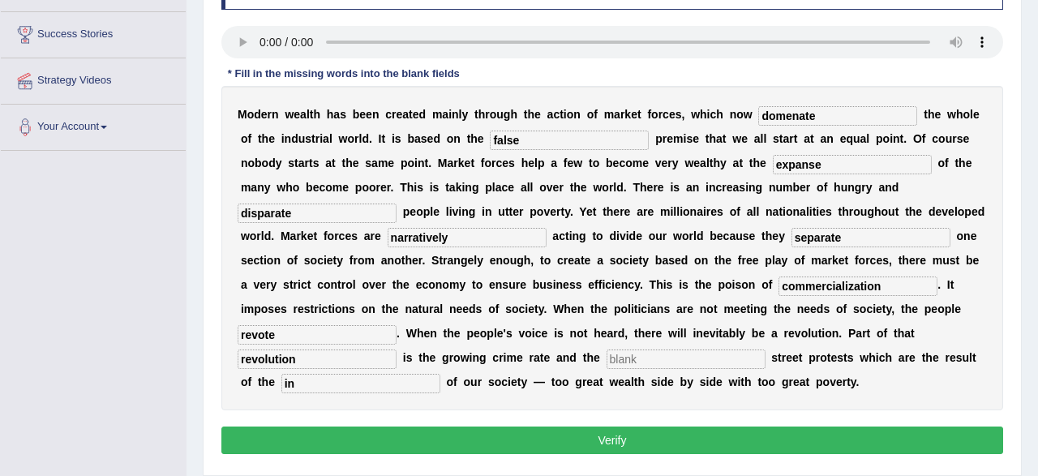
click at [606, 358] on input "text" at bounding box center [685, 358] width 159 height 19
type input "balance"
click at [440, 374] on input "in" at bounding box center [360, 383] width 159 height 19
click at [440, 374] on input "balance" at bounding box center [360, 383] width 159 height 19
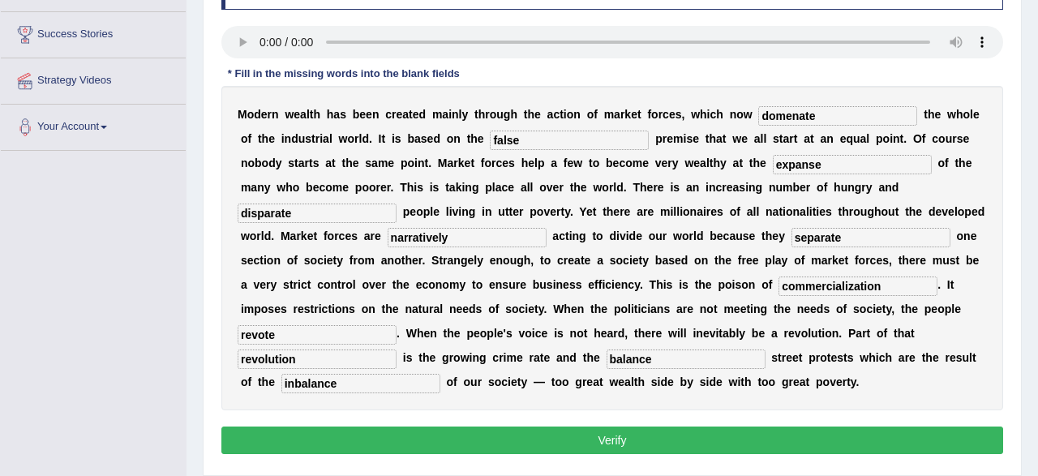
type input "inbalance"
click at [679, 451] on button "Verify" at bounding box center [612, 440] width 782 height 28
click at [679, 451] on div "Home Practice Listening: Fill In The Blanks Modern wealth « Prev Next » Report …" at bounding box center [611, 152] width 851 height 811
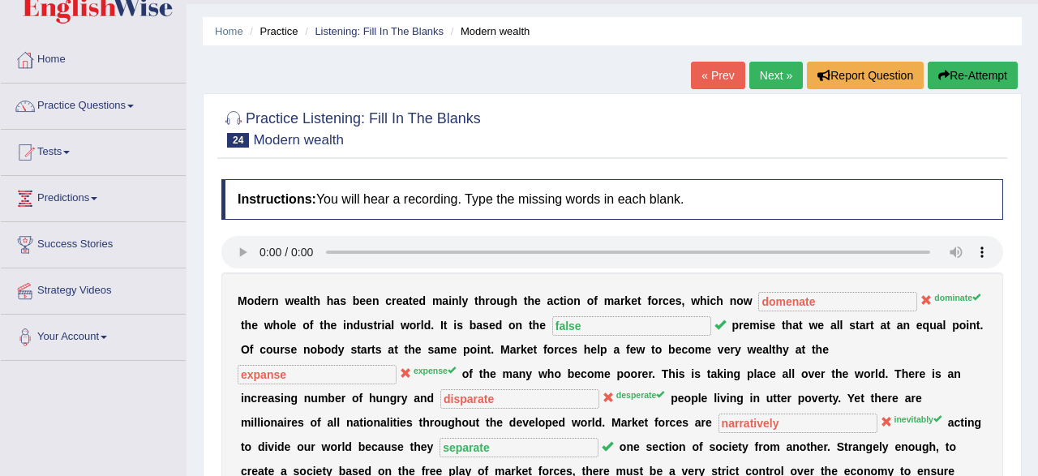
scroll to position [37, 0]
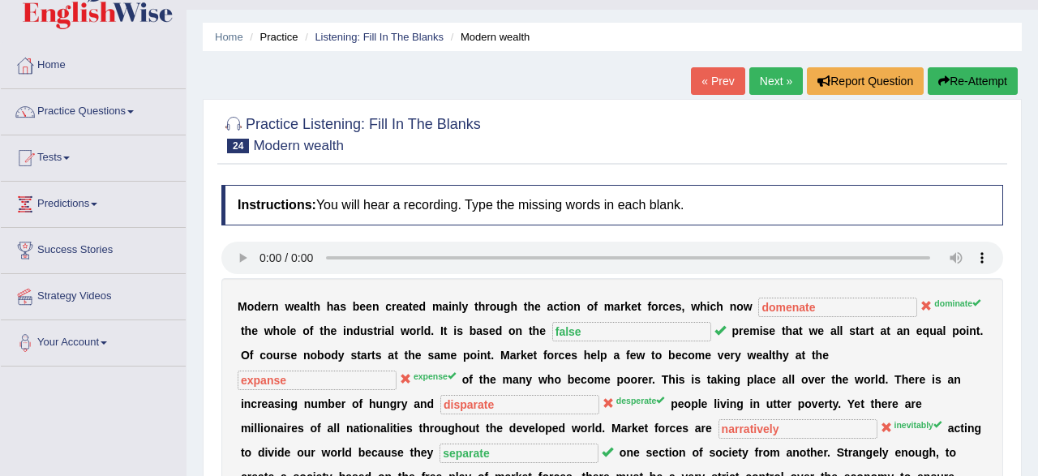
click at [769, 87] on link "Next »" at bounding box center [776, 81] width 54 height 28
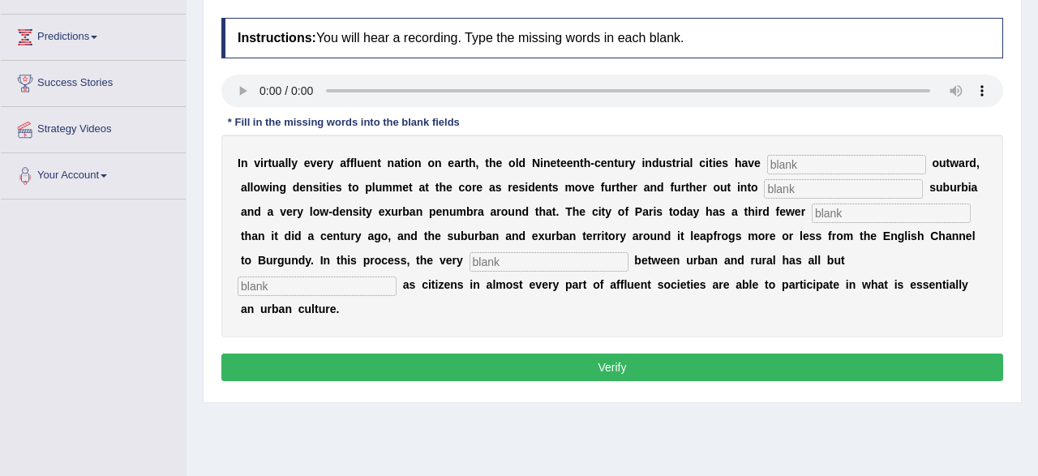
scroll to position [169, 0]
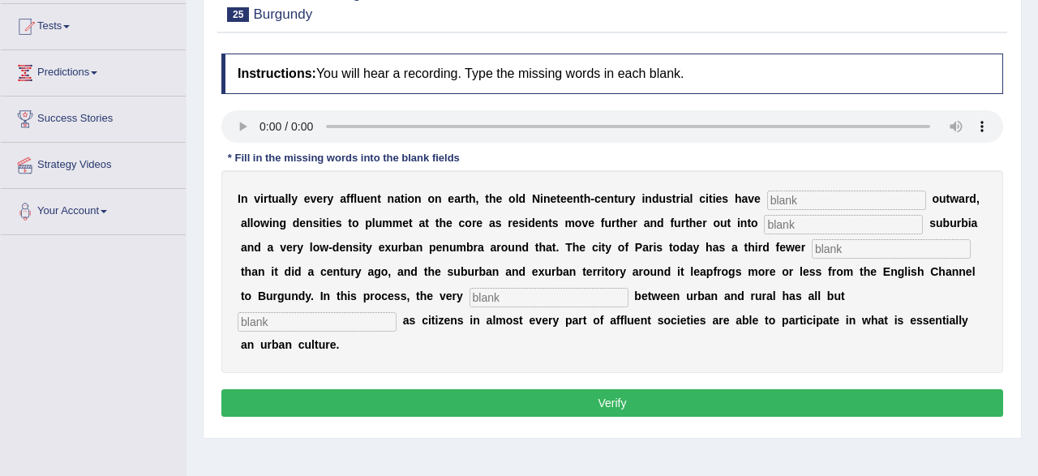
click at [812, 246] on input "text" at bounding box center [891, 248] width 159 height 19
type input "few"
click at [484, 298] on input "text" at bounding box center [548, 297] width 159 height 19
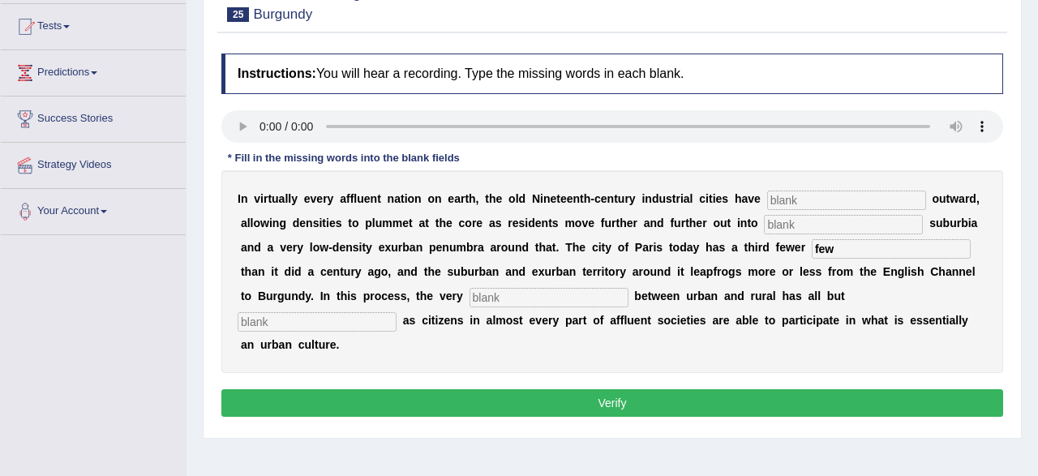
drag, startPoint x: 475, startPoint y: 298, endPoint x: 462, endPoint y: 305, distance: 14.9
click at [469, 305] on input "text" at bounding box center [548, 297] width 159 height 19
type input "distingashe"
click at [396, 312] on input "text" at bounding box center [317, 321] width 159 height 19
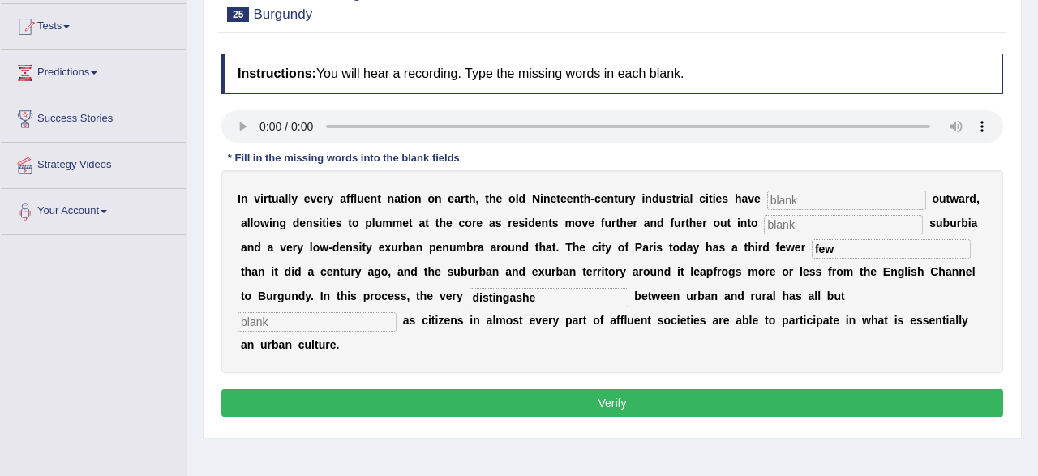
click at [841, 200] on input "text" at bounding box center [846, 200] width 159 height 19
type input "exposed"
click at [812, 247] on input "few" at bounding box center [891, 248] width 159 height 19
type input "f"
type input "resident"
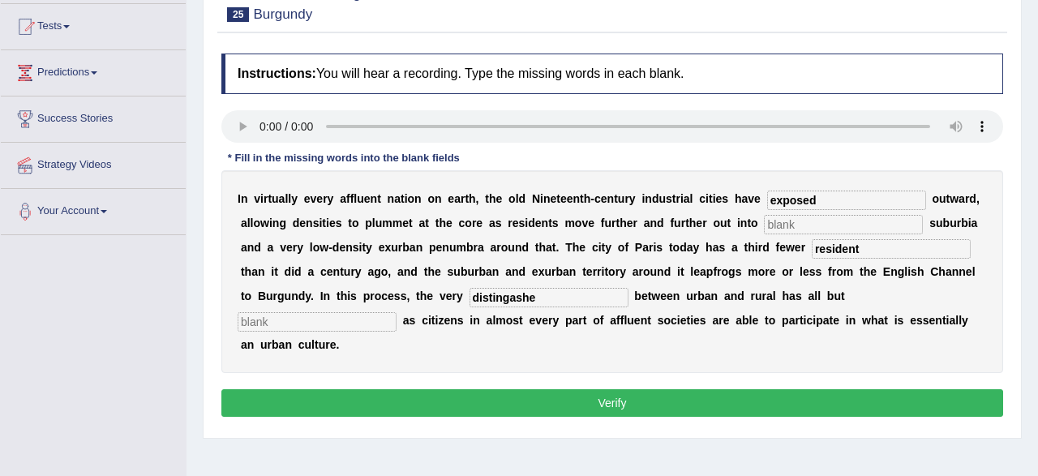
click at [778, 202] on input "exposed" at bounding box center [846, 200] width 159 height 19
click at [825, 204] on input "exposed" at bounding box center [846, 200] width 159 height 19
type input "expoloded"
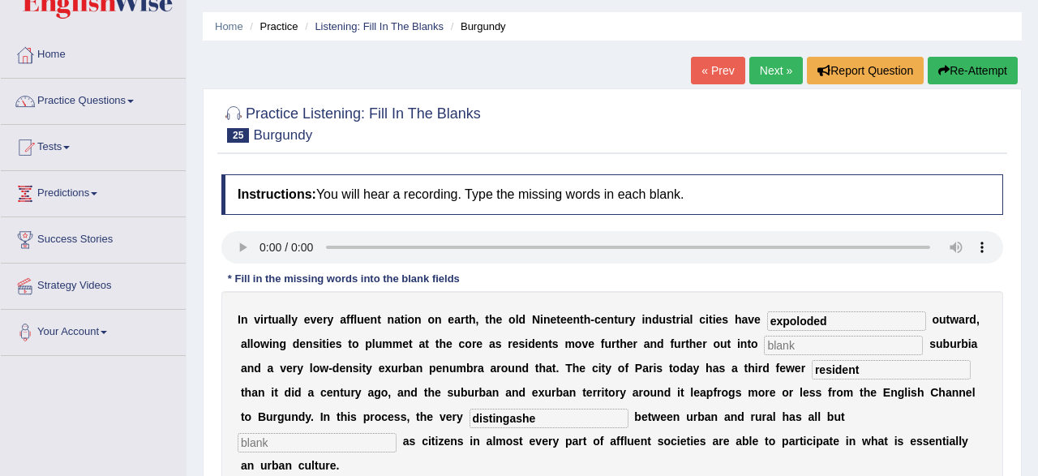
scroll to position [84, 0]
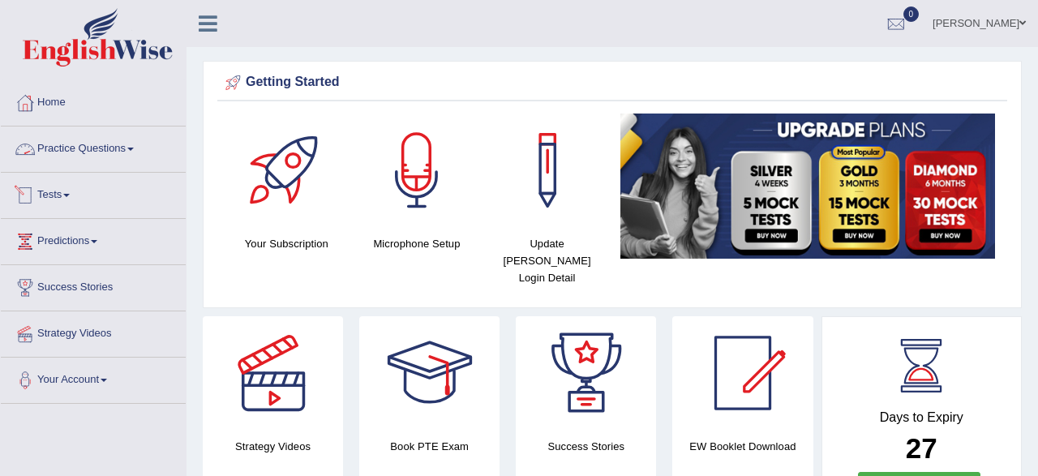
click at [127, 151] on link "Practice Questions" at bounding box center [93, 146] width 185 height 41
click at [117, 146] on link "Practice Questions" at bounding box center [93, 146] width 185 height 41
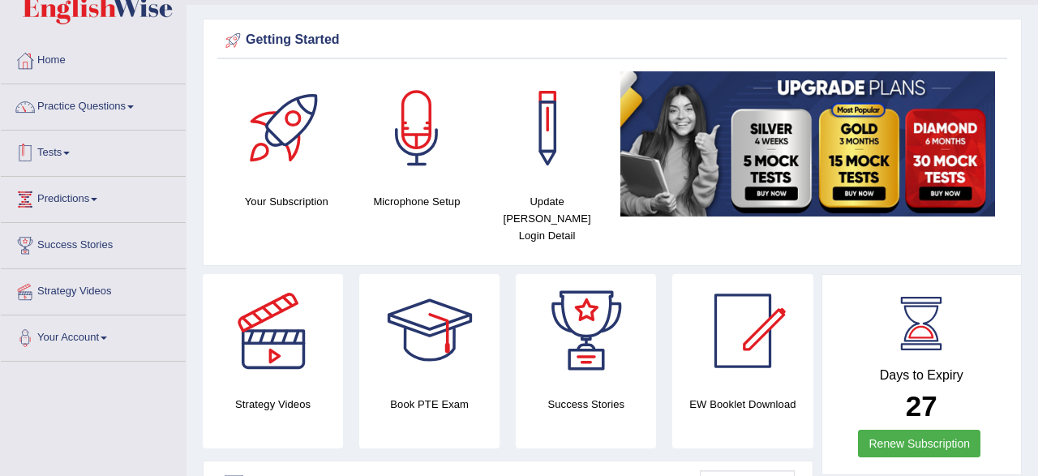
scroll to position [84, 0]
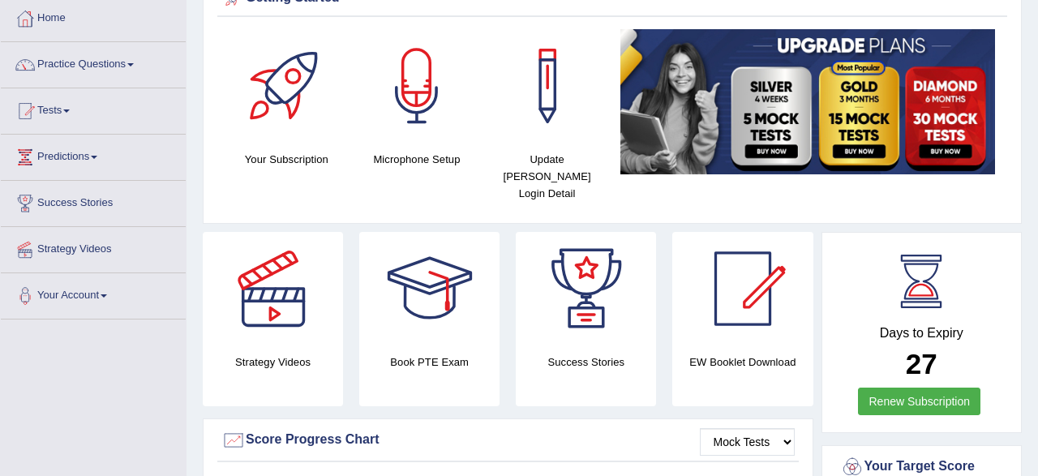
click at [90, 62] on link "Practice Questions" at bounding box center [93, 62] width 185 height 41
